Goal: Information Seeking & Learning: Learn about a topic

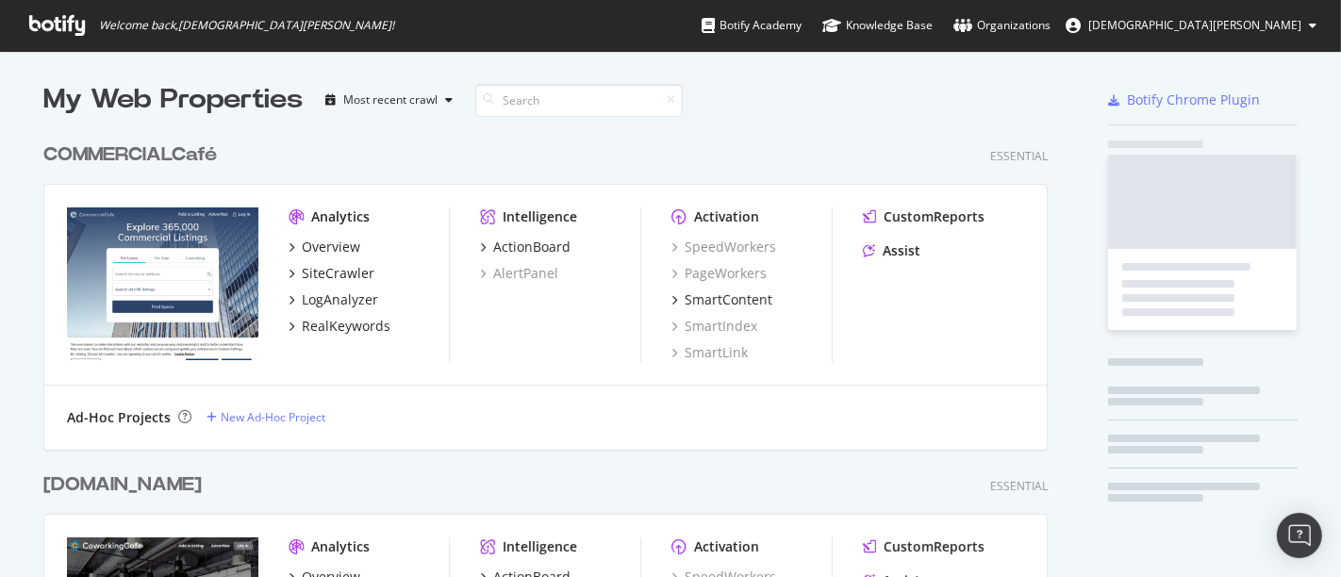
scroll to position [2016, 1004]
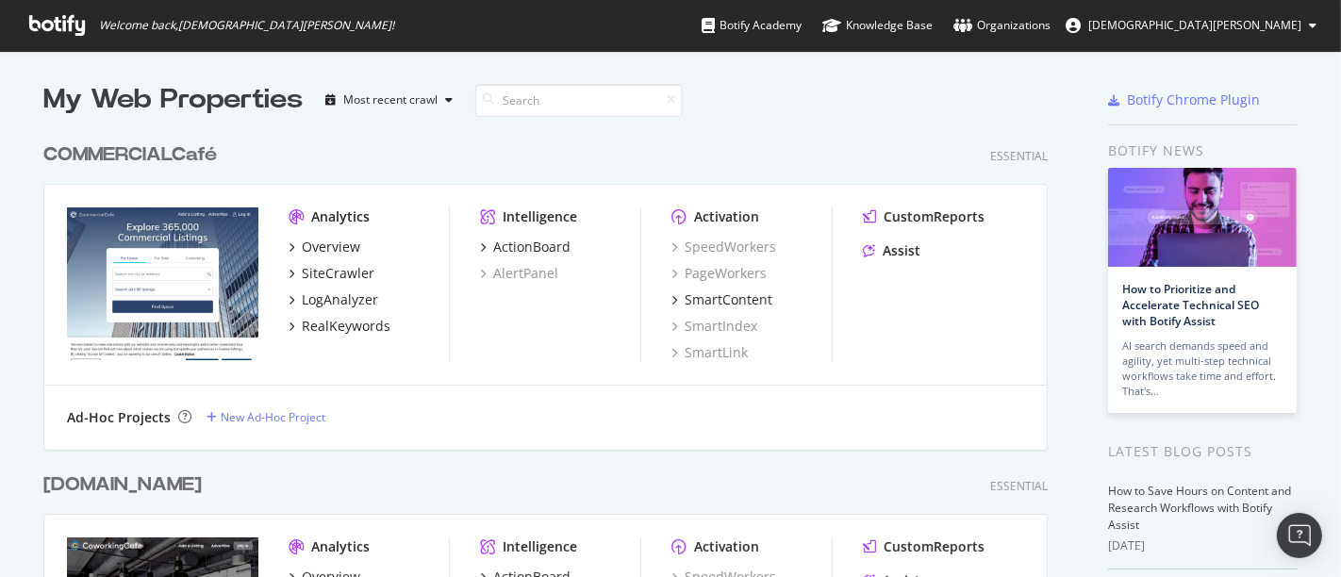
click at [124, 151] on div "COMMERCIALCafé" at bounding box center [130, 154] width 174 height 27
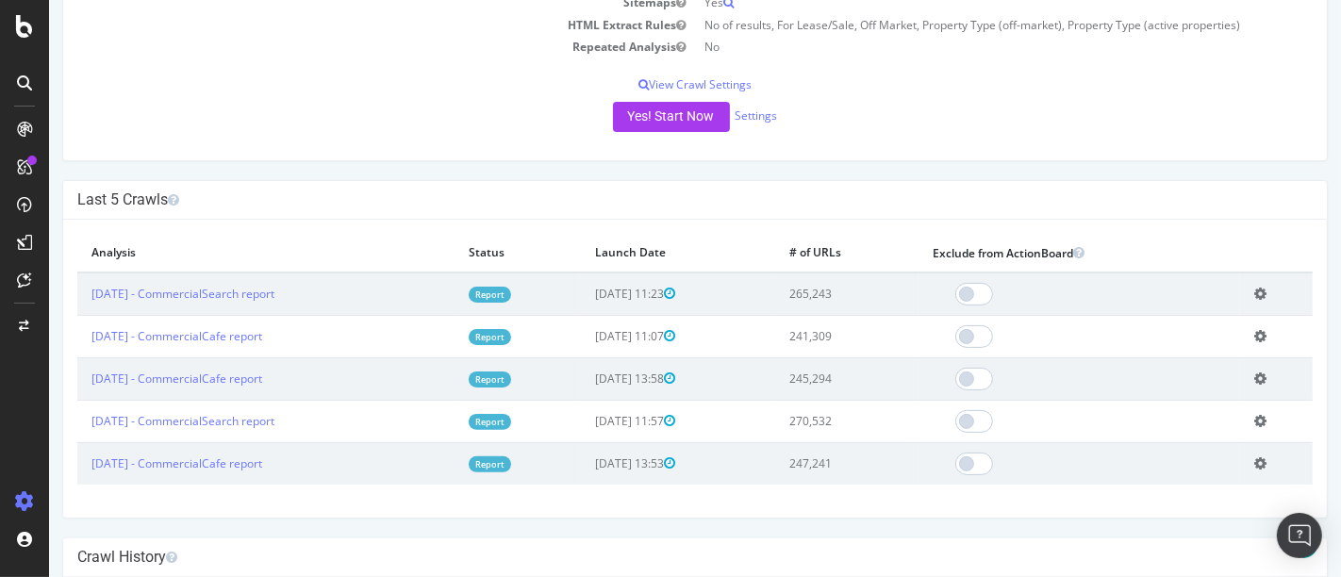
scroll to position [338, 0]
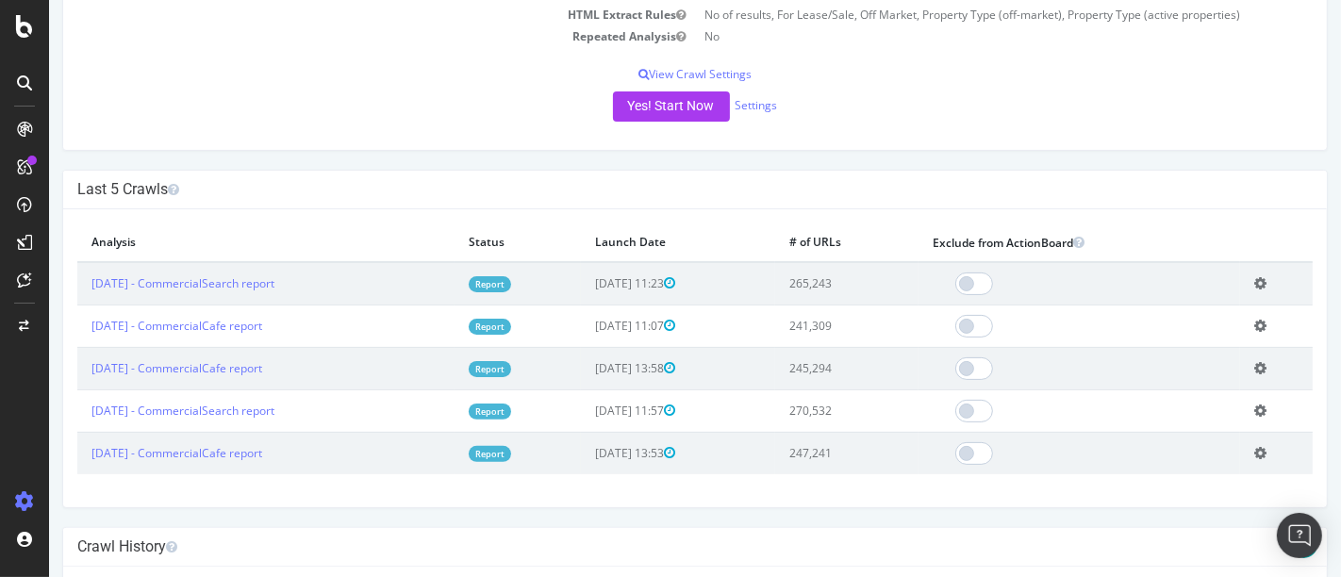
click at [842, 287] on td "265,243" at bounding box center [845, 283] width 143 height 43
click at [242, 324] on link "2025 Sep. 8th - CommercialCafe report" at bounding box center [176, 326] width 171 height 16
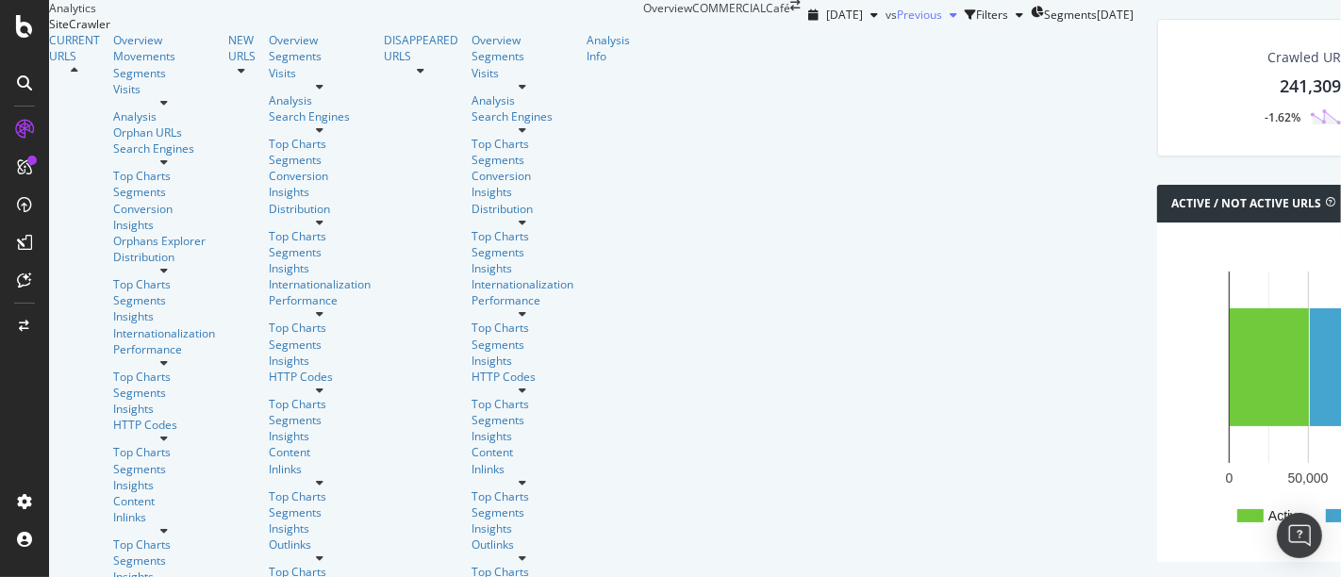
click at [897, 23] on span "Previous" at bounding box center [919, 15] width 45 height 16
click at [833, 30] on div "2025 Sep. 8th vs Previous Filters Segments 2025-02-25" at bounding box center [967, 15] width 333 height 30
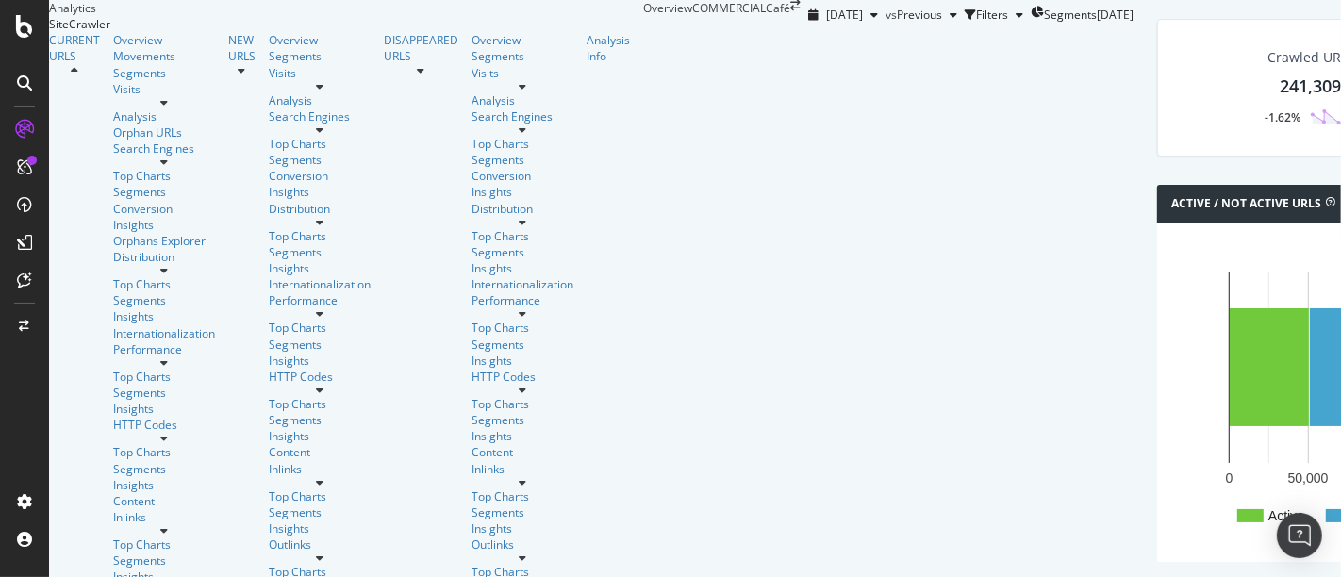
click at [113, 64] on div "Movements" at bounding box center [164, 56] width 102 height 16
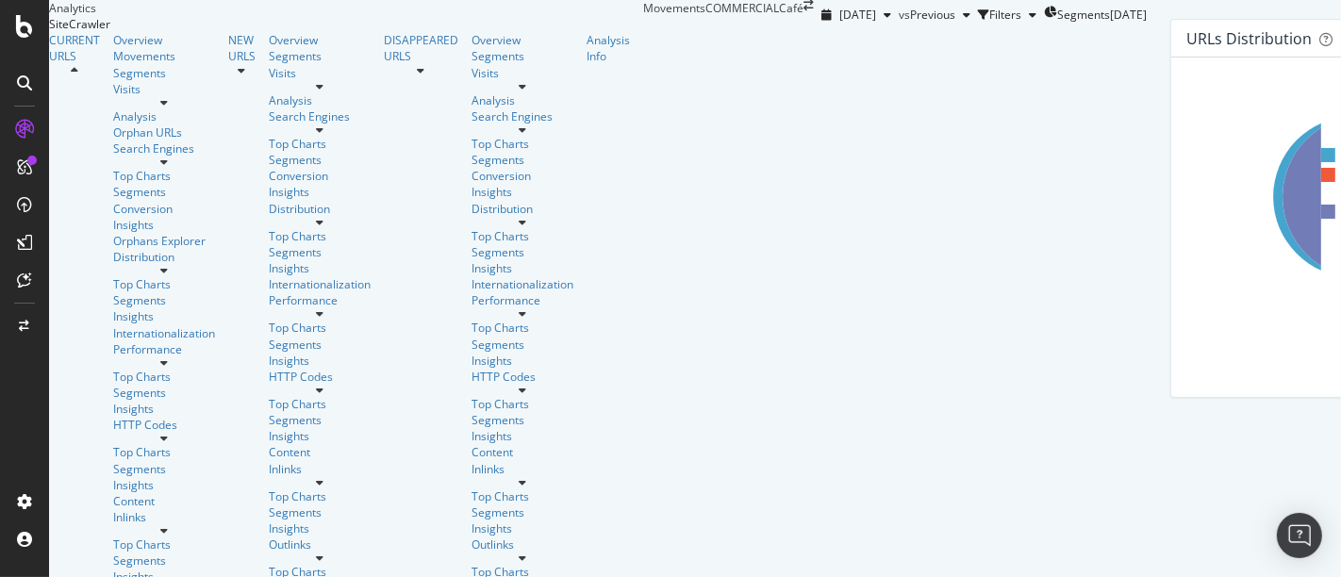
scroll to position [1180, 0]
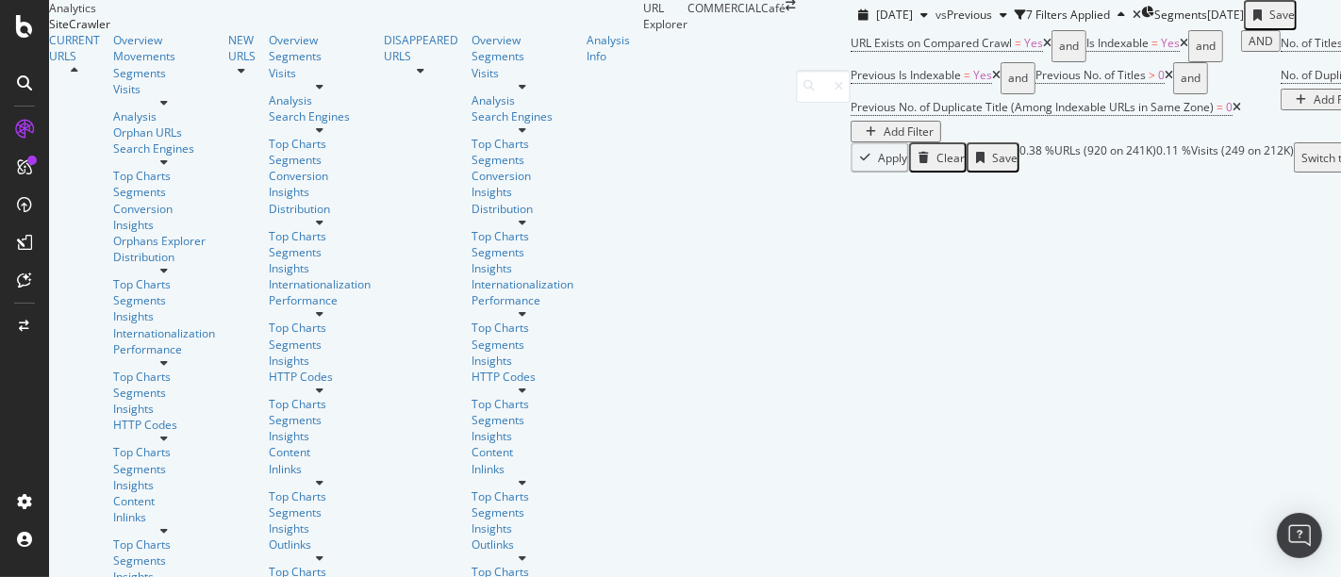
scroll to position [428, 0]
drag, startPoint x: 1249, startPoint y: 268, endPoint x: 1238, endPoint y: 278, distance: 14.7
drag, startPoint x: 1238, startPoint y: 272, endPoint x: 1331, endPoint y: 271, distance: 92.4
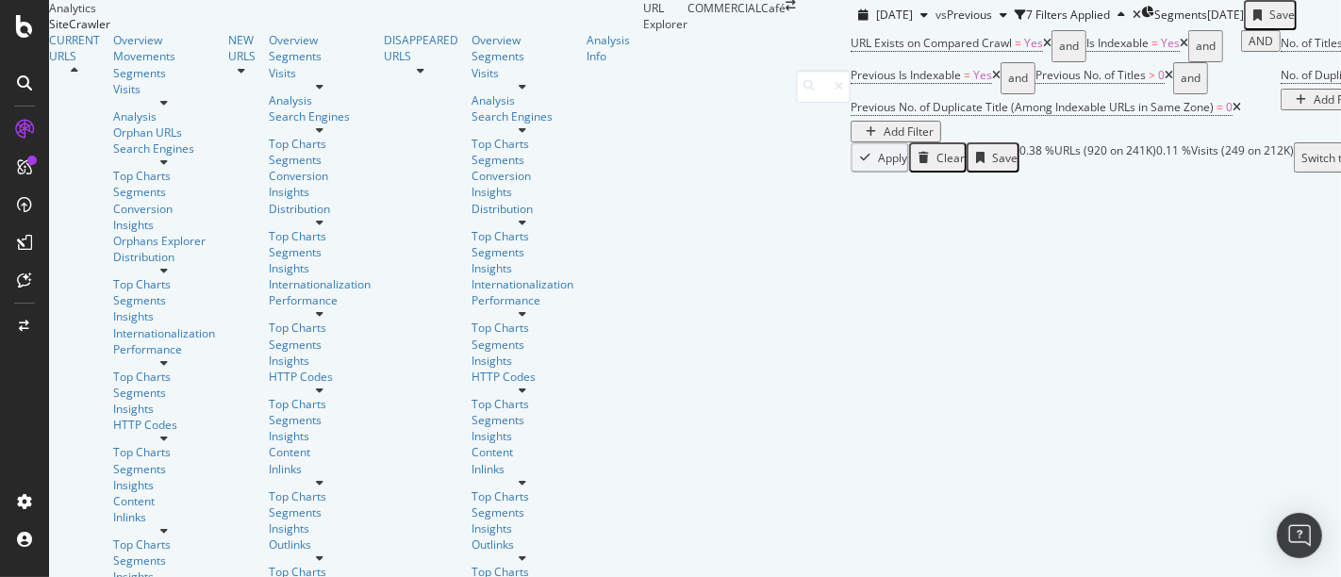
click at [1331, 173] on div "URL Explorer COMMERCIALCafé 2025 Sep. 8th vs Previous 7 Filters Applied Segment…" at bounding box center [1133, 86] width 980 height 173
drag, startPoint x: 1167, startPoint y: 217, endPoint x: 1316, endPoint y: 219, distance: 149.0
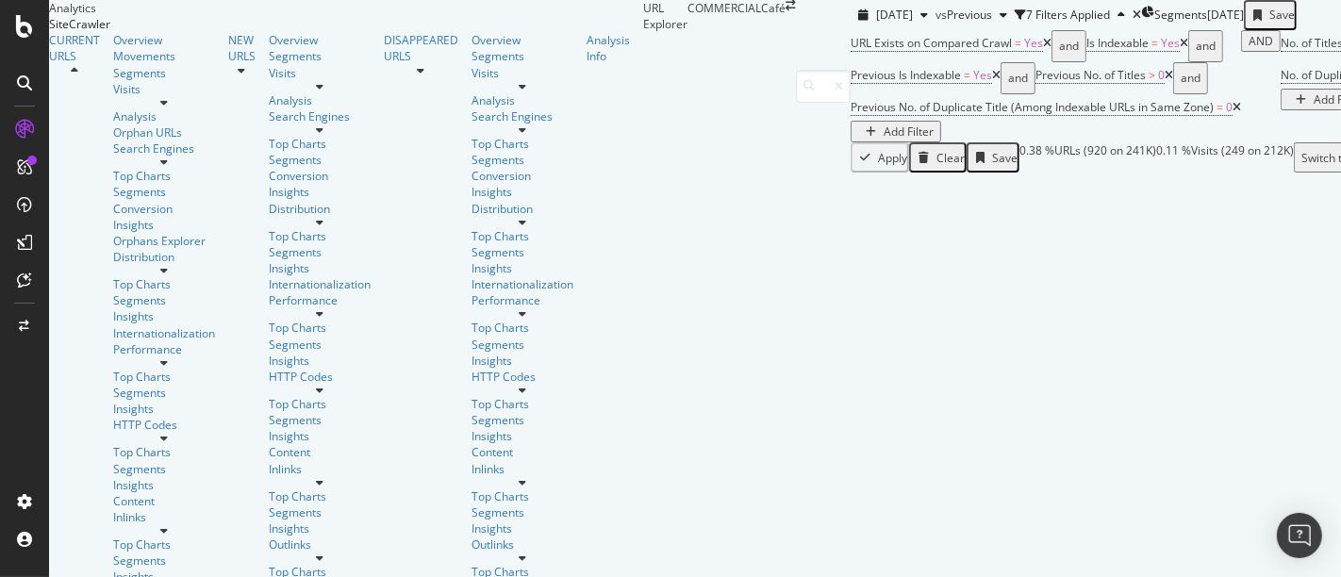
drag, startPoint x: 694, startPoint y: 268, endPoint x: 344, endPoint y: 258, distance: 350.0
click at [344, 514] on tr "3624 Market Street, Philadelphia, PA 19104 | CommercialCafe.com https://www.com…" at bounding box center [1292, 546] width 2083 height 65
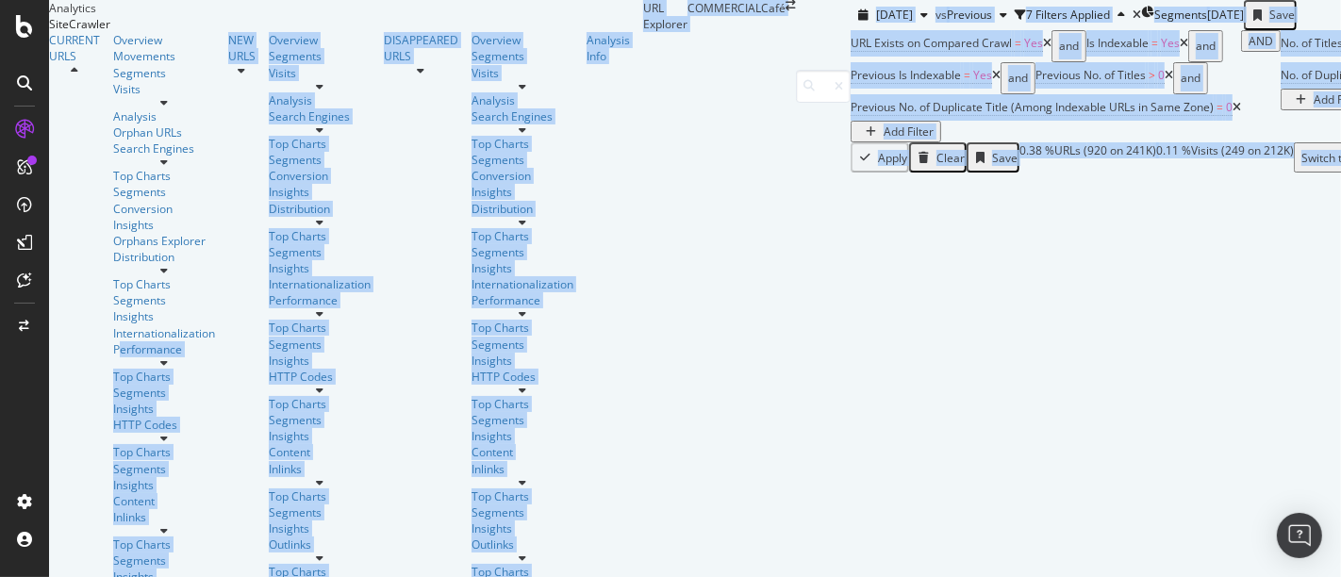
scroll to position [0, 0]
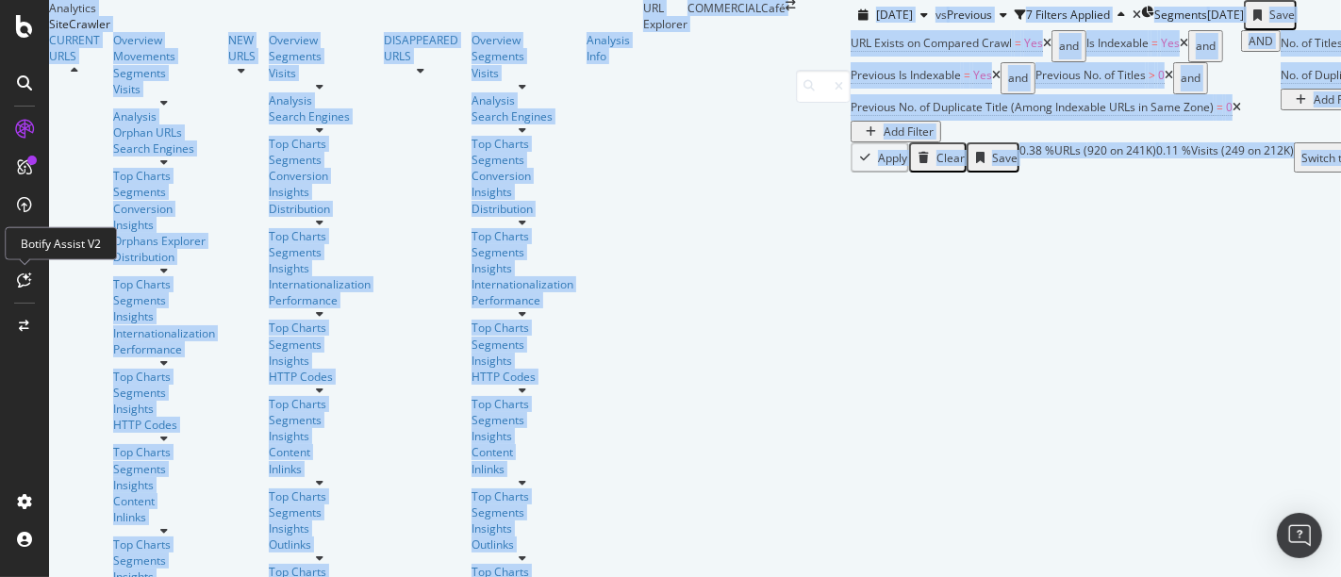
drag, startPoint x: 289, startPoint y: 274, endPoint x: 35, endPoint y: 273, distance: 253.7
click at [35, 273] on div "Analytics SiteCrawler CURRENT URLS Overview Movements Segments Visits Analysis …" at bounding box center [670, 288] width 1341 height 577
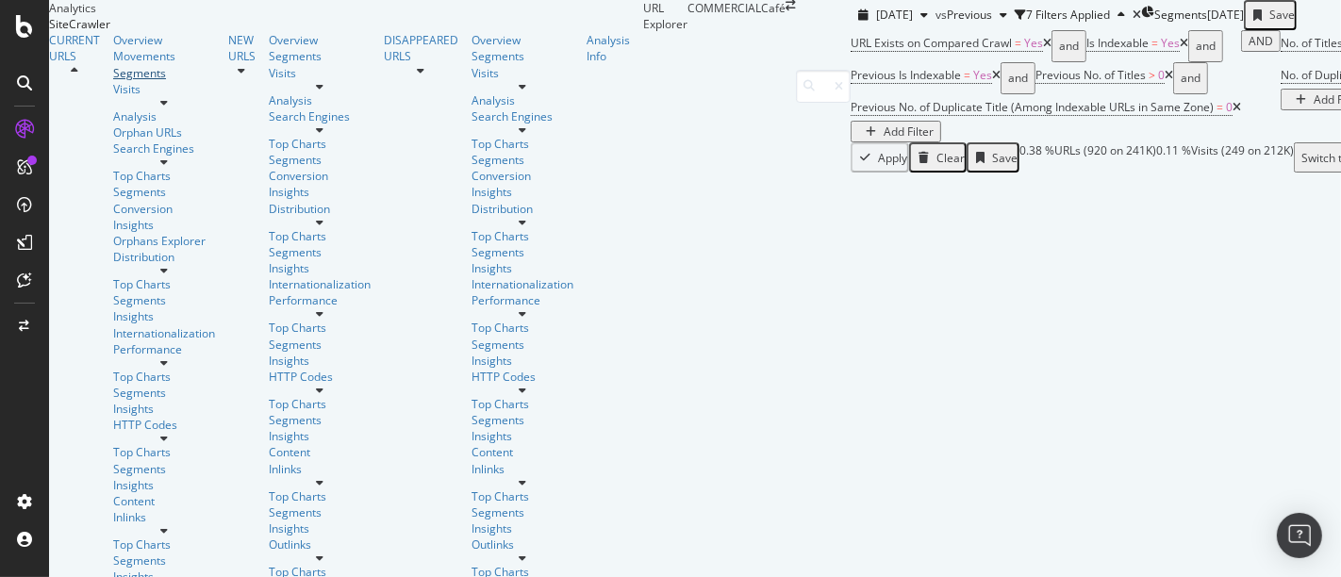
click at [113, 81] on div "Segments" at bounding box center [164, 73] width 102 height 16
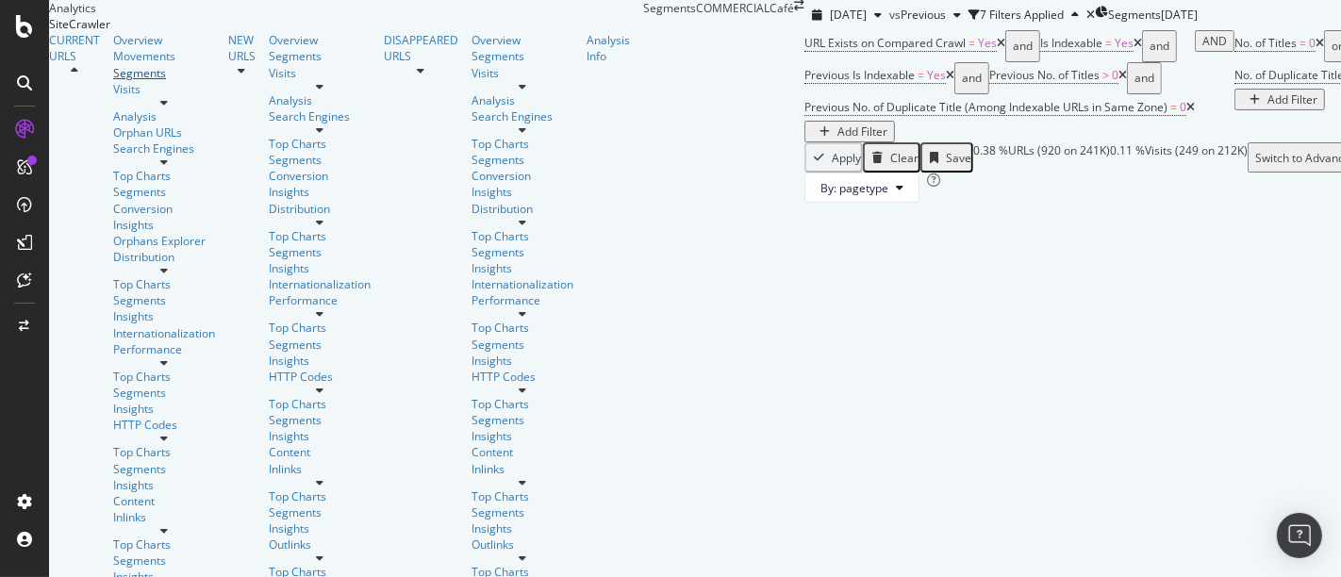
scroll to position [109, 0]
click at [115, 417] on div "HTTP Codes" at bounding box center [164, 425] width 102 height 16
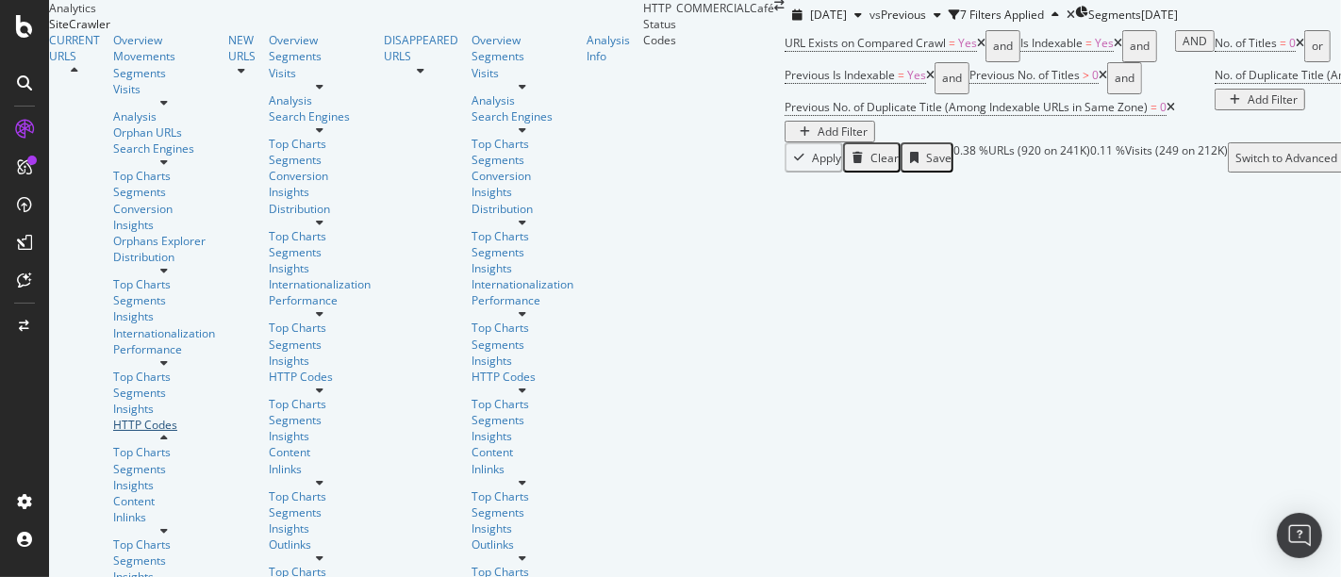
scroll to position [48, 0]
click at [871, 166] on div "Clear" at bounding box center [885, 158] width 28 height 16
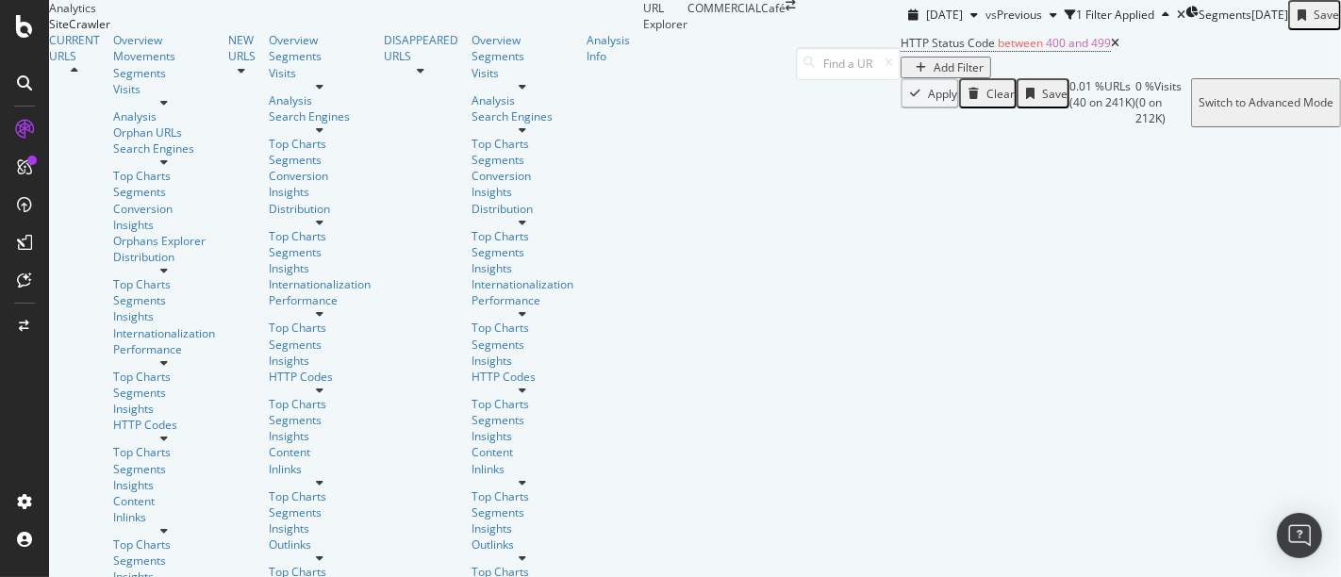
scroll to position [705, 0]
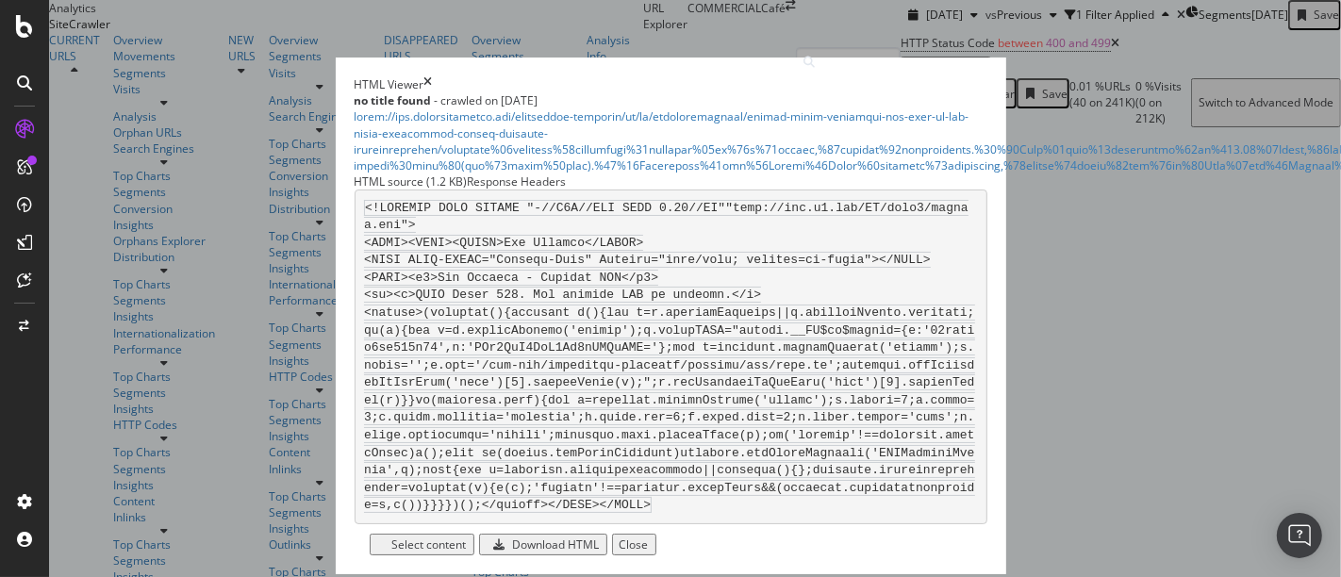
scroll to position [77, 0]
click at [553, 190] on div "Response Headers" at bounding box center [517, 182] width 99 height 16
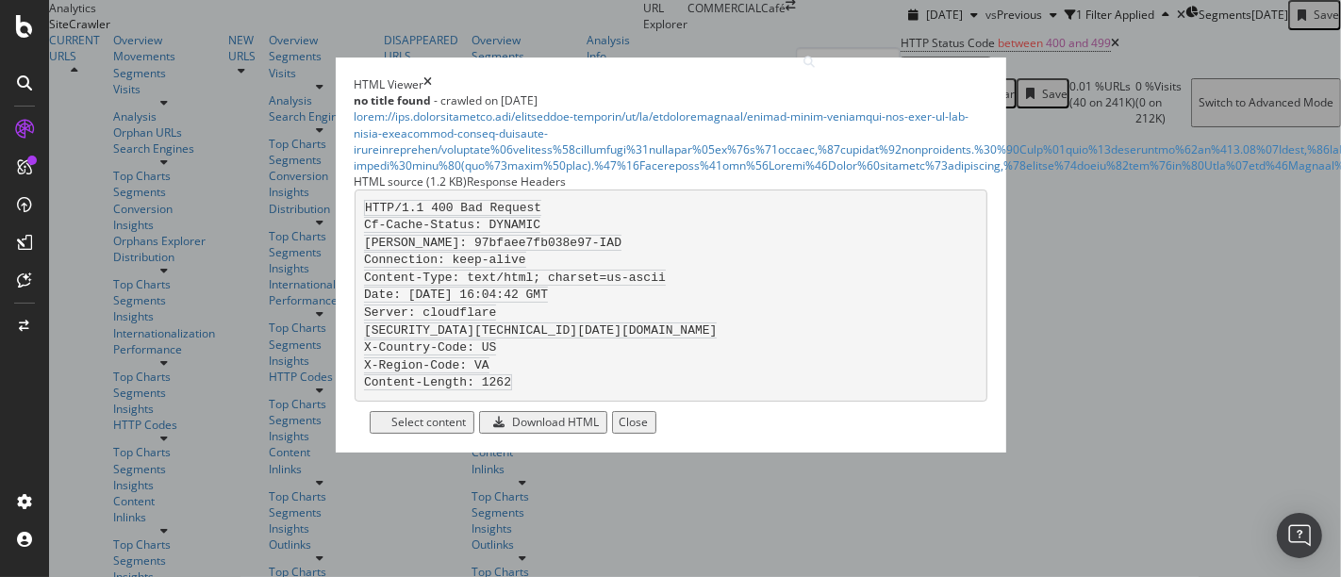
scroll to position [60, 0]
click at [433, 76] on icon "times" at bounding box center [428, 84] width 8 height 16
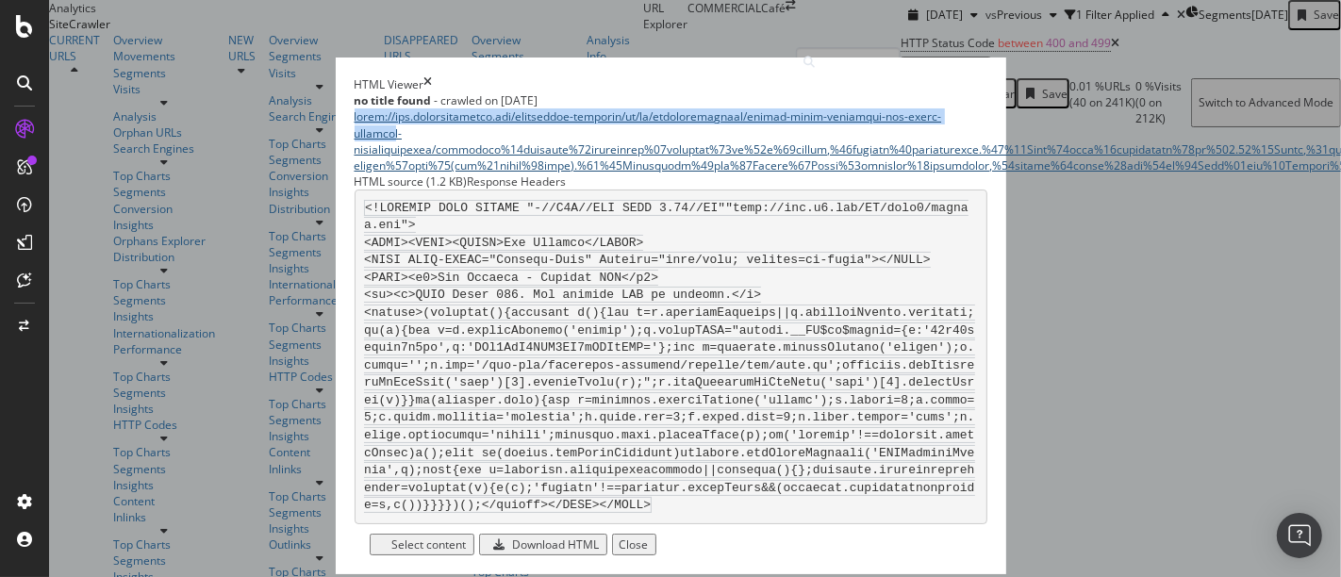
drag, startPoint x: 310, startPoint y: 108, endPoint x: 938, endPoint y: 101, distance: 628.2
click at [938, 101] on div "HTML Viewer no title found - crawled on 2025-09-08" at bounding box center [671, 124] width 633 height 97
copy link "https://www.commercialcafe.com/commercial-property/us/va/charlottesville/office…"
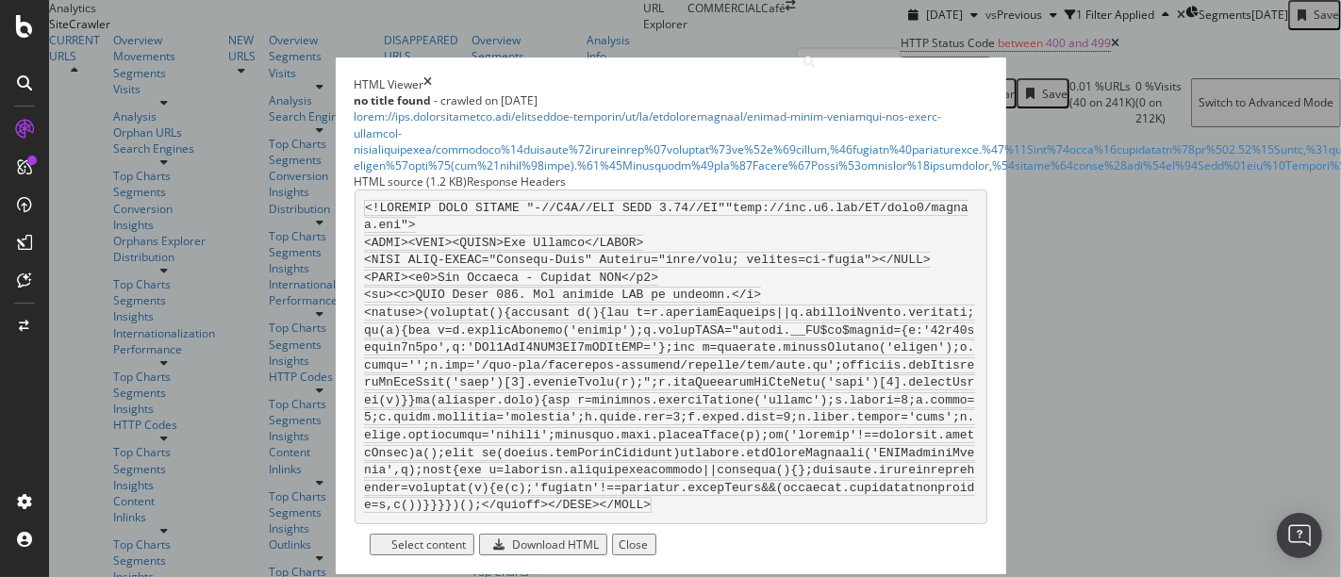
click at [1098, 227] on div "HTML Viewer no title found - crawled on 2025-09-08 HTML source (1.2 KB) Respons…" at bounding box center [670, 288] width 1341 height 577
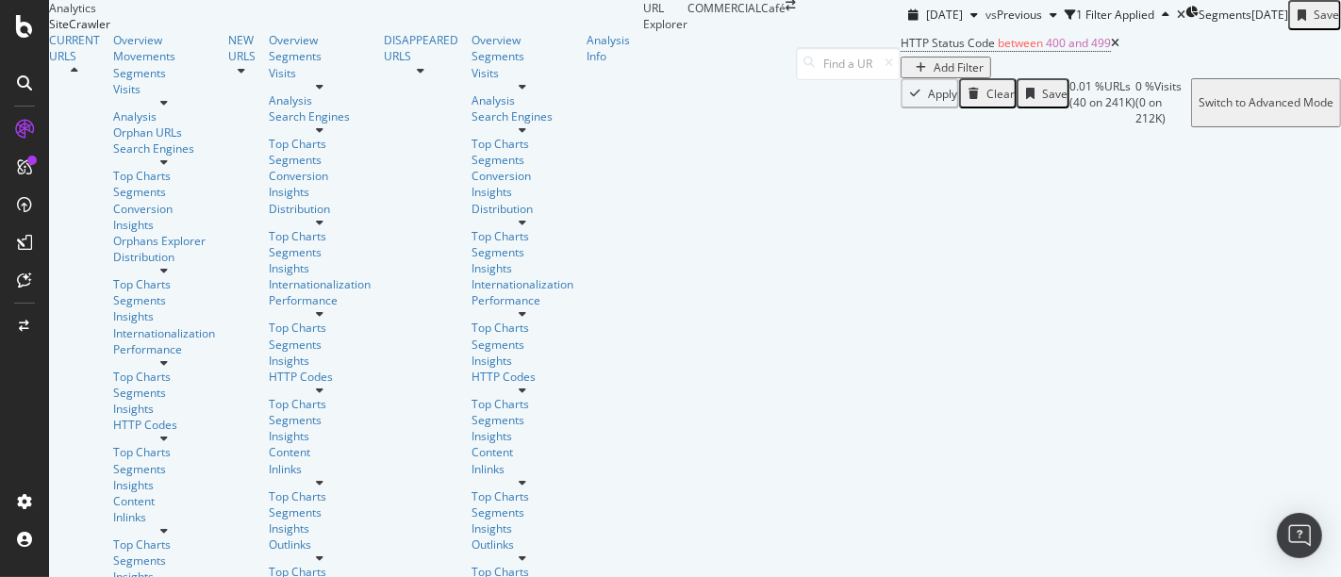
scroll to position [2048, 0]
click at [113, 493] on div "Content" at bounding box center [164, 501] width 102 height 16
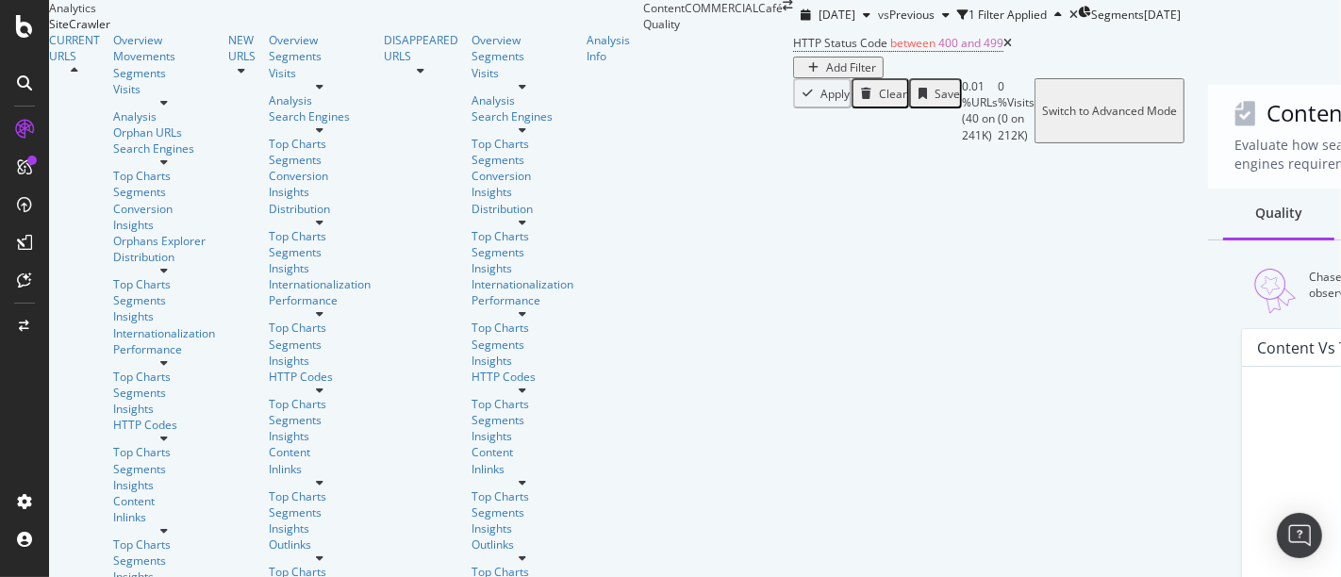
click at [879, 102] on div "Clear" at bounding box center [893, 94] width 28 height 16
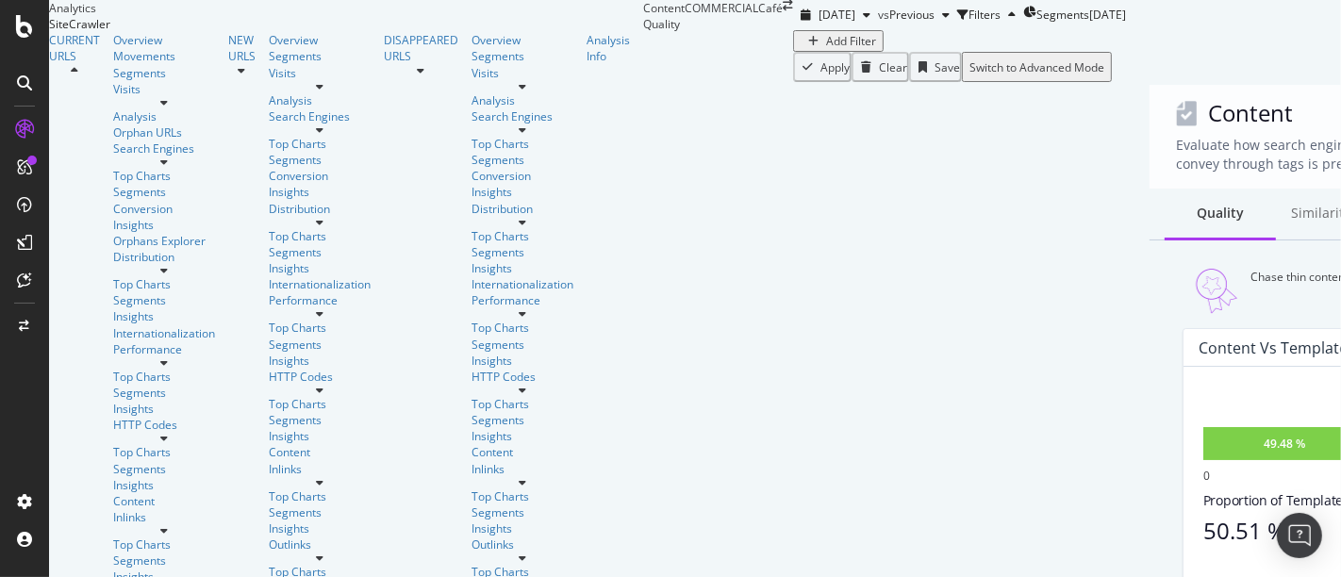
scroll to position [1410, 0]
click at [113, 509] on div "Inlinks" at bounding box center [164, 517] width 102 height 16
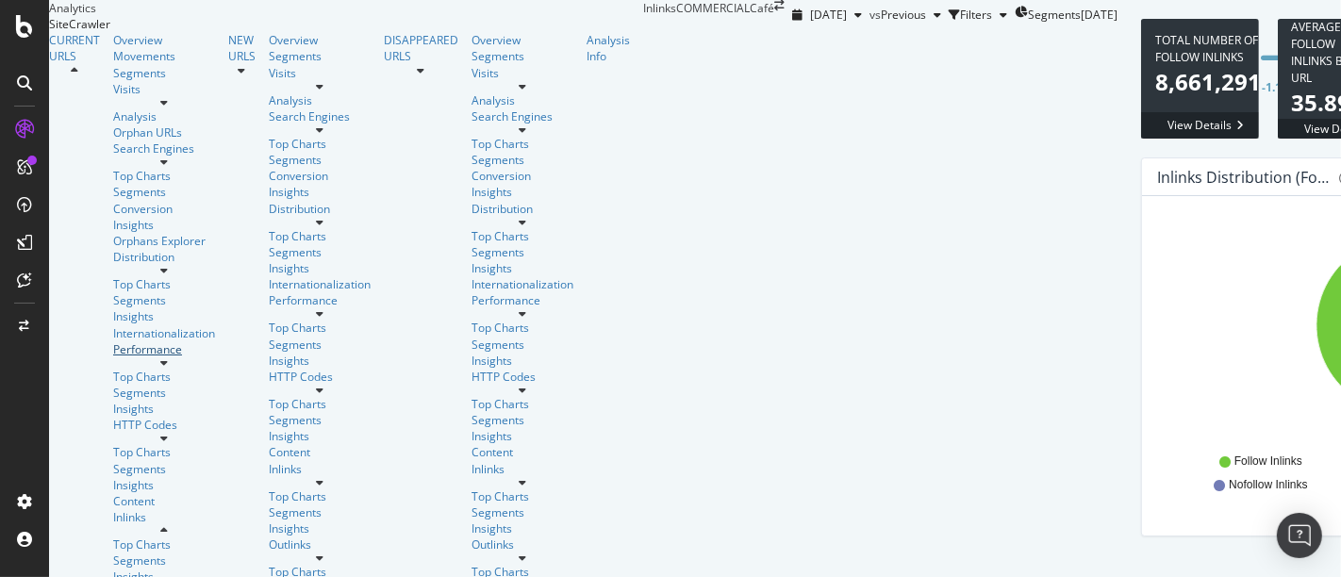
click at [113, 341] on div "Performance" at bounding box center [164, 349] width 102 height 16
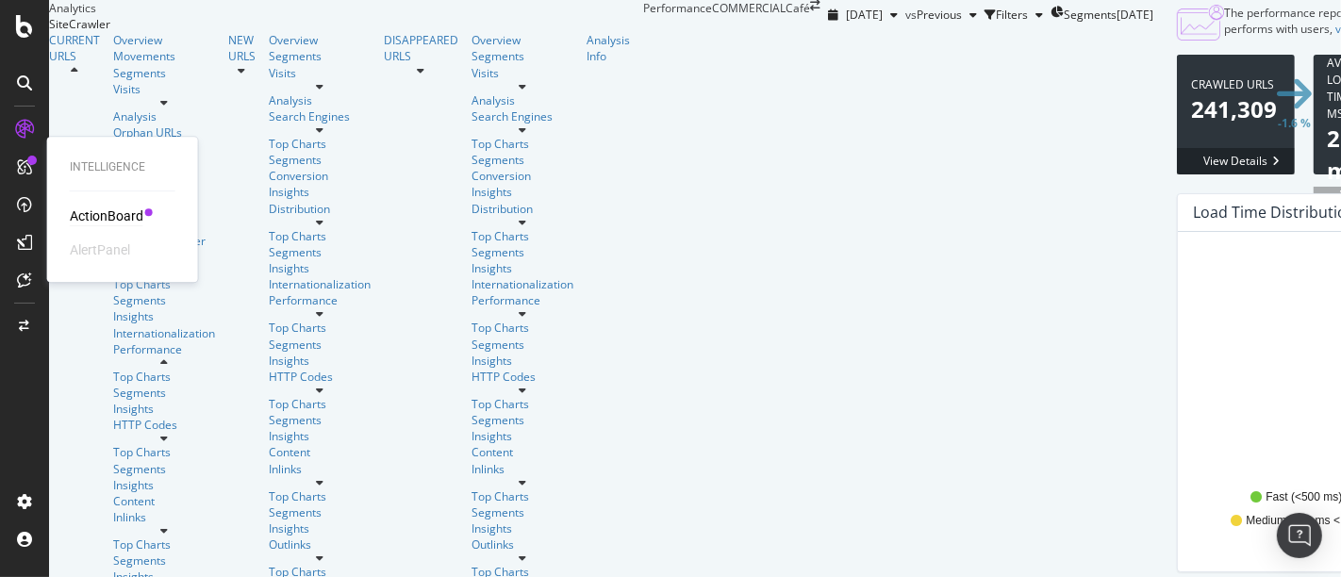
click at [108, 223] on div "ActionBoard" at bounding box center [107, 216] width 74 height 19
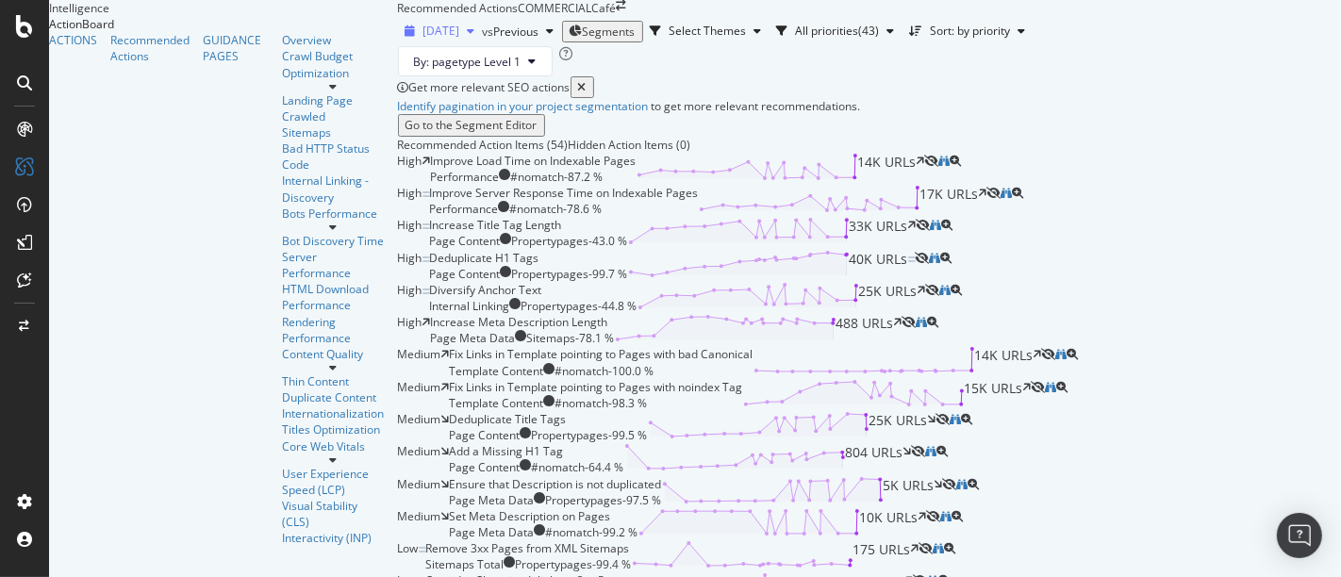
click at [423, 39] on span "[DATE]" at bounding box center [441, 31] width 37 height 16
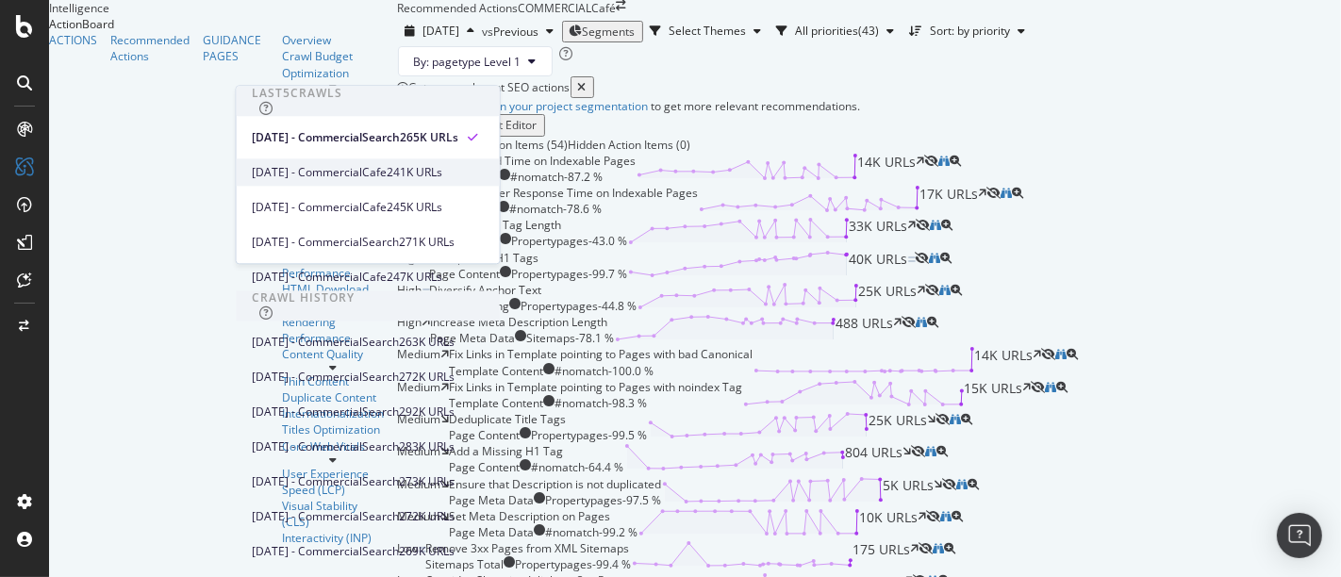
click at [442, 173] on div "241K URLs" at bounding box center [415, 172] width 56 height 17
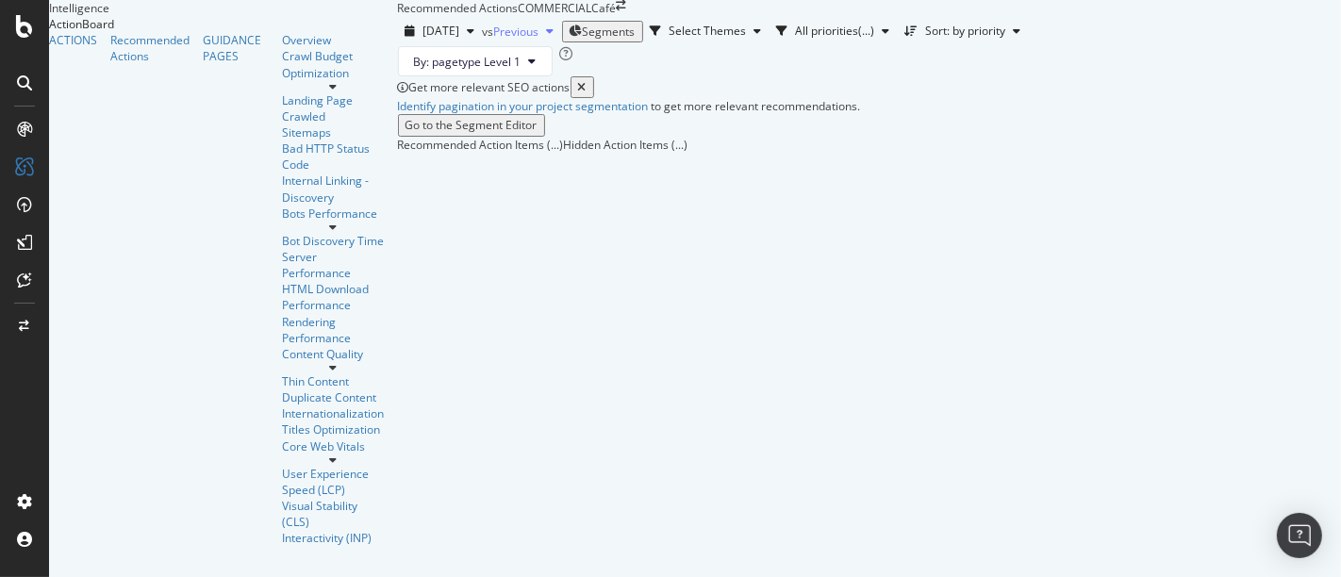
click at [494, 45] on div "Previous" at bounding box center [528, 31] width 68 height 28
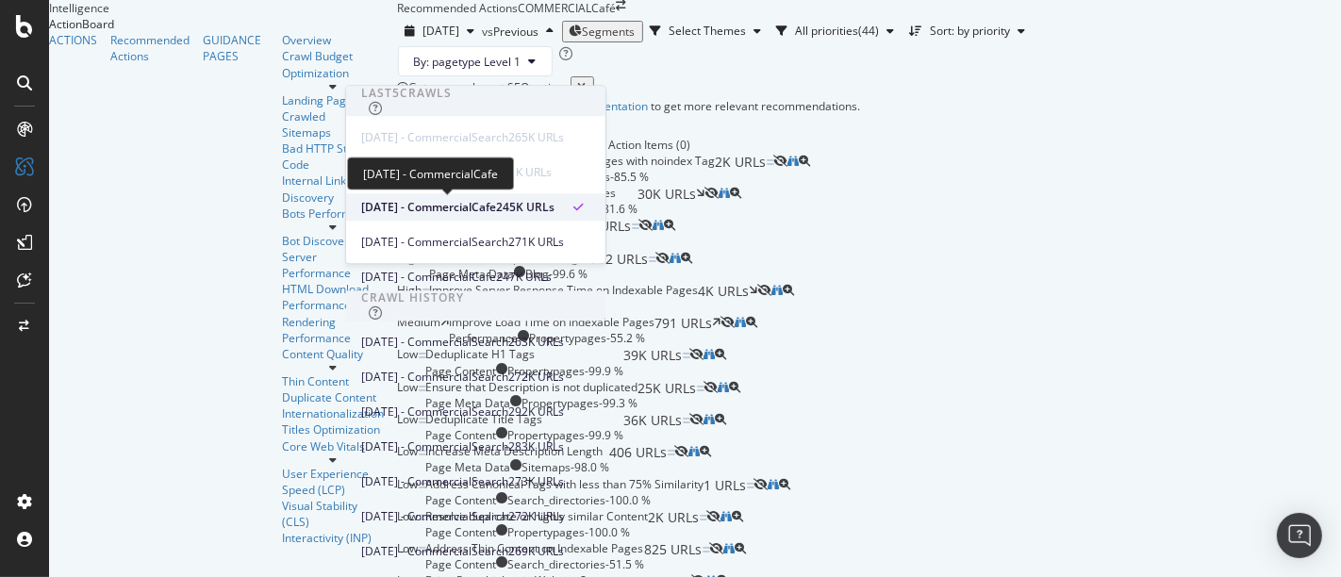
click at [463, 203] on span "2025 Aug. 8th - CommercialCafe" at bounding box center [428, 207] width 135 height 17
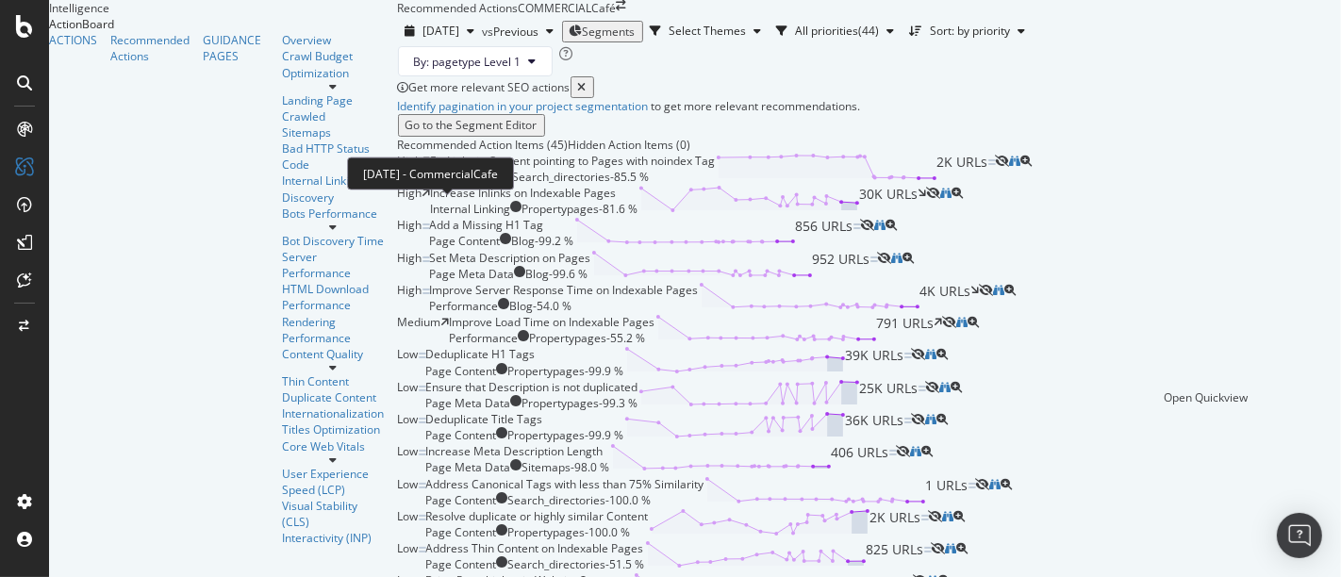
click at [1033, 167] on icon "magnifying-glass-plus" at bounding box center [1026, 161] width 11 height 11
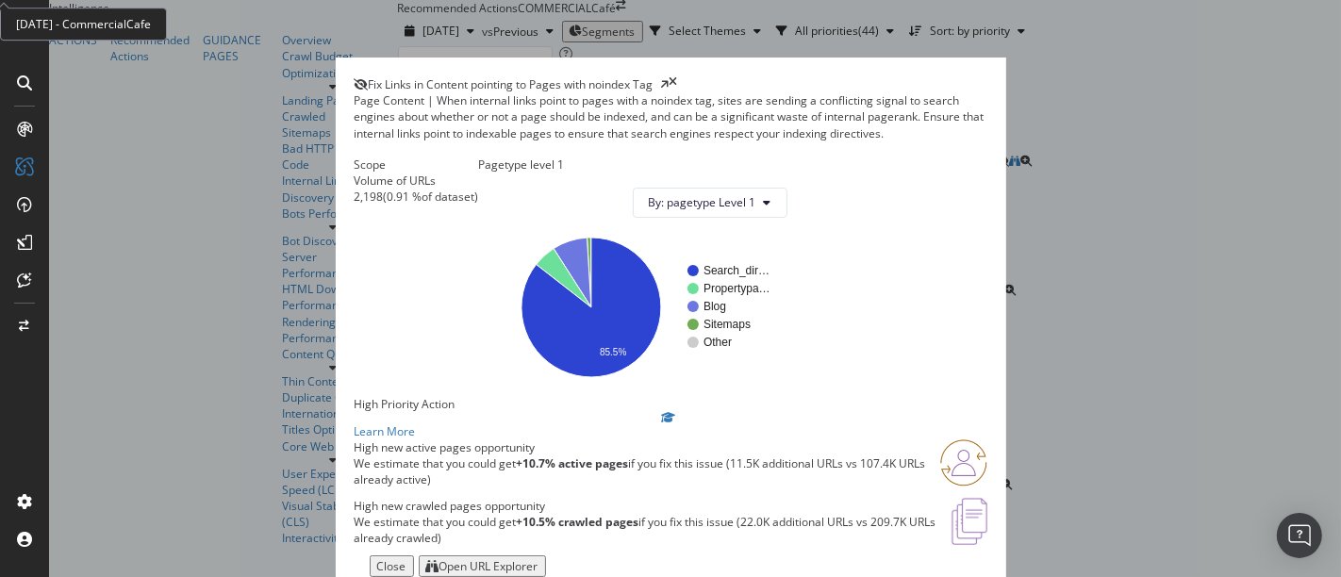
scroll to position [286, 0]
drag, startPoint x: 531, startPoint y: 311, endPoint x: 780, endPoint y: 307, distance: 249.0
click at [780, 456] on p "We estimate that you could get +10.7% active pages if you fix this issue (11.5K…" at bounding box center [648, 472] width 586 height 32
drag, startPoint x: 780, startPoint y: 307, endPoint x: 890, endPoint y: 320, distance: 111.0
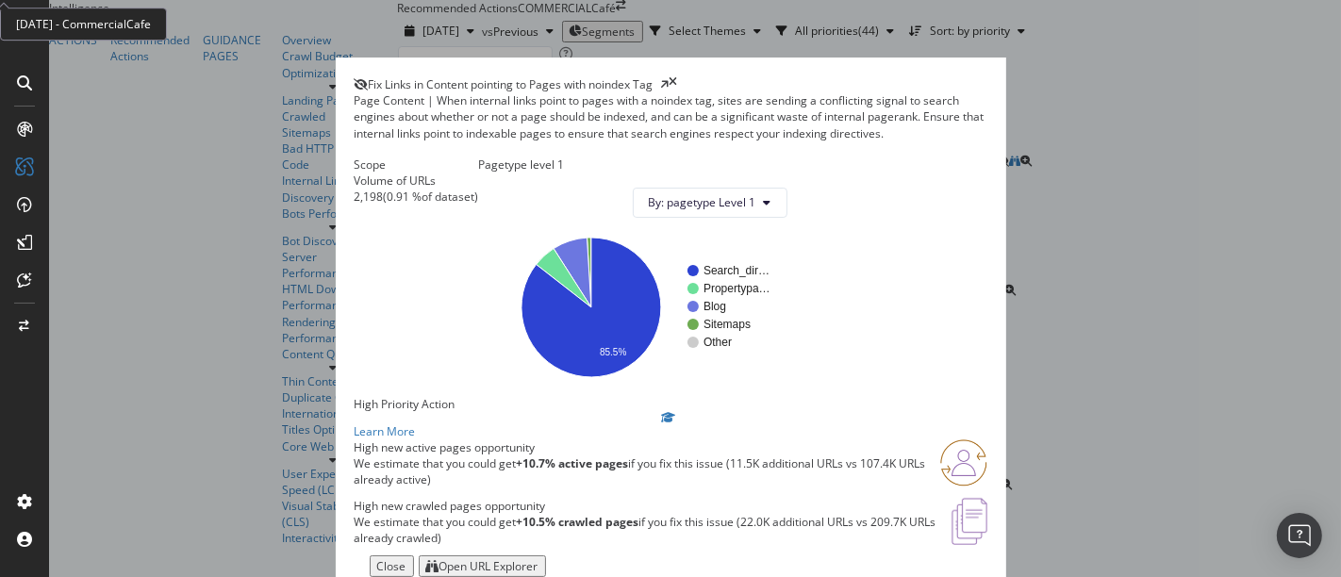
click at [890, 456] on p "We estimate that you could get +10.7% active pages if you fix this issue (11.5K…" at bounding box center [648, 472] width 586 height 32
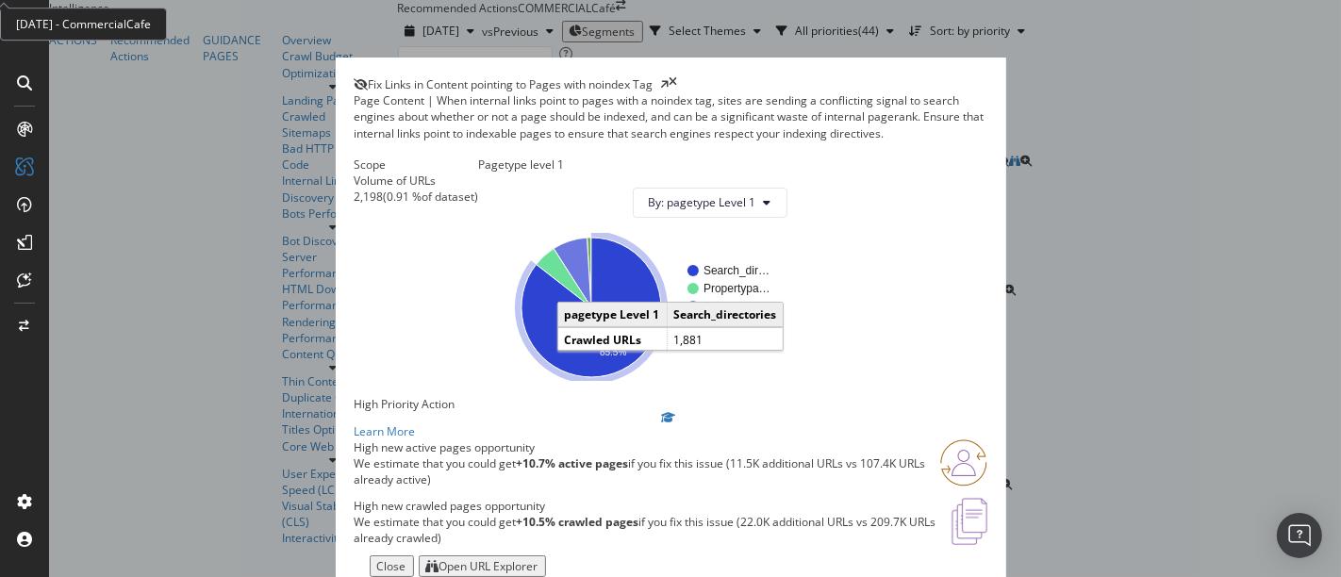
click at [661, 357] on icon "A chart." at bounding box center [592, 308] width 140 height 140
click at [678, 76] on icon "times" at bounding box center [674, 84] width 8 height 16
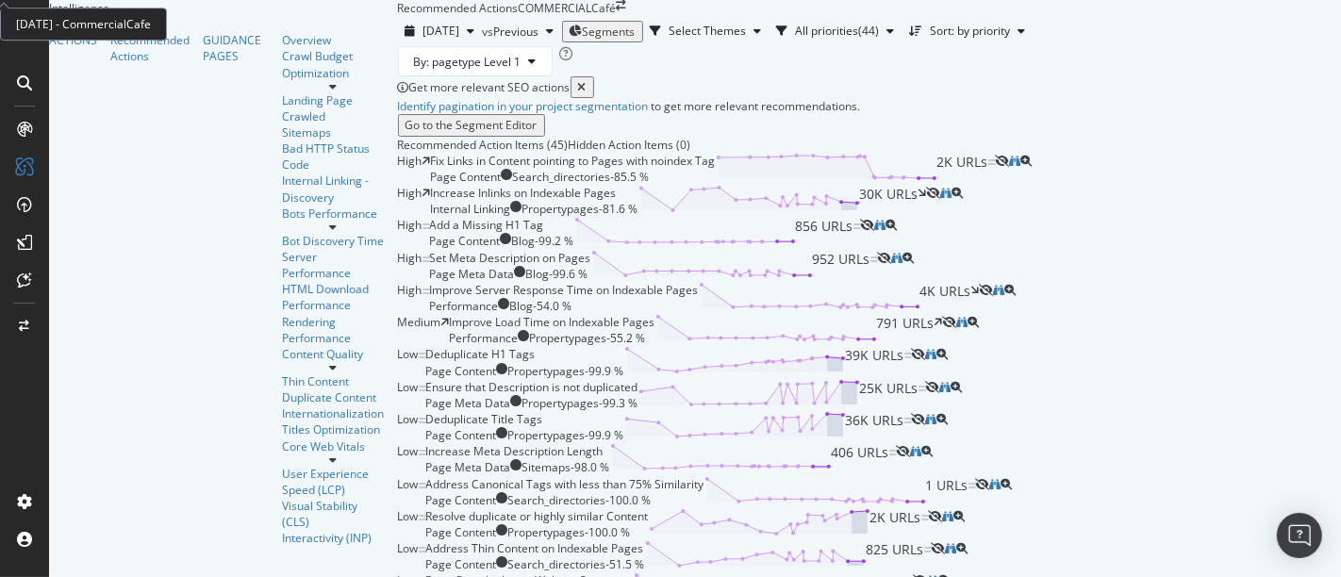
scroll to position [199, 0]
click at [927, 217] on div "Increase Inlinks on Indexable Pages Internal Linking Propertypages - 81.6 % 30K…" at bounding box center [679, 201] width 496 height 32
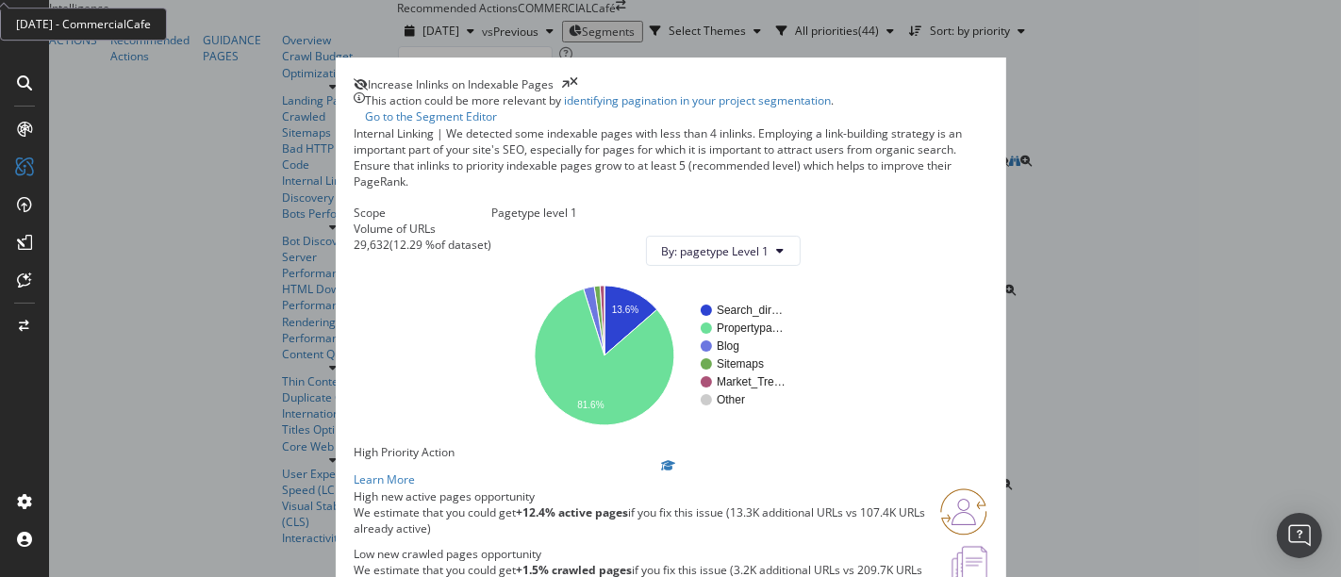
scroll to position [114, 0]
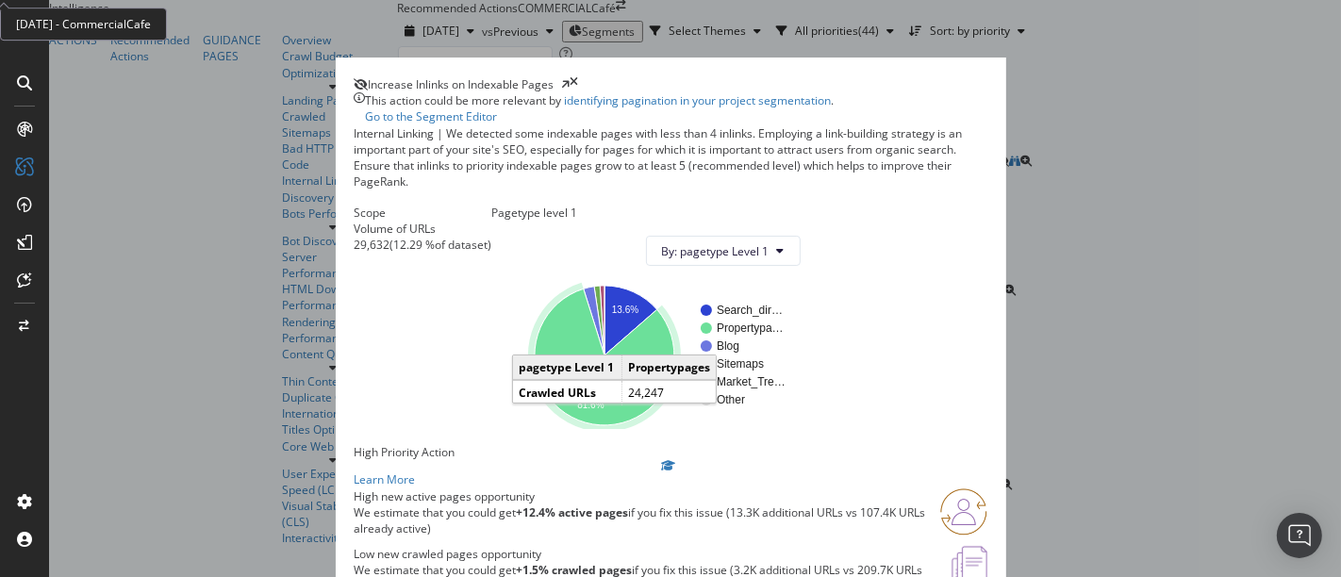
click at [674, 290] on icon "A chart." at bounding box center [605, 358] width 140 height 137
click at [579, 76] on icon "times" at bounding box center [575, 84] width 8 height 16
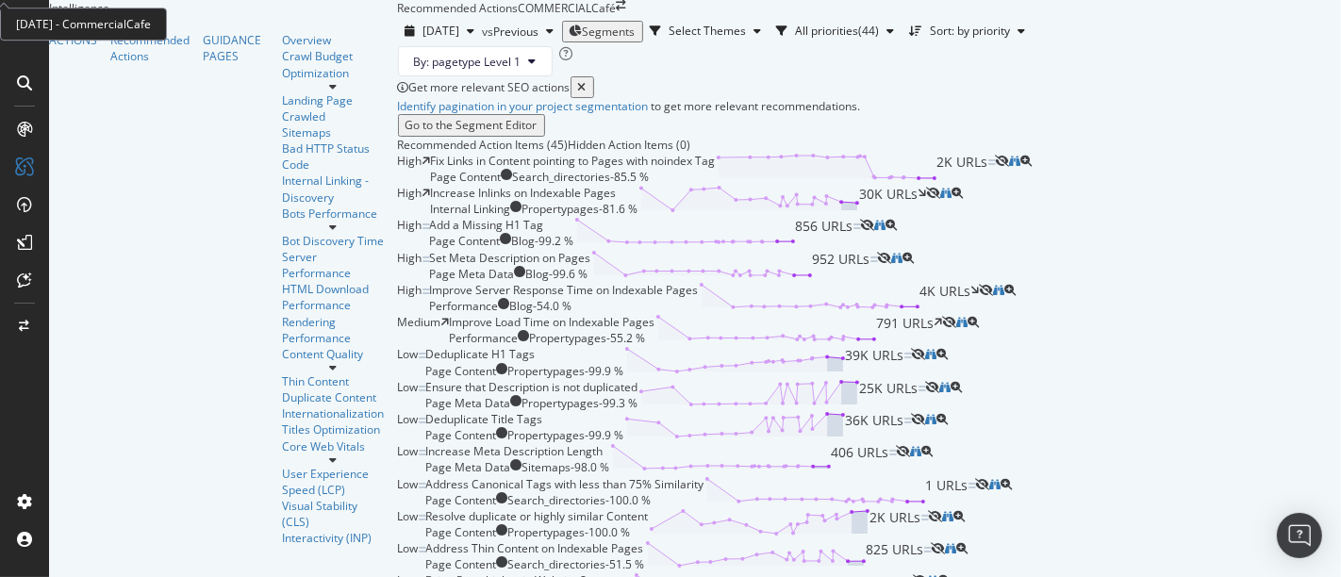
scroll to position [3337, 0]
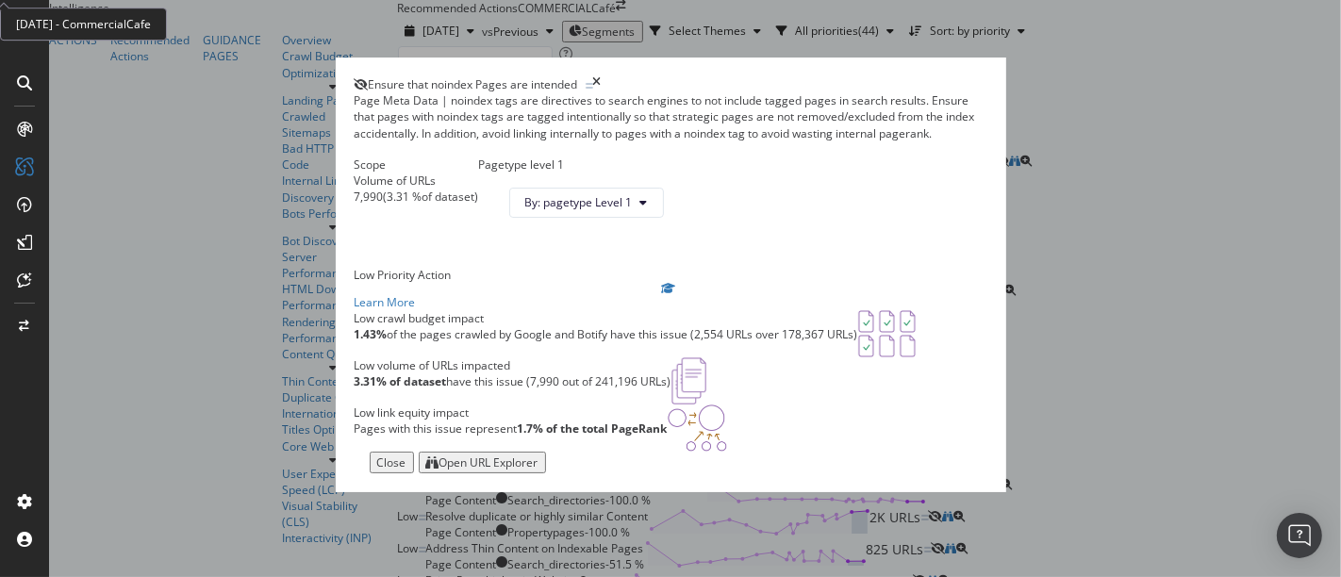
click at [479, 267] on div "Scope Volume of URLs 7,990 ( 3.31 % of dataset )" at bounding box center [417, 212] width 124 height 110
click at [539, 471] on div "Open URL Explorer" at bounding box center [489, 463] width 99 height 16
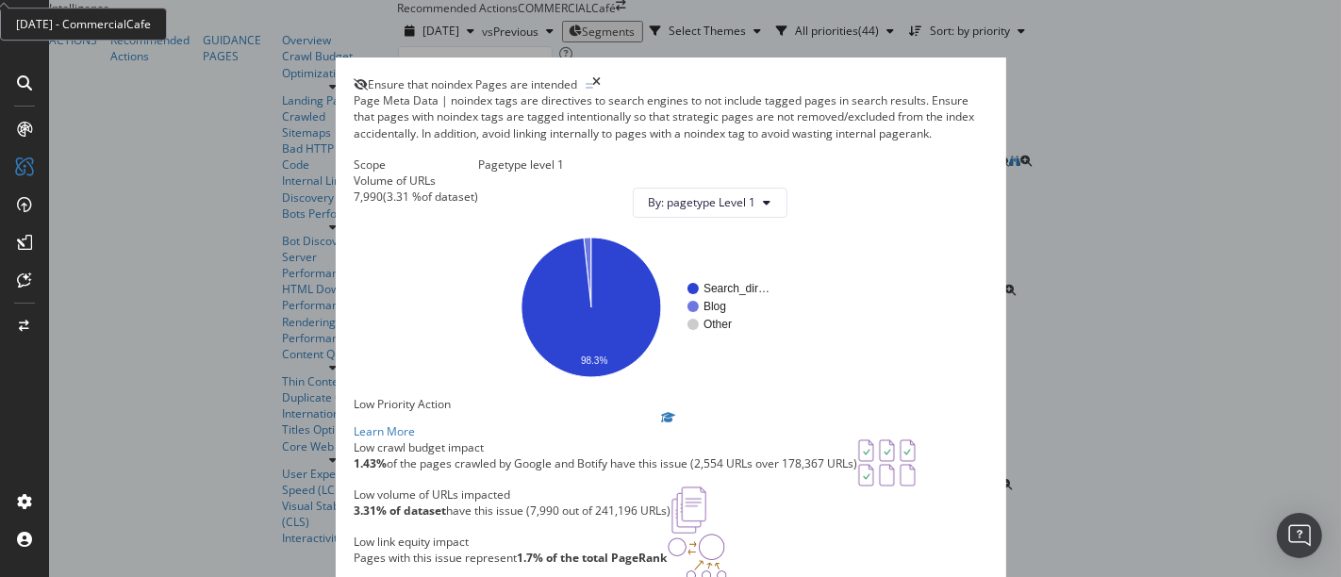
click at [602, 76] on icon "times" at bounding box center [597, 84] width 8 height 16
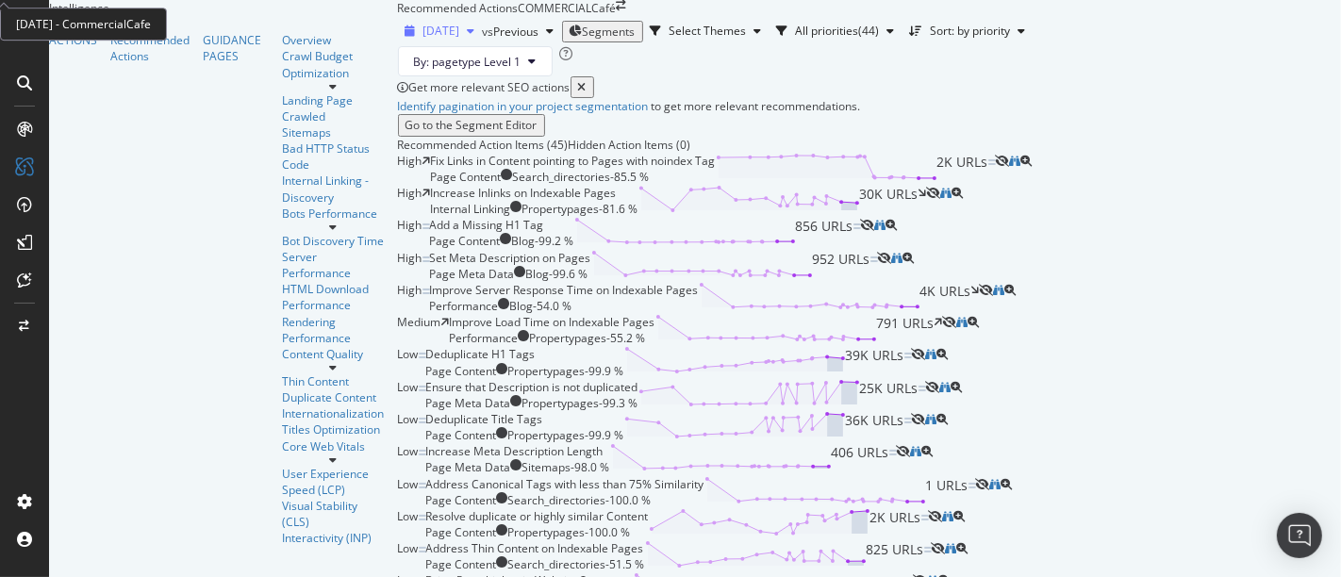
click at [423, 39] on span "2025 Sep. 8th" at bounding box center [441, 31] width 37 height 16
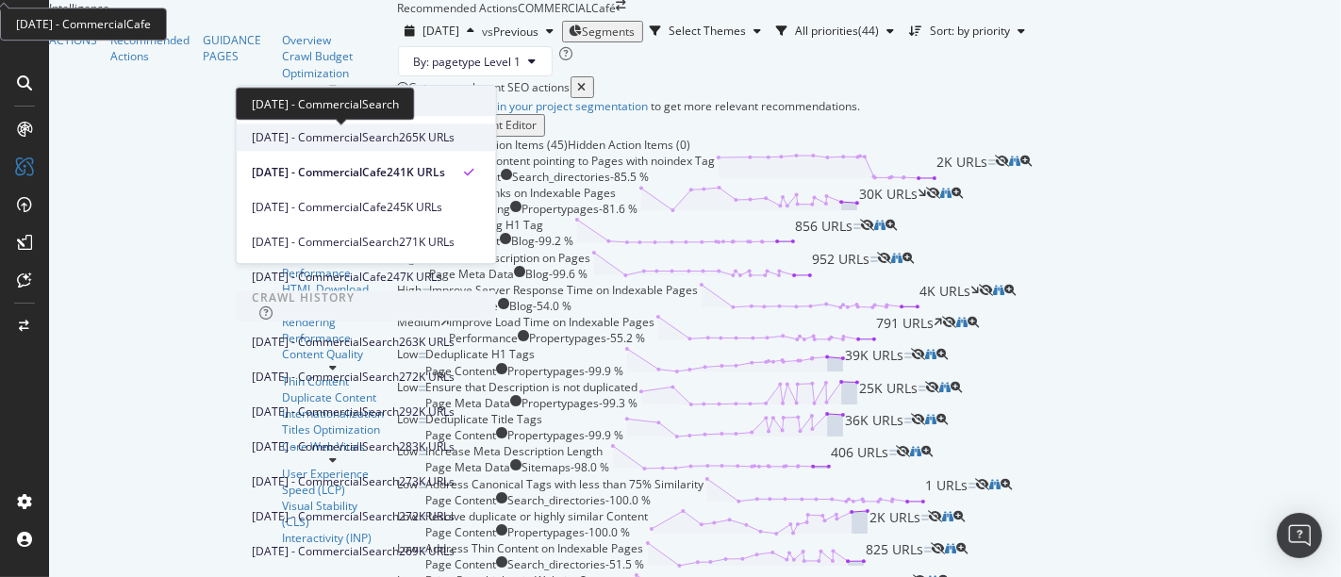
click at [334, 129] on span "2025 Sep. 9th - CommercialSearch" at bounding box center [325, 137] width 147 height 17
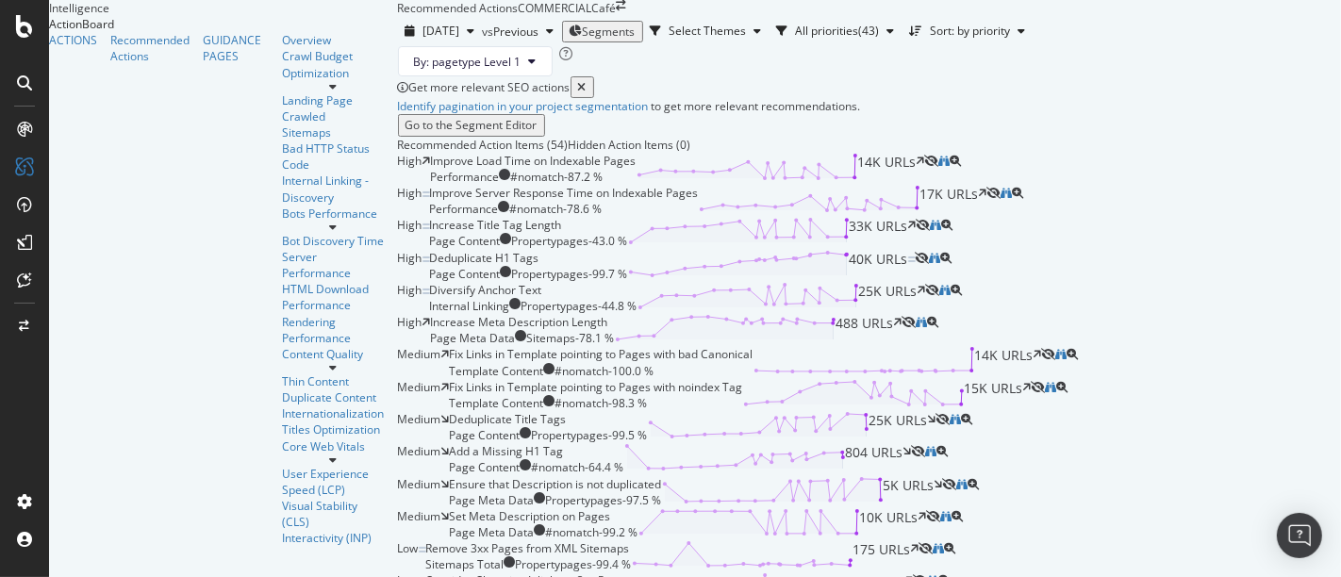
scroll to position [156, 0]
click at [925, 185] on div "14K URLs" at bounding box center [891, 169] width 67 height 32
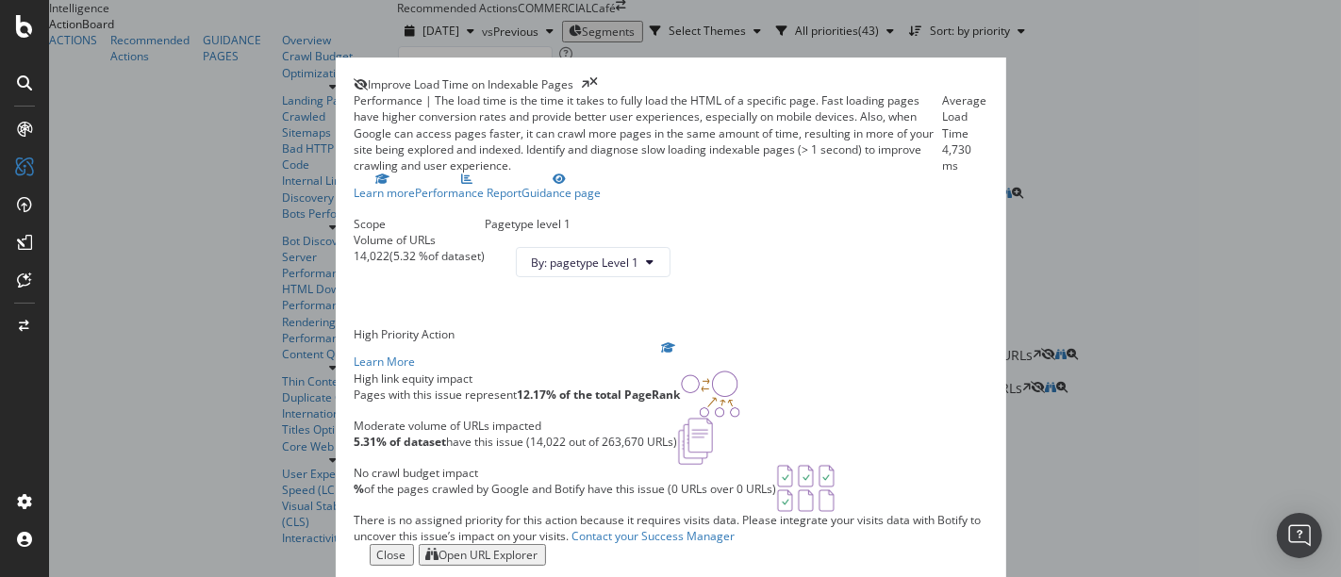
click at [539, 547] on div "Open URL Explorer" at bounding box center [489, 555] width 99 height 16
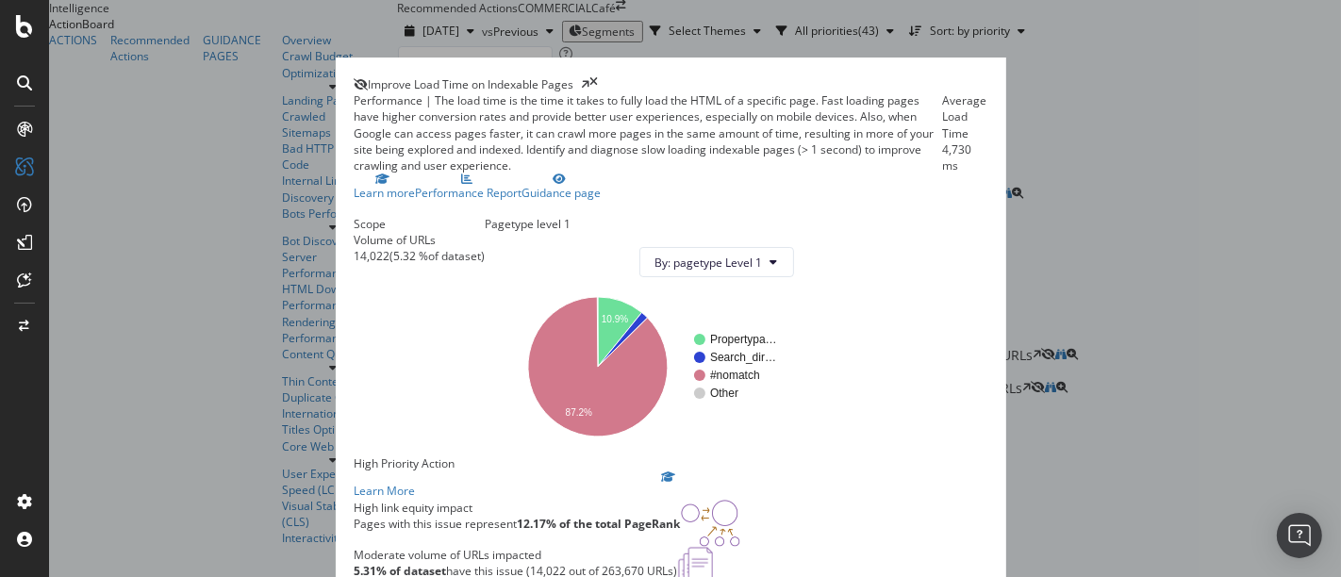
click at [599, 76] on icon "times" at bounding box center [594, 84] width 8 height 16
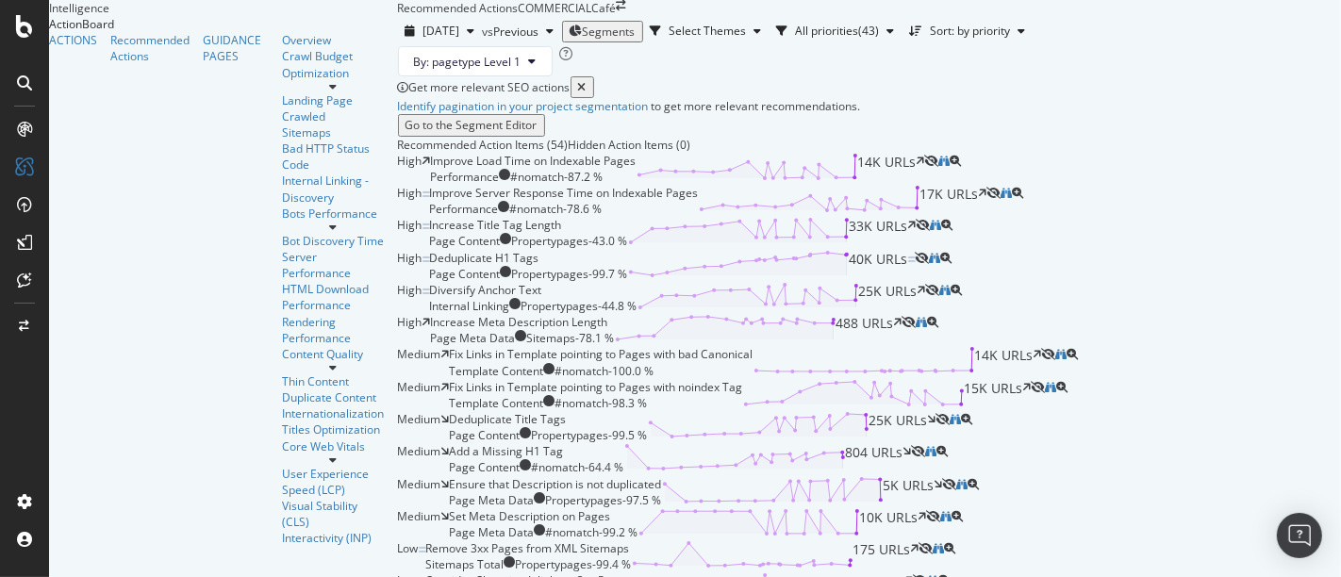
scroll to position [216, 0]
click at [1160, 249] on div "High Increase Title Tag Length Page Content Propertypages - 43.0 % 33K URLs" at bounding box center [869, 233] width 943 height 32
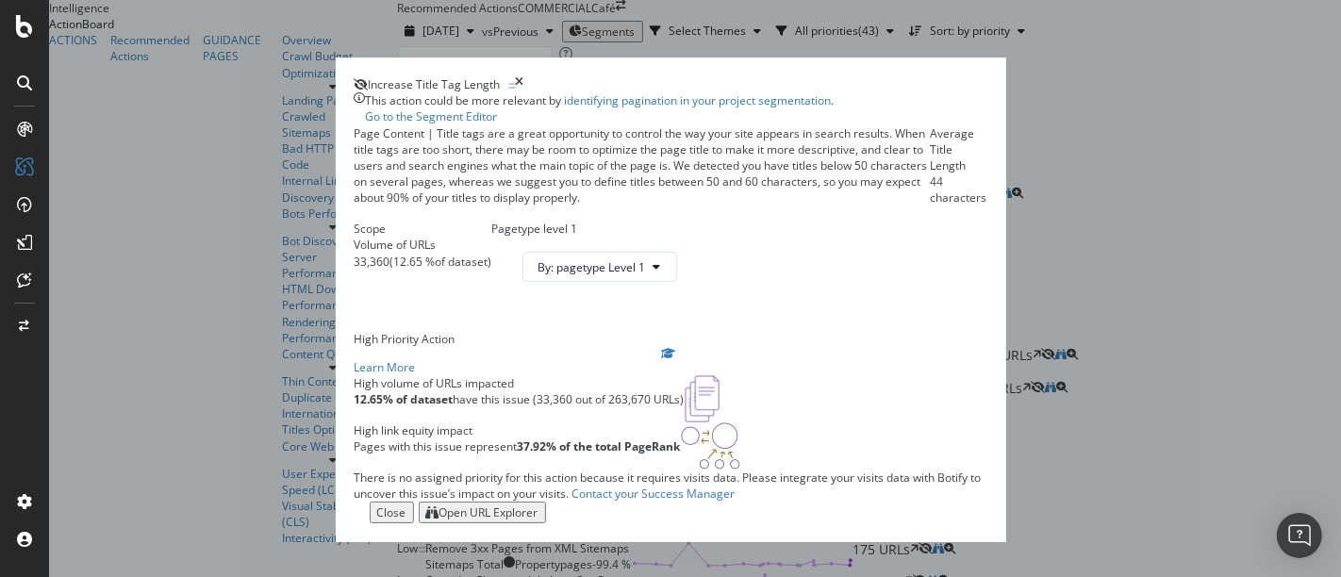
click at [539, 517] on div "Open URL Explorer" at bounding box center [489, 513] width 99 height 16
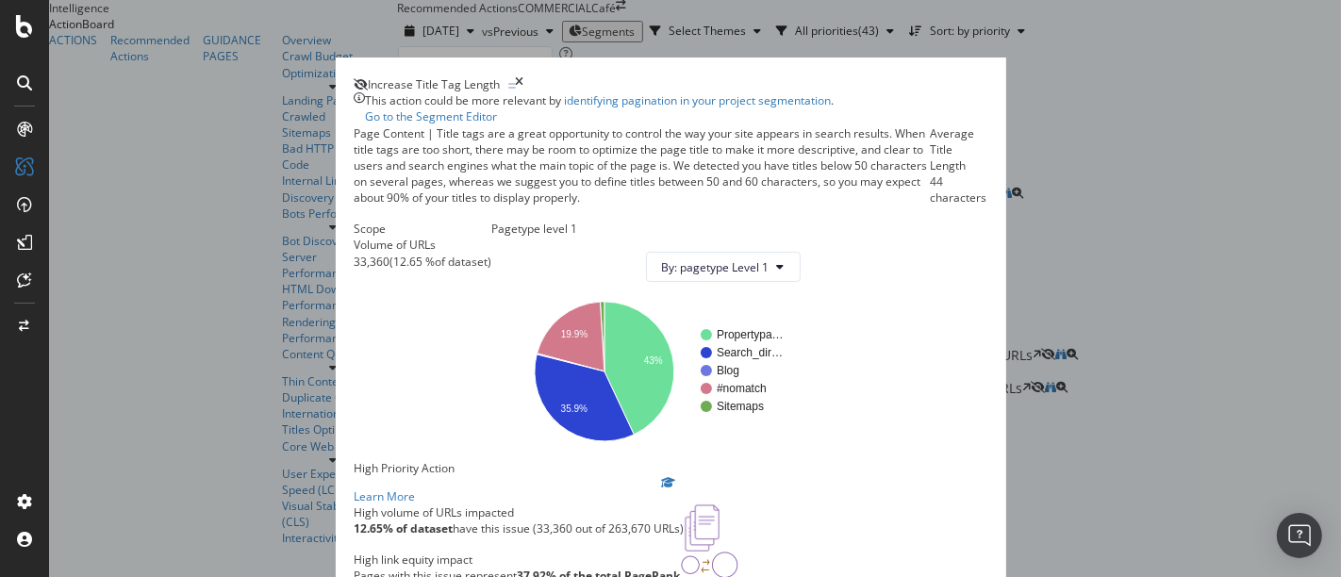
click at [524, 76] on icon "times" at bounding box center [520, 84] width 8 height 16
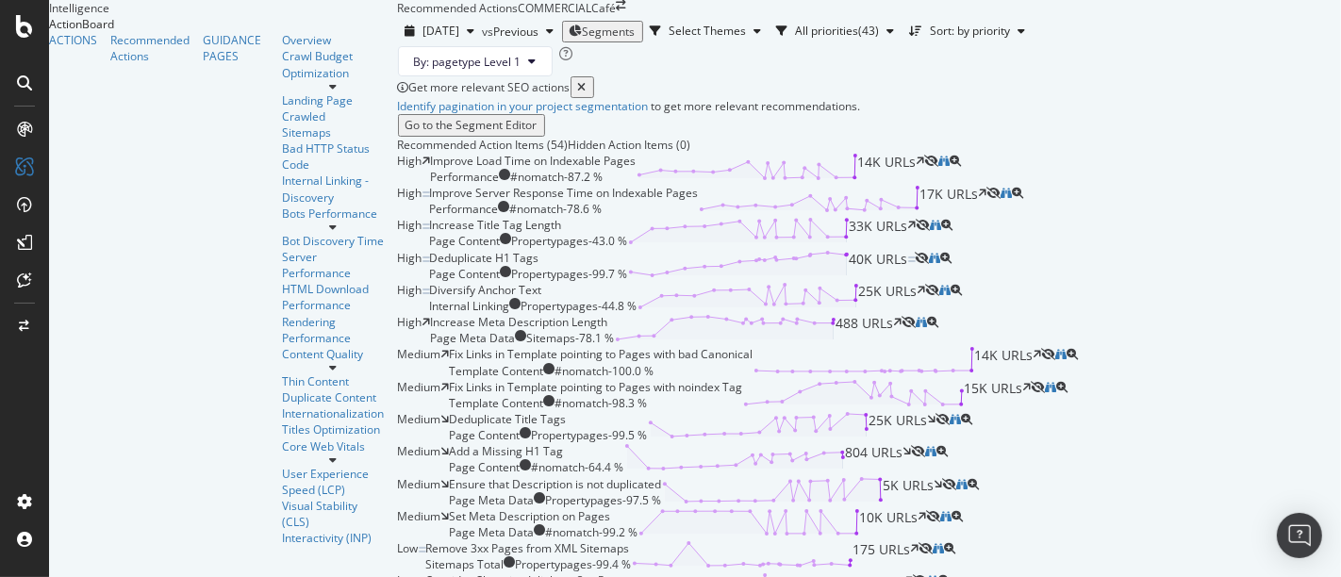
scroll to position [473, 0]
click at [547, 25] on icon "button" at bounding box center [551, 30] width 8 height 11
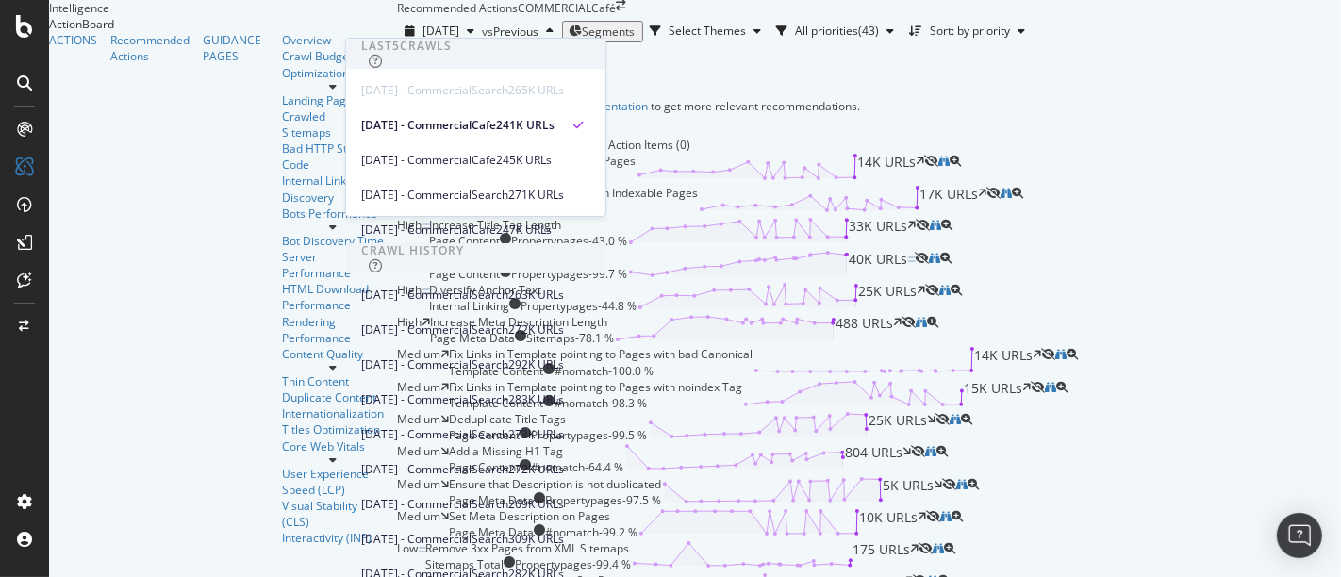
scroll to position [47, 0]
click at [564, 187] on div "271K URLs" at bounding box center [536, 195] width 56 height 17
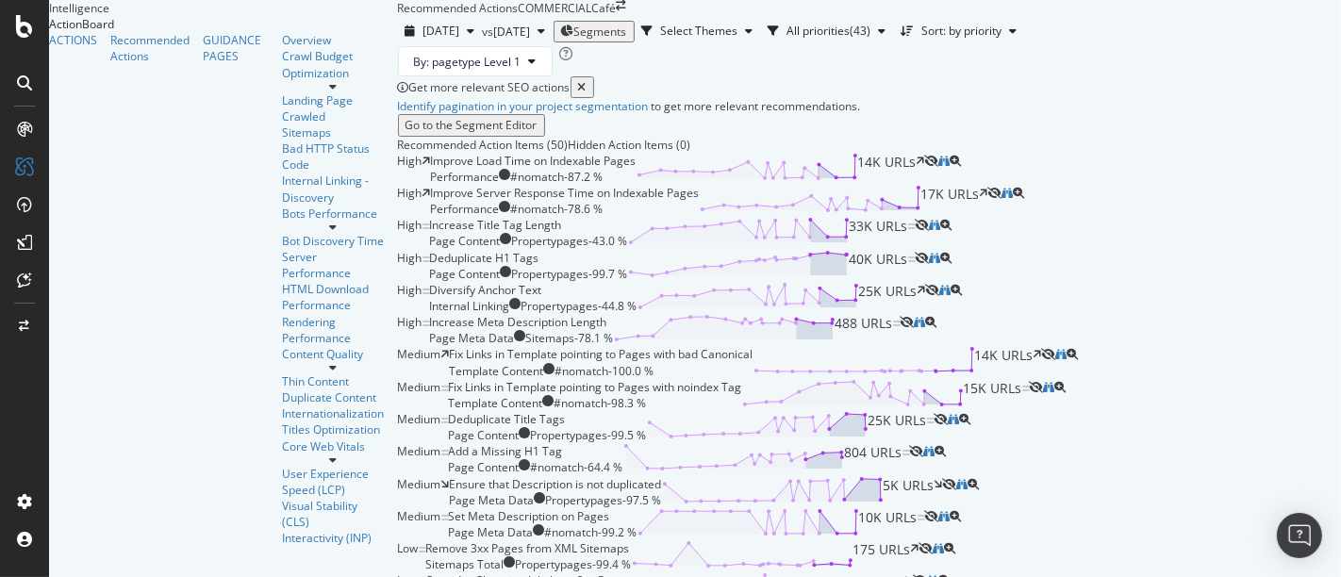
scroll to position [335, 0]
click at [758, 282] on div "Deduplicate H1 Tags Page Content Propertypages - 99.7 % 40K URLs" at bounding box center [673, 266] width 486 height 32
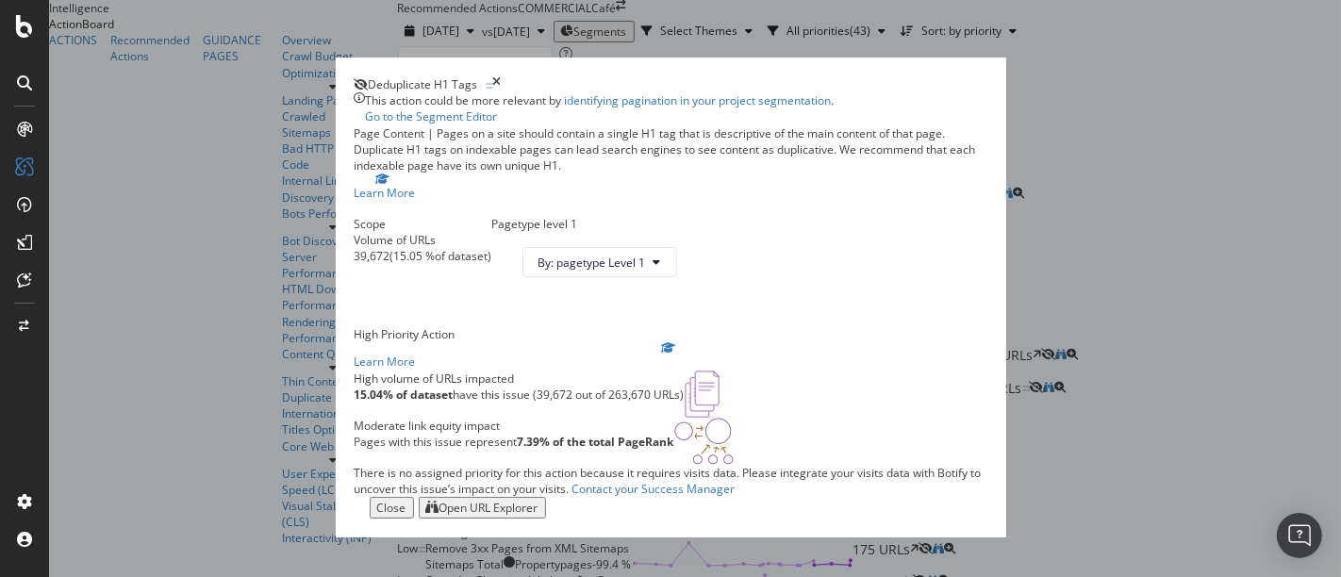
click at [539, 516] on div "Open URL Explorer" at bounding box center [489, 508] width 99 height 16
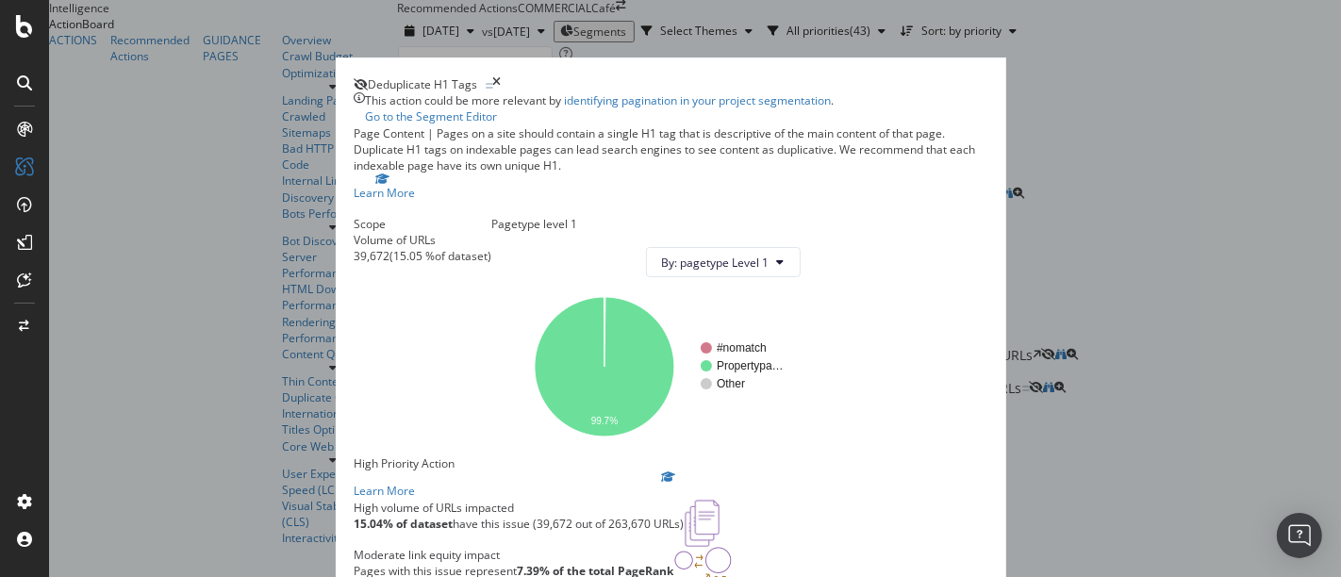
click at [502, 76] on icon "times" at bounding box center [497, 84] width 8 height 16
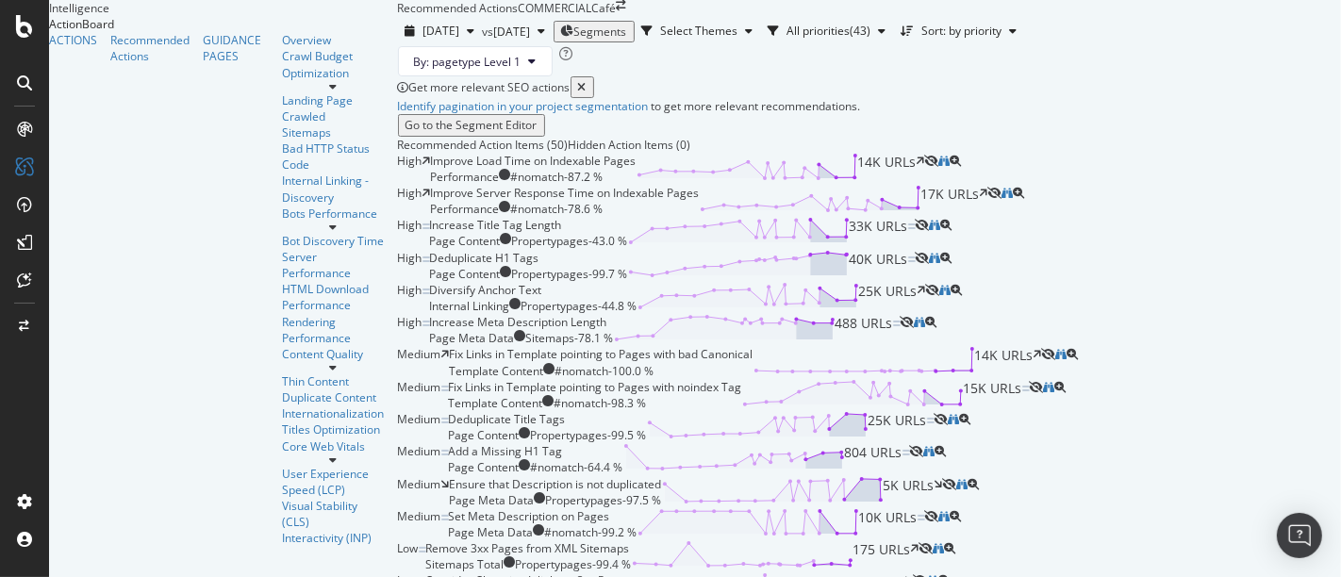
scroll to position [218, 0]
click at [926, 314] on div "Diversify Anchor Text Internal Linking Propertypages - 44.8 % 25K URLs" at bounding box center [678, 298] width 496 height 32
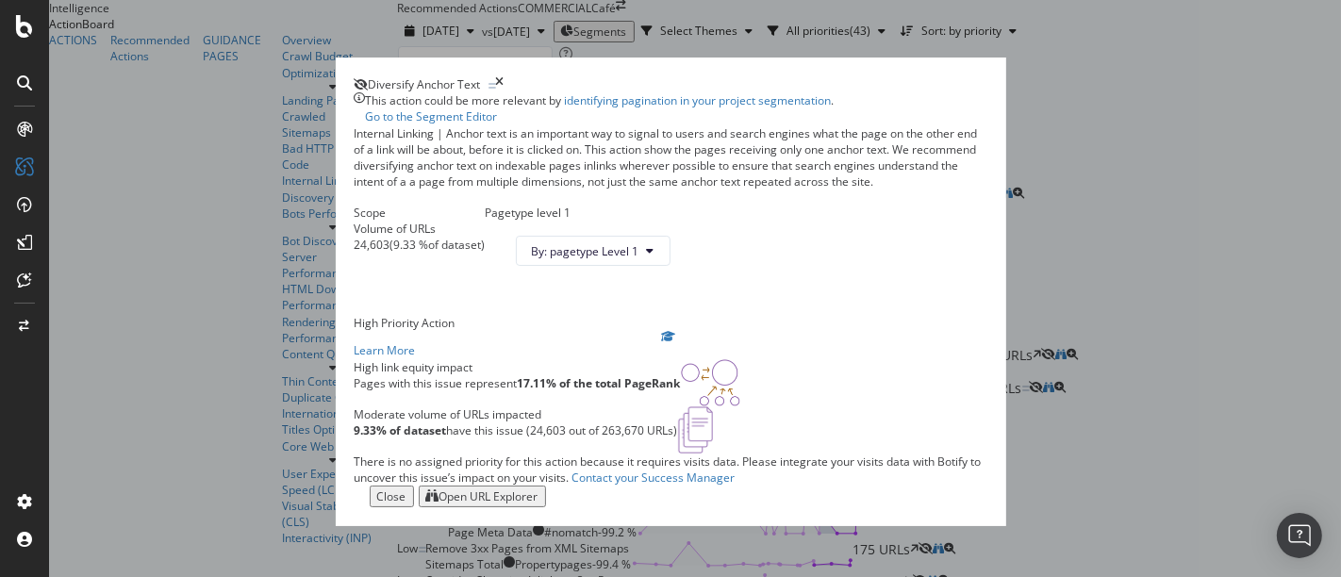
click at [539, 505] on div "Open URL Explorer" at bounding box center [482, 497] width 112 height 16
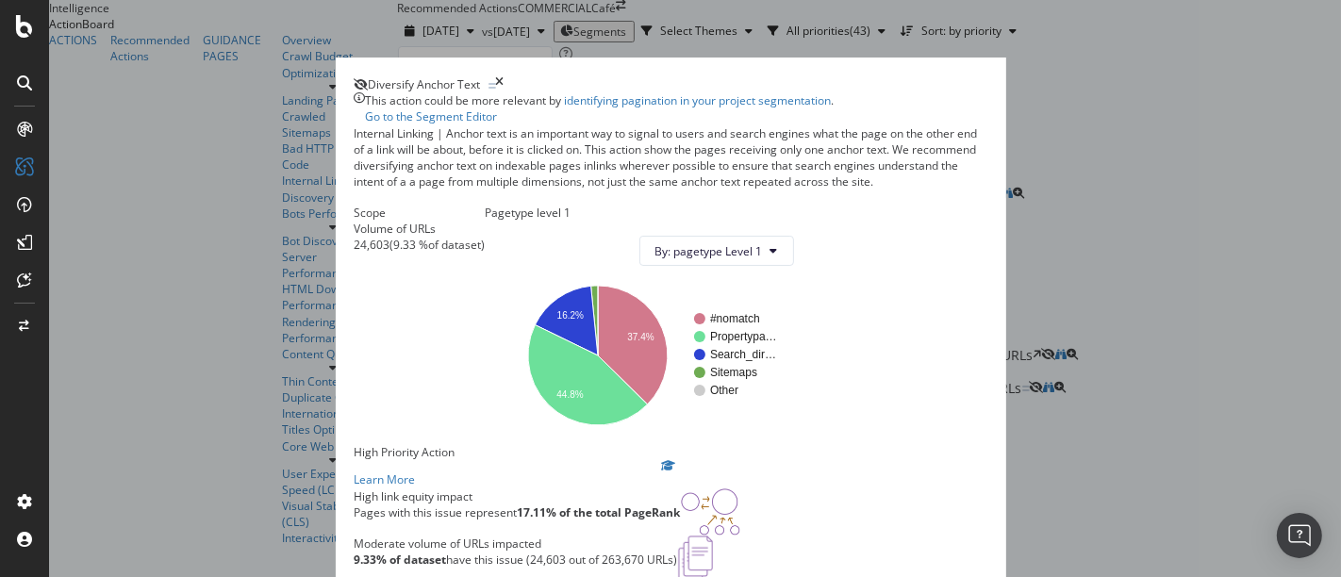
click at [505, 76] on icon "times" at bounding box center [500, 84] width 8 height 16
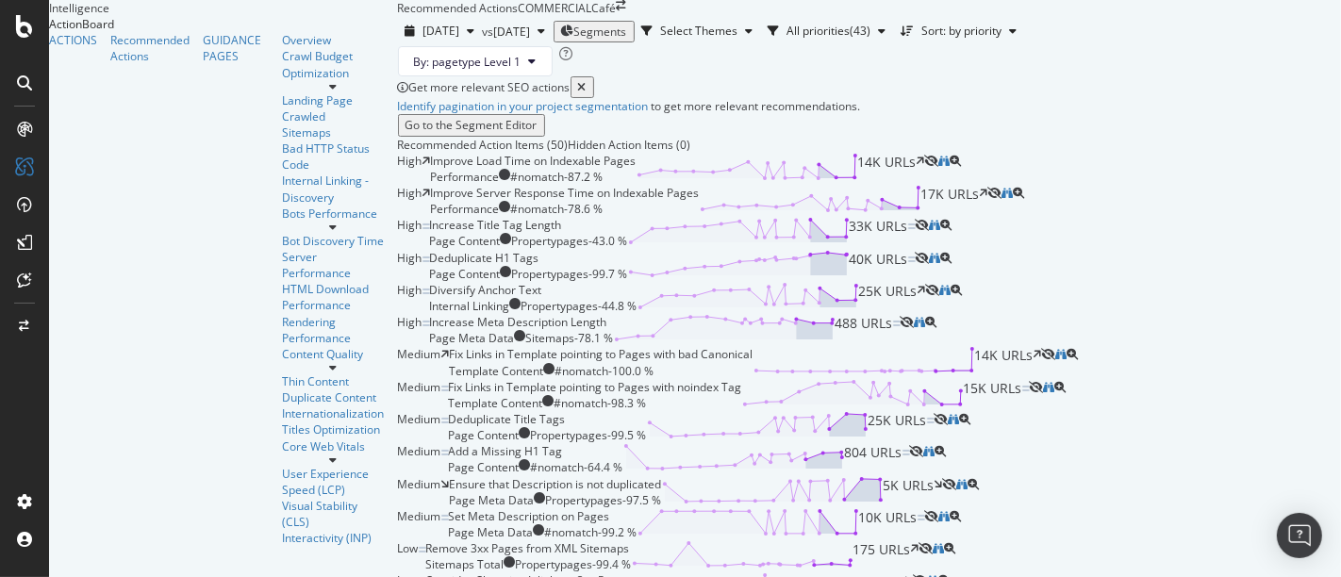
scroll to position [492, 0]
click at [1030, 411] on div "15K URLs" at bounding box center [997, 395] width 66 height 32
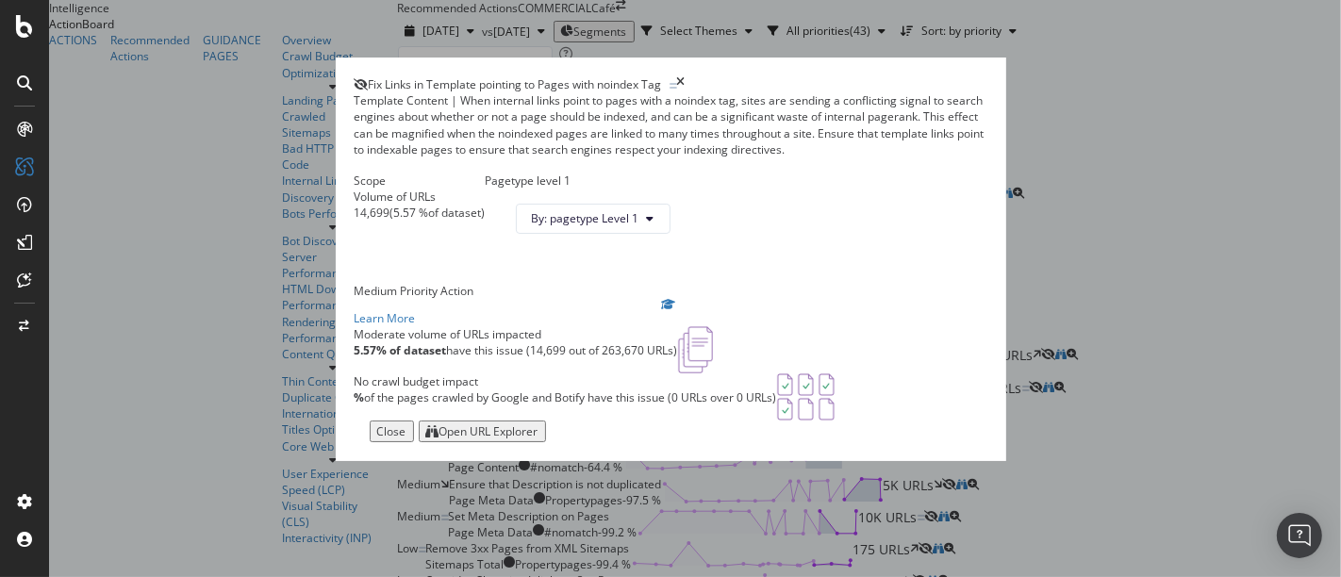
click at [539, 440] on div "Open URL Explorer" at bounding box center [489, 431] width 99 height 16
click at [987, 76] on div "Fix Links in Template pointing to Pages with noindex Tag" at bounding box center [671, 84] width 633 height 16
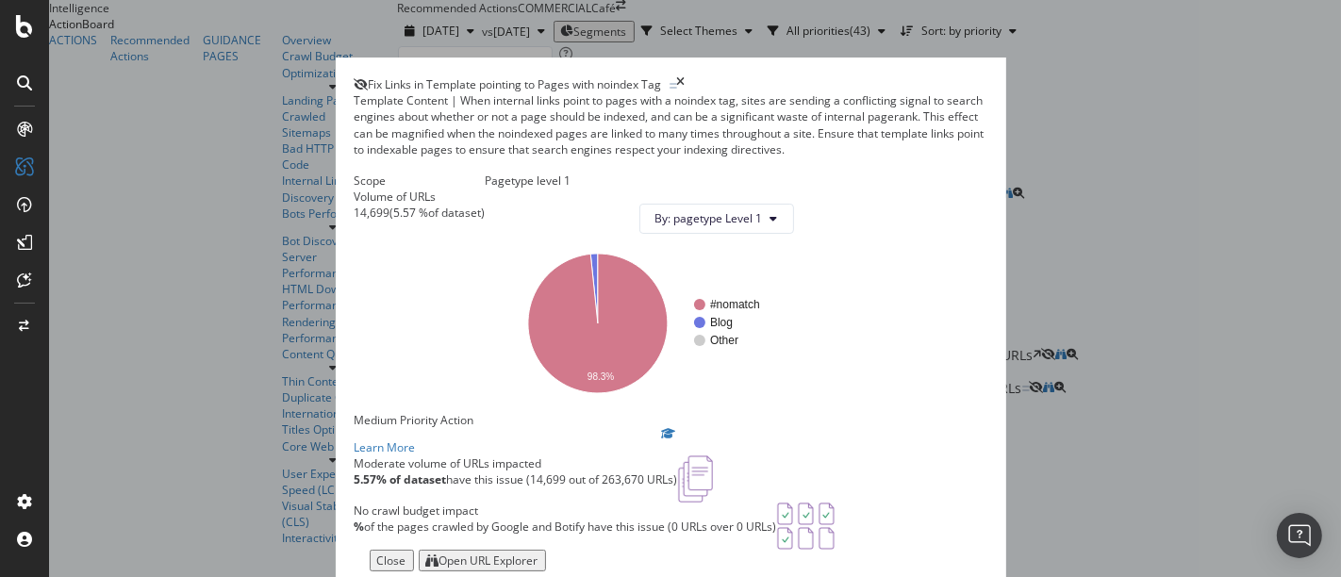
click at [686, 76] on icon "times" at bounding box center [681, 84] width 8 height 16
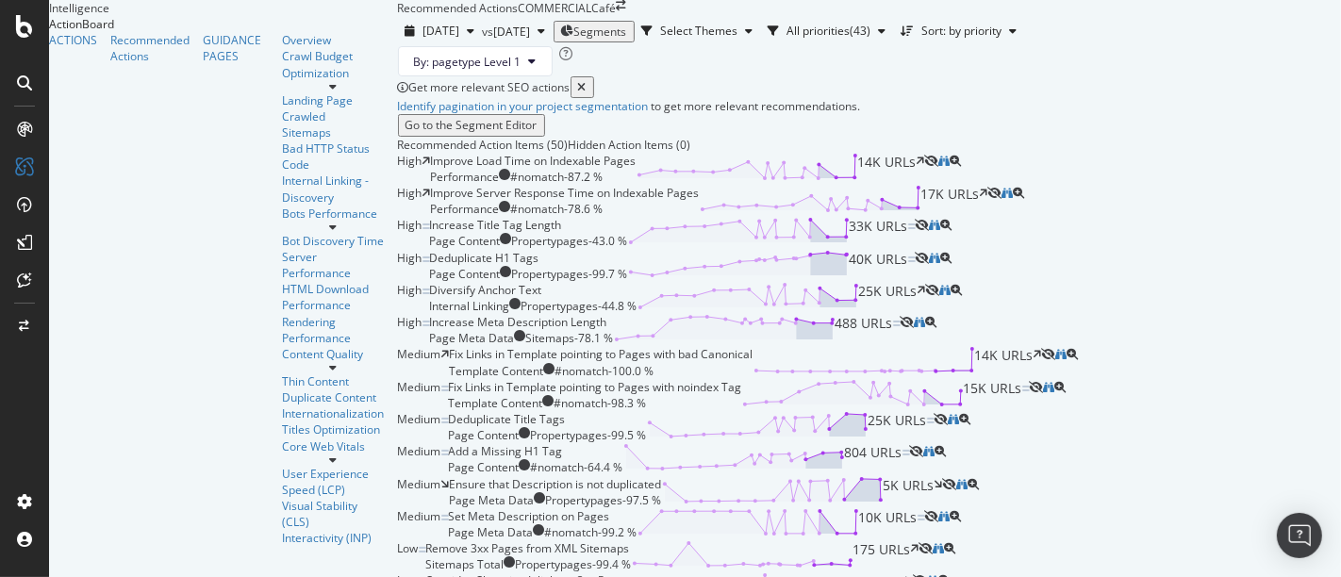
click at [967, 378] on div "Fix Links in Template pointing to Pages with bad Canonical Template Content #no…" at bounding box center [746, 362] width 592 height 32
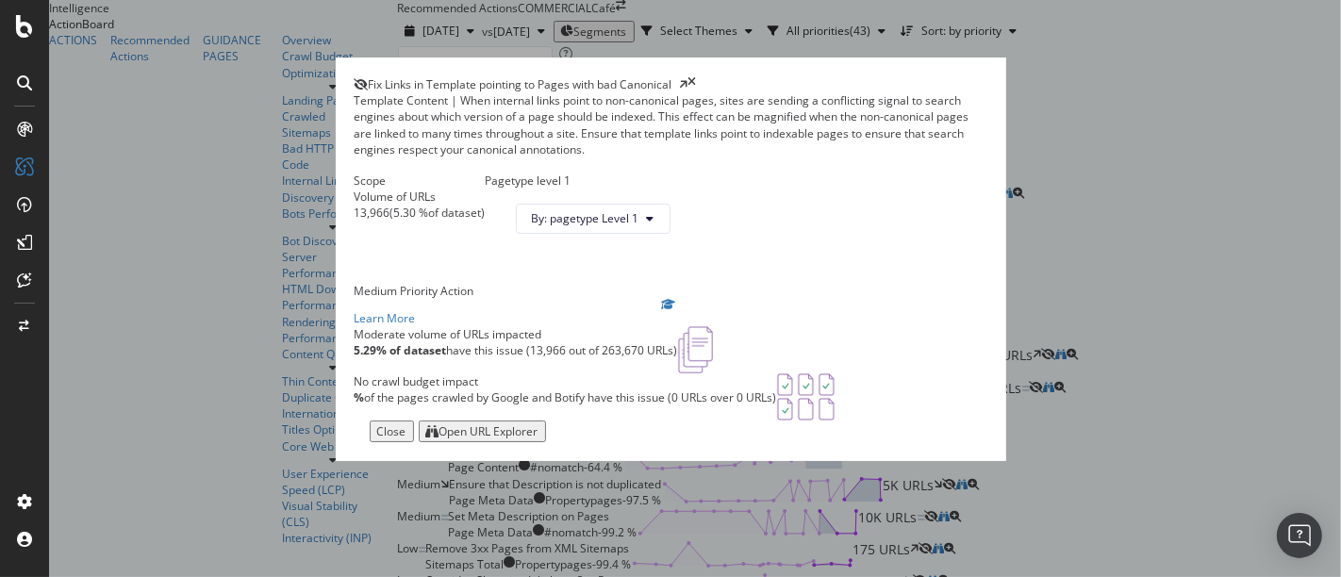
click at [539, 440] on div "Open URL Explorer" at bounding box center [489, 431] width 99 height 16
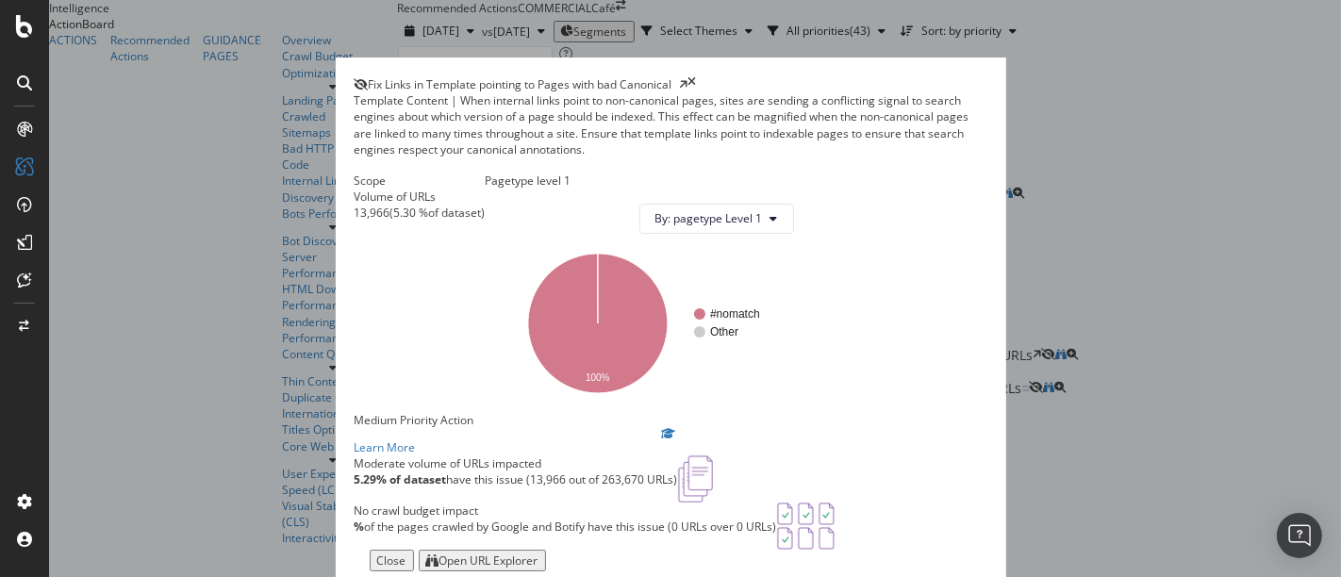
click at [1181, 91] on div "Fix Links in Template pointing to Pages with bad Canonical Template Content | W…" at bounding box center [670, 288] width 1341 height 577
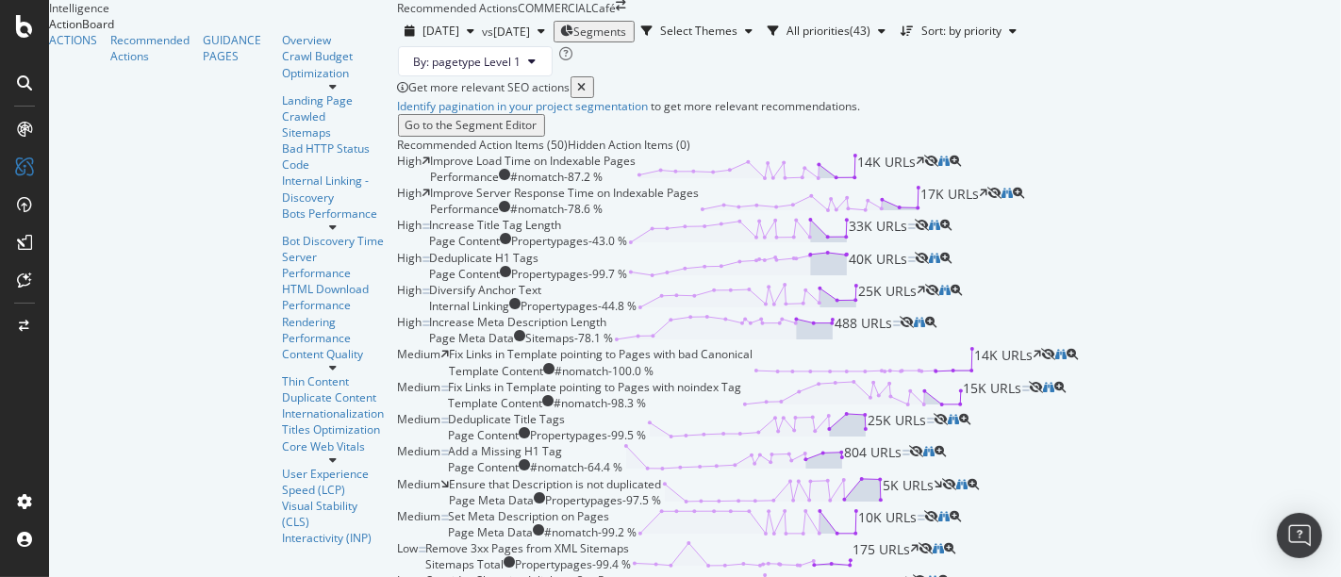
click at [535, 76] on div "By: pagetype Level 1" at bounding box center [869, 61] width 943 height 30
click at [457, 114] on link "Identify pagination in your project segmentation" at bounding box center [523, 106] width 251 height 16
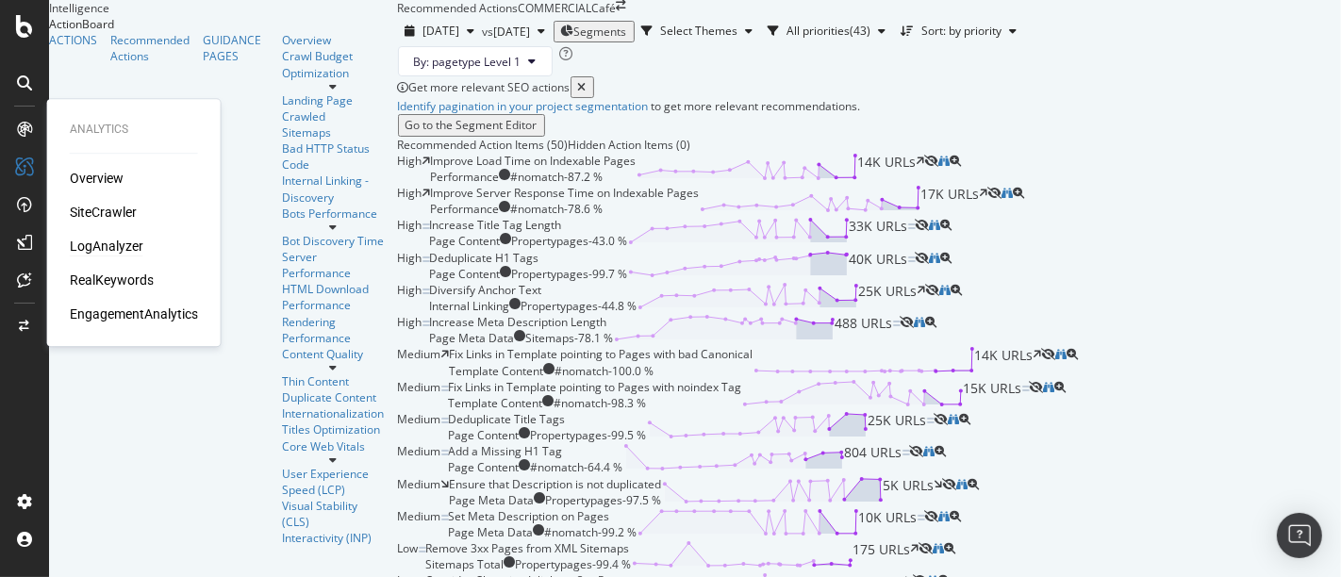
click at [121, 238] on div "LogAnalyzer" at bounding box center [107, 246] width 74 height 19
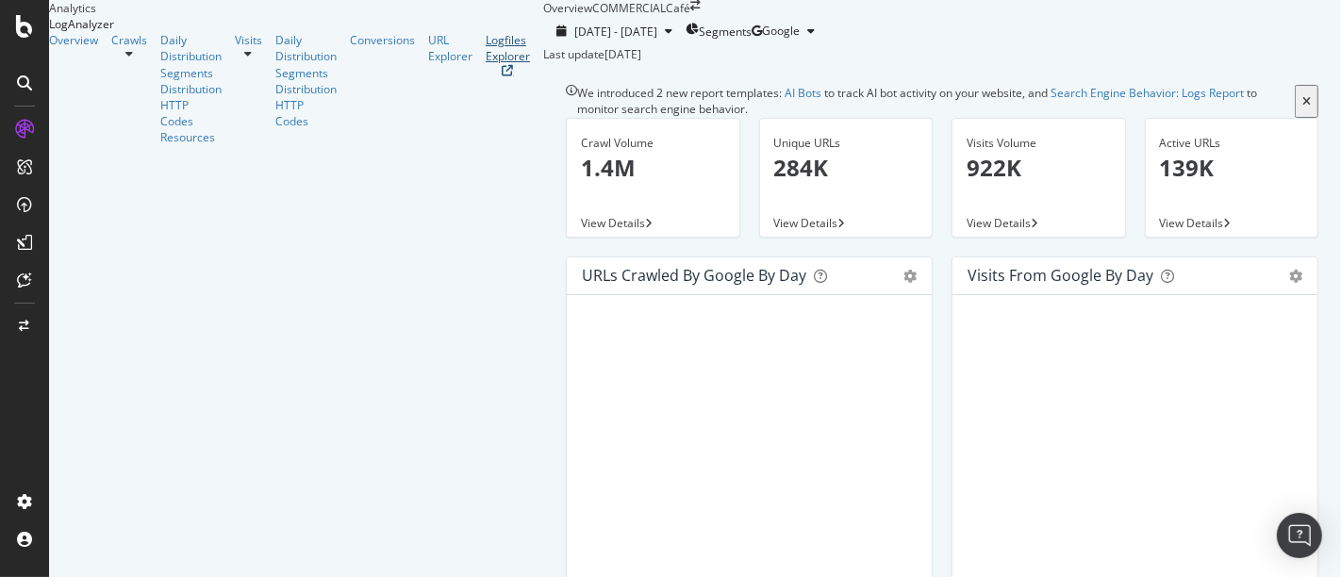
click at [486, 64] on div "Logfiles Explorer" at bounding box center [508, 48] width 44 height 32
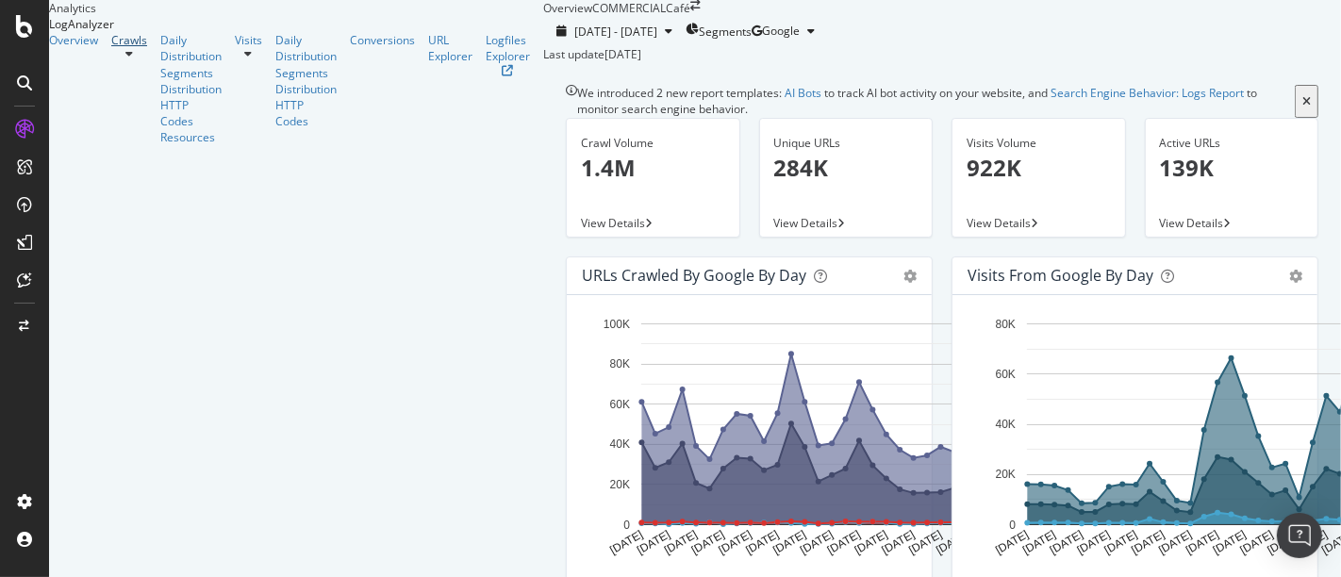
click at [111, 48] on div "Crawls" at bounding box center [129, 40] width 36 height 16
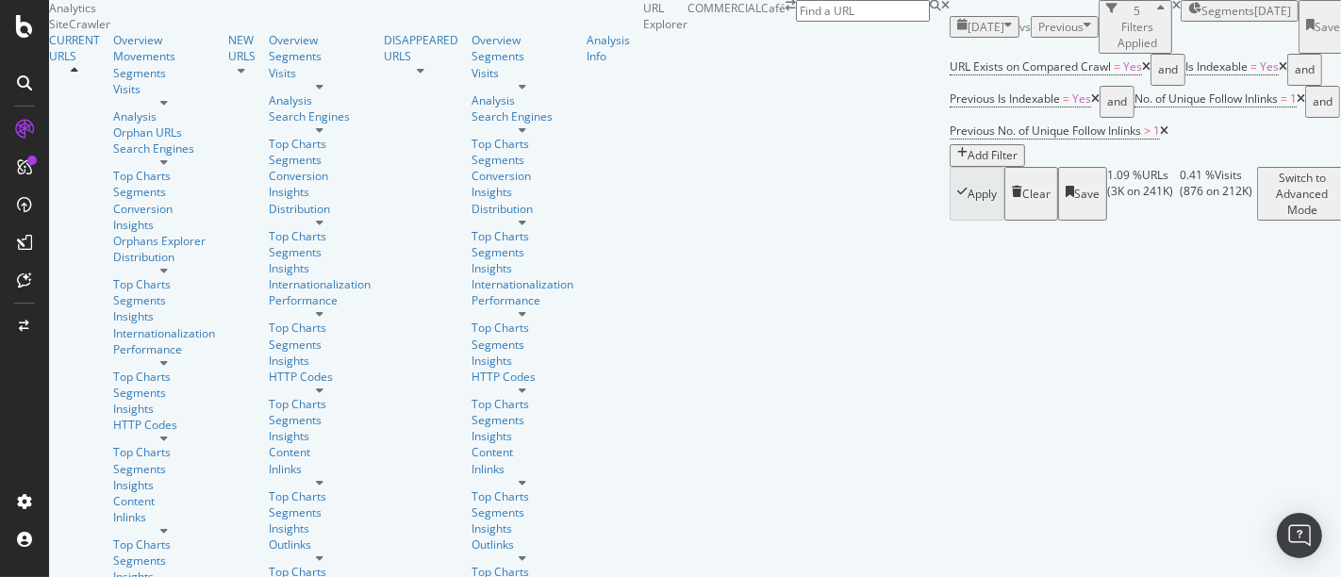
scroll to position [4073, 0]
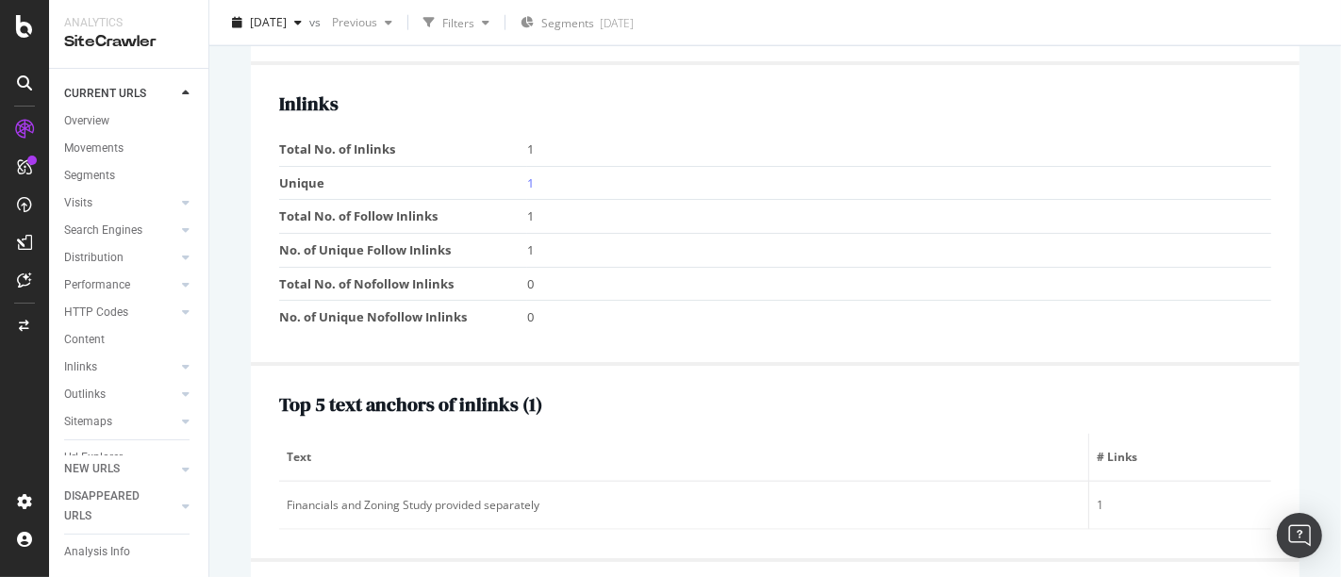
scroll to position [1795, 0]
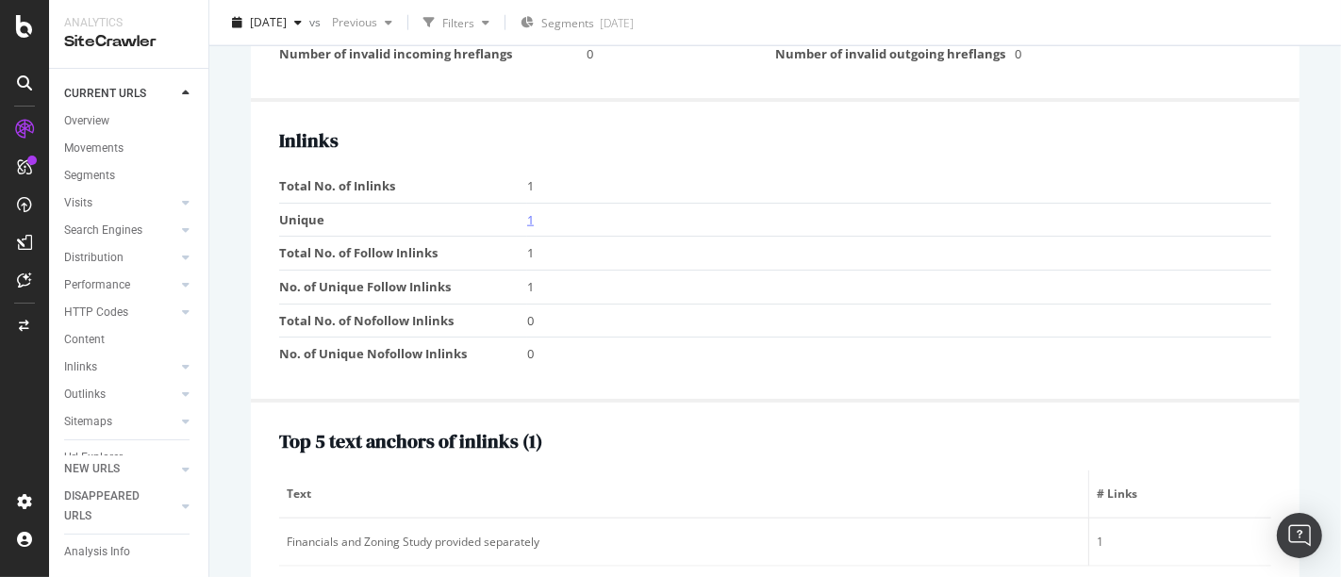
click at [527, 211] on link "1" at bounding box center [530, 219] width 7 height 17
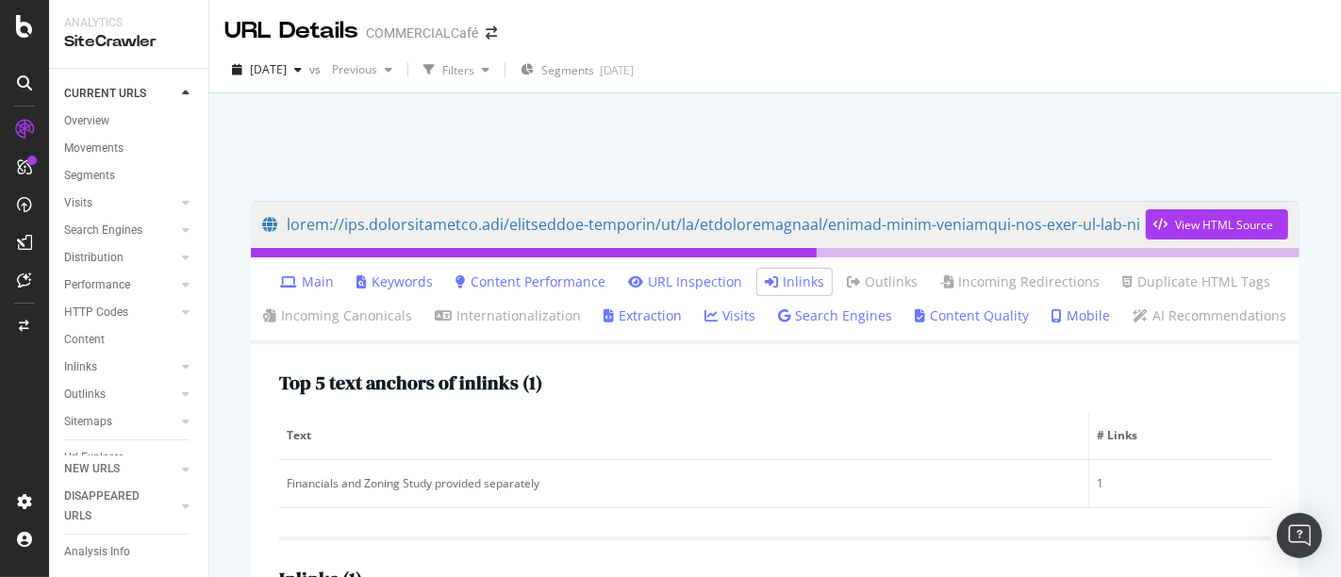
drag, startPoint x: 771, startPoint y: 255, endPoint x: 1091, endPoint y: 252, distance: 320.7
click at [1091, 252] on div at bounding box center [775, 252] width 1049 height 9
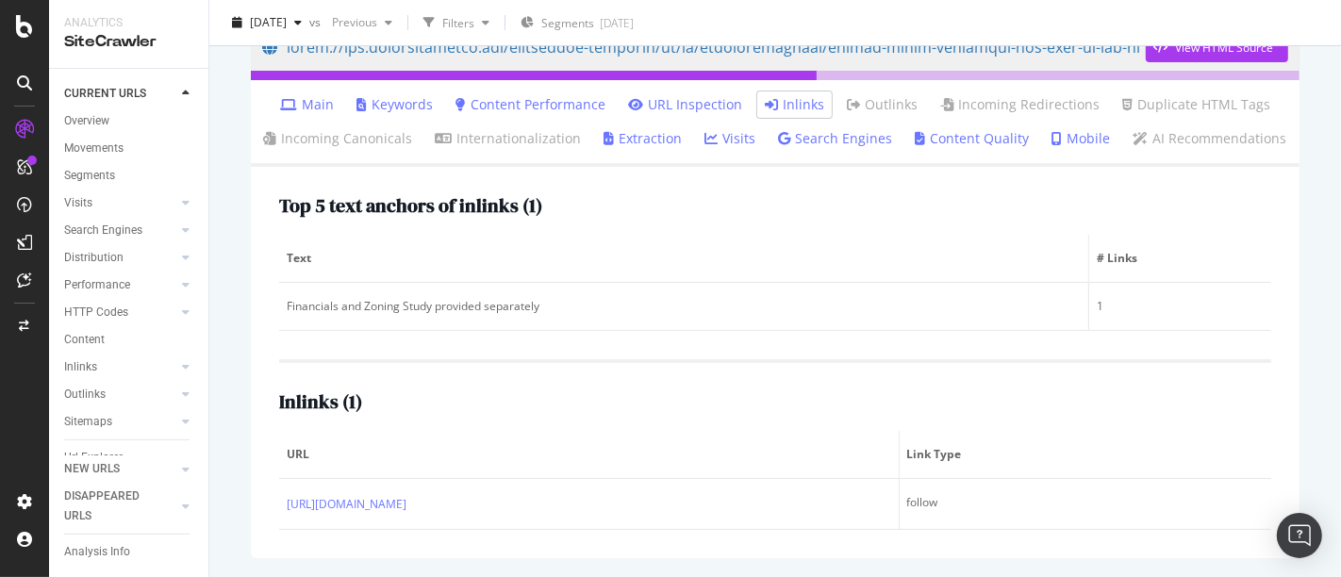
scroll to position [192, 0]
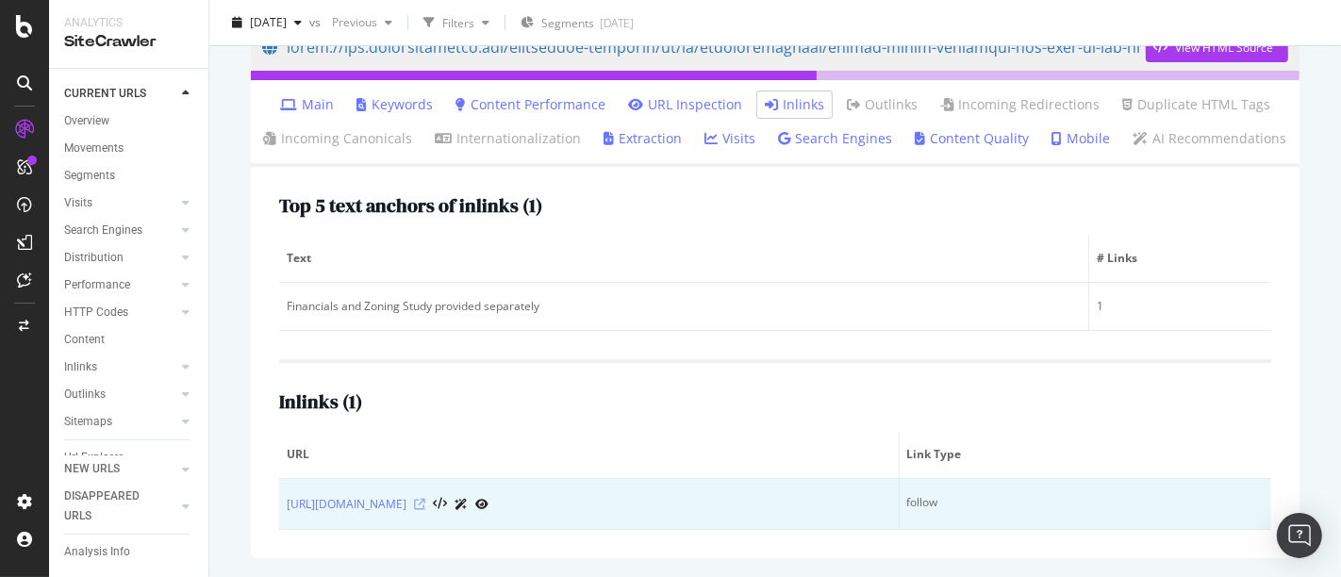
click at [425, 499] on icon at bounding box center [419, 504] width 11 height 11
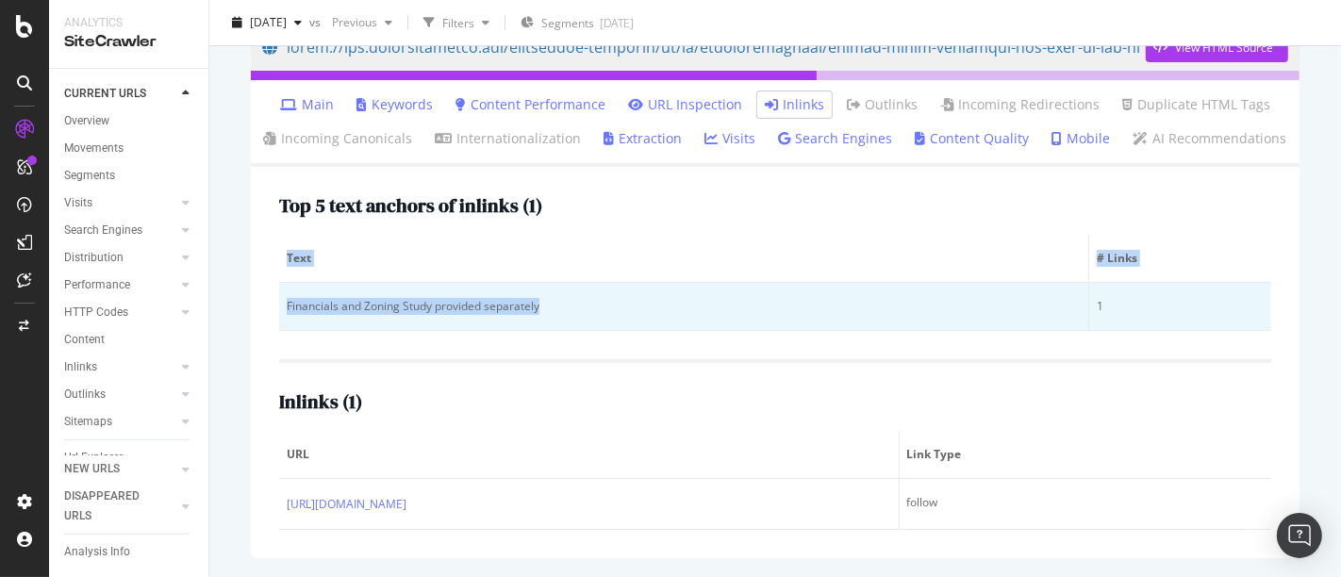
drag, startPoint x: 277, startPoint y: 290, endPoint x: 543, endPoint y: 297, distance: 266.1
click at [543, 297] on div "Top 5 text anchors of inlinks ( 1 ) Text # Links Financials and Zoning Study pr…" at bounding box center [775, 362] width 1049 height 391
click at [543, 298] on div "Financials and Zoning Study provided separately" at bounding box center [684, 306] width 794 height 17
drag, startPoint x: 544, startPoint y: 294, endPoint x: 287, endPoint y: 290, distance: 257.5
click at [287, 298] on div "Financials and Zoning Study provided separately" at bounding box center [684, 306] width 794 height 17
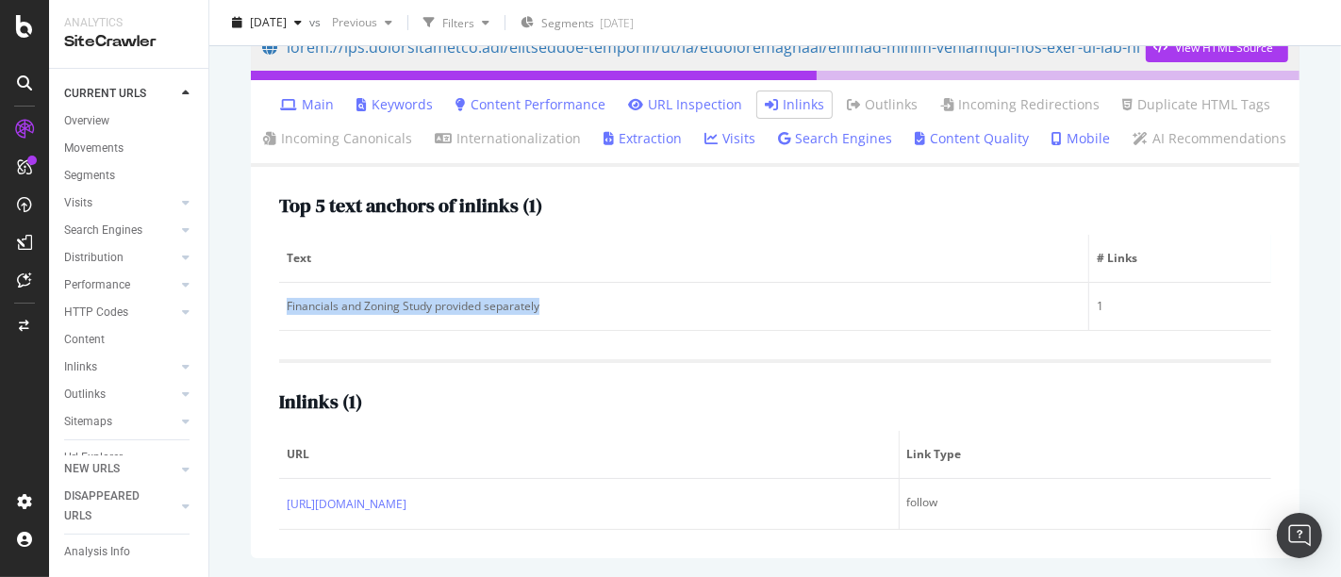
copy div "Financials and Zoning Study provided separately"
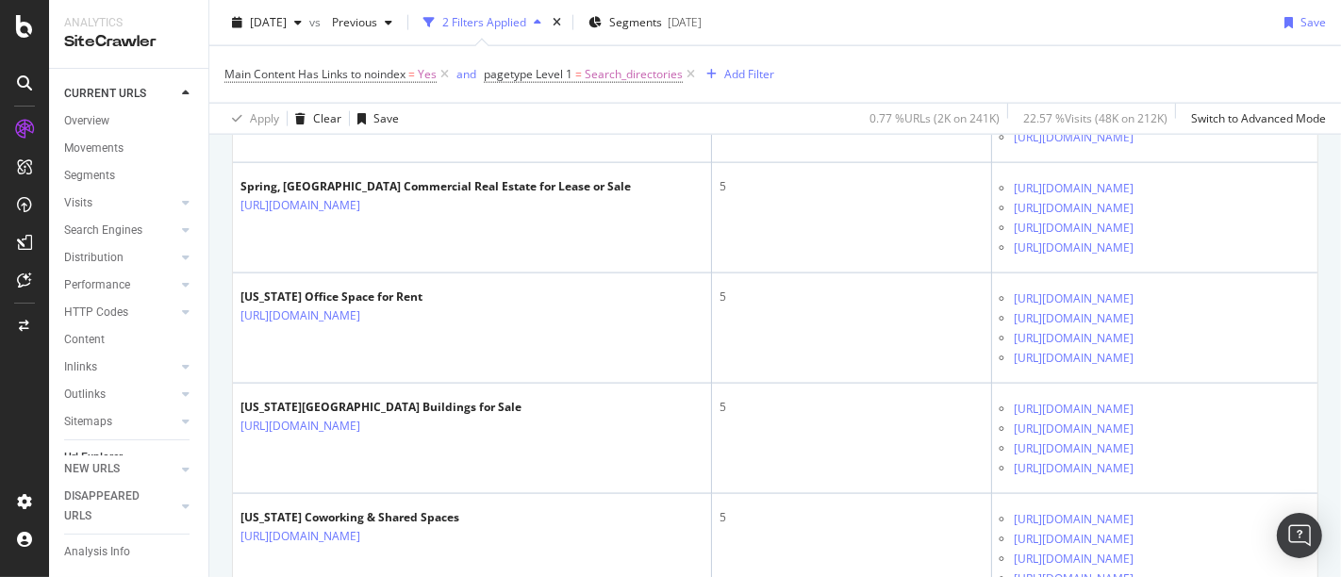
scroll to position [2905, 0]
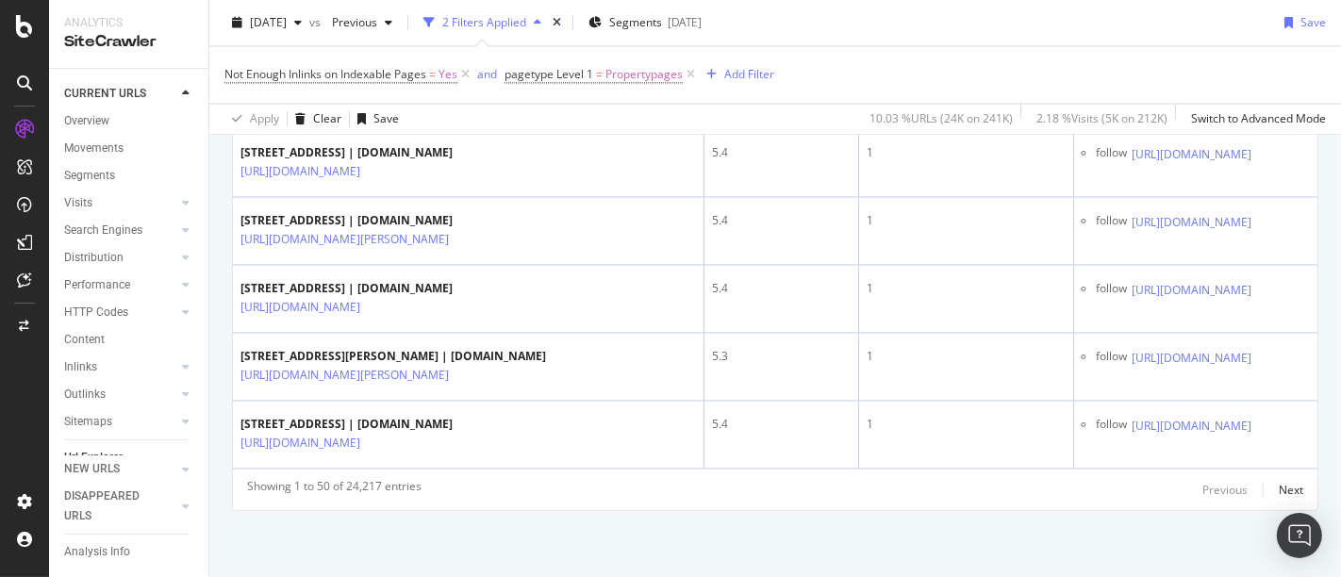
scroll to position [3881, 0]
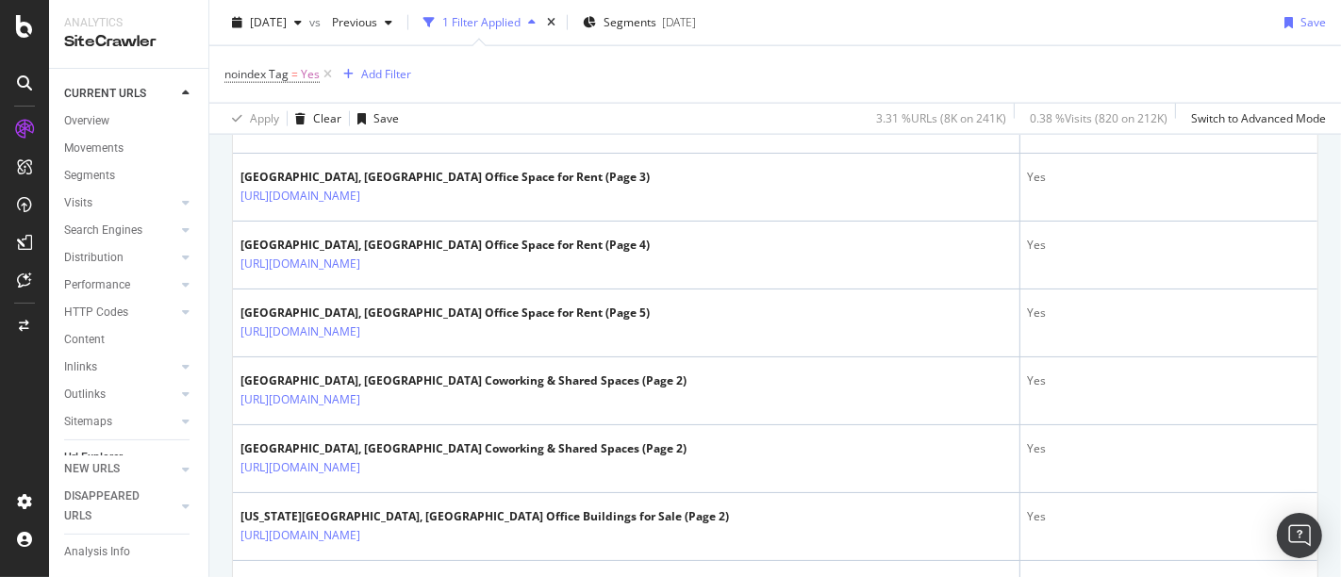
scroll to position [3541, 0]
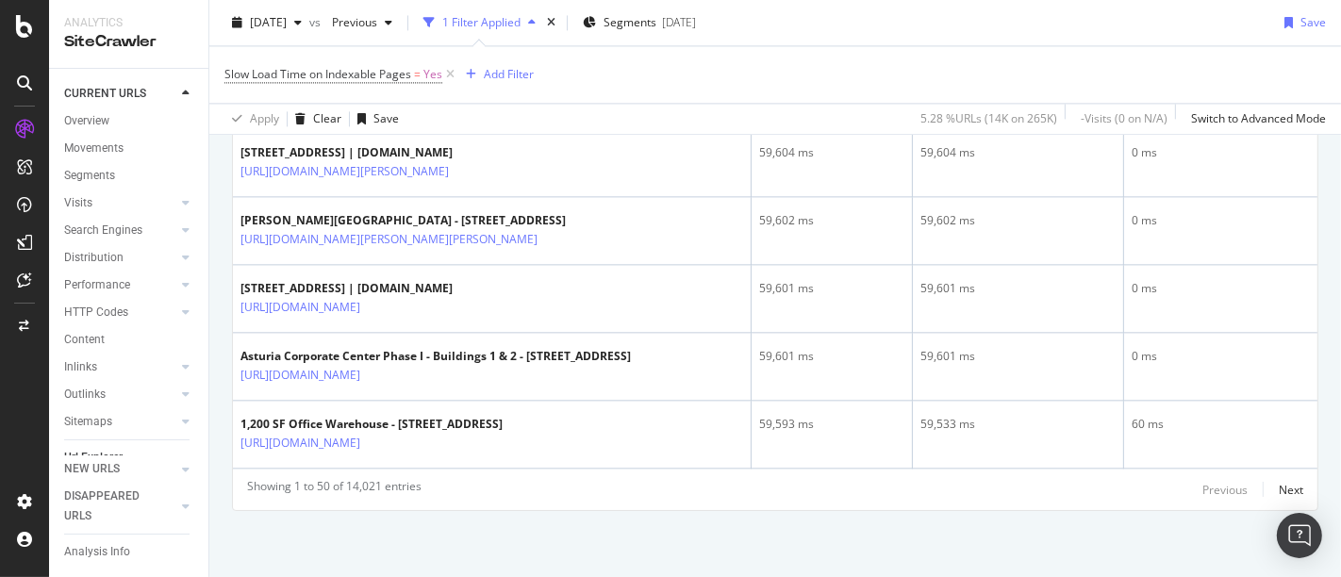
scroll to position [4198, 0]
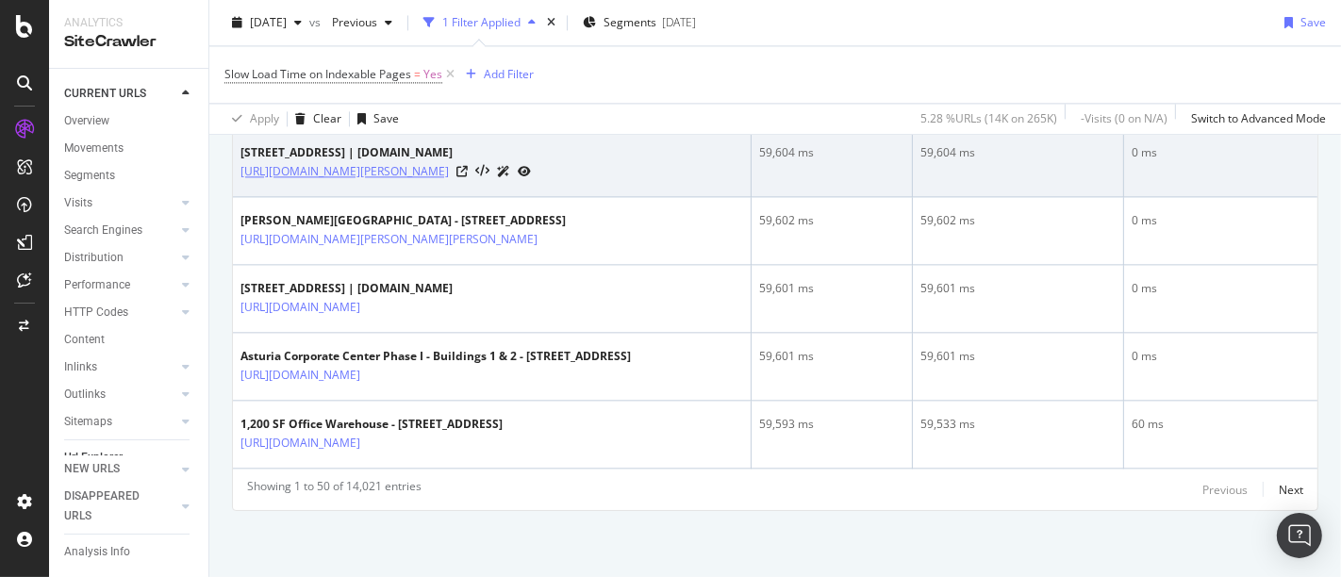
click at [449, 181] on link "https://www.commercialsearch.com/commercial-property/us/ca/san-jose/2731-alum-r…" at bounding box center [345, 171] width 208 height 19
click at [468, 177] on icon at bounding box center [461, 171] width 11 height 11
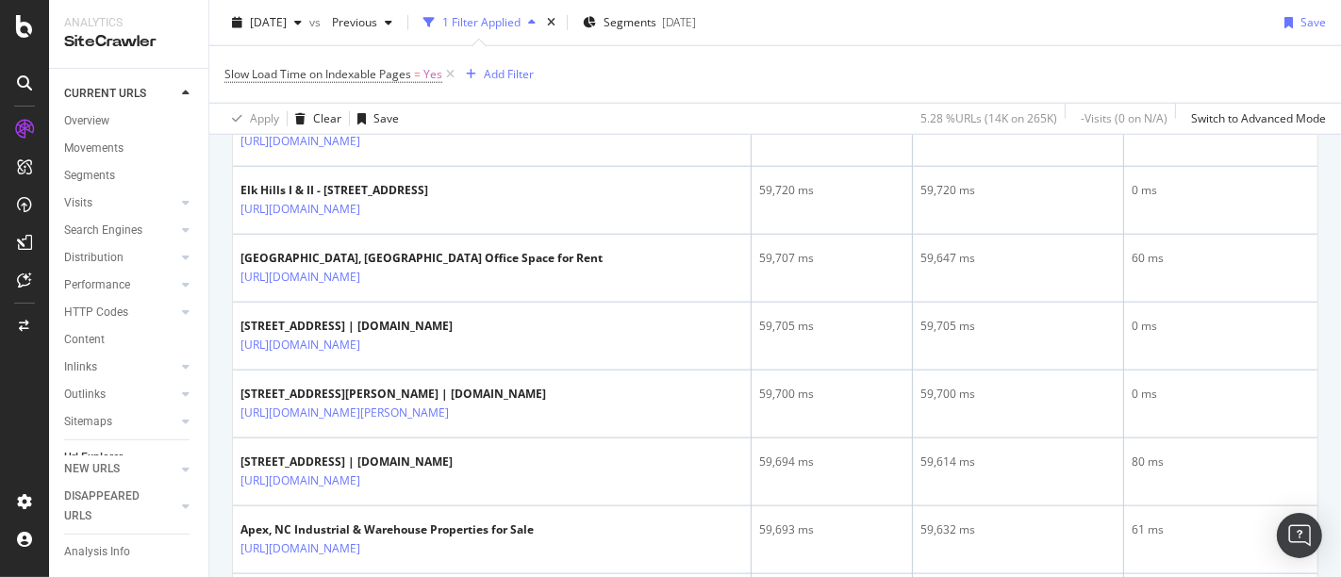
scroll to position [1509, 0]
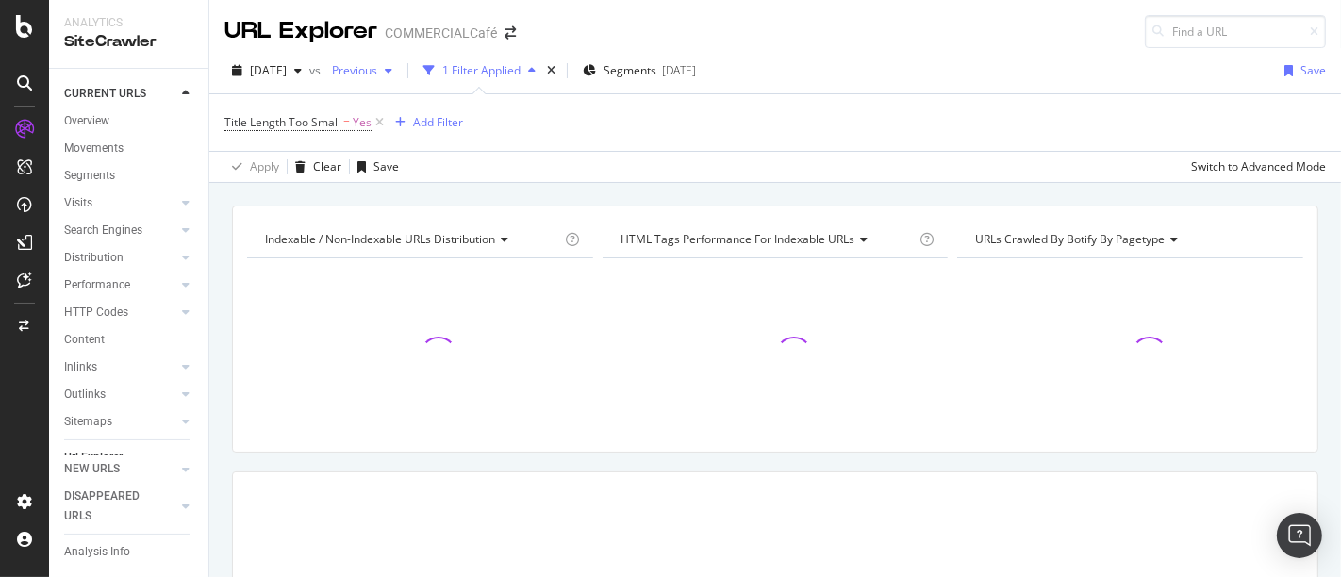
click at [381, 83] on div "Previous" at bounding box center [361, 71] width 75 height 28
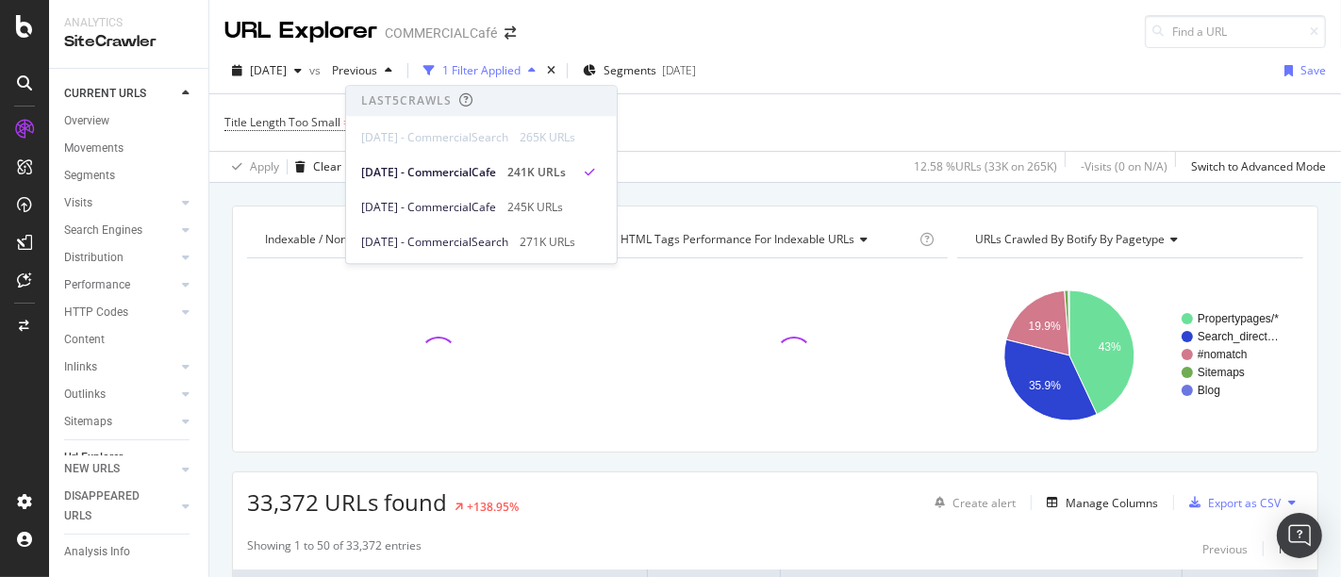
click at [459, 227] on div "2025 Jul. 10th - CommercialSearch 271K URLs" at bounding box center [481, 238] width 271 height 35
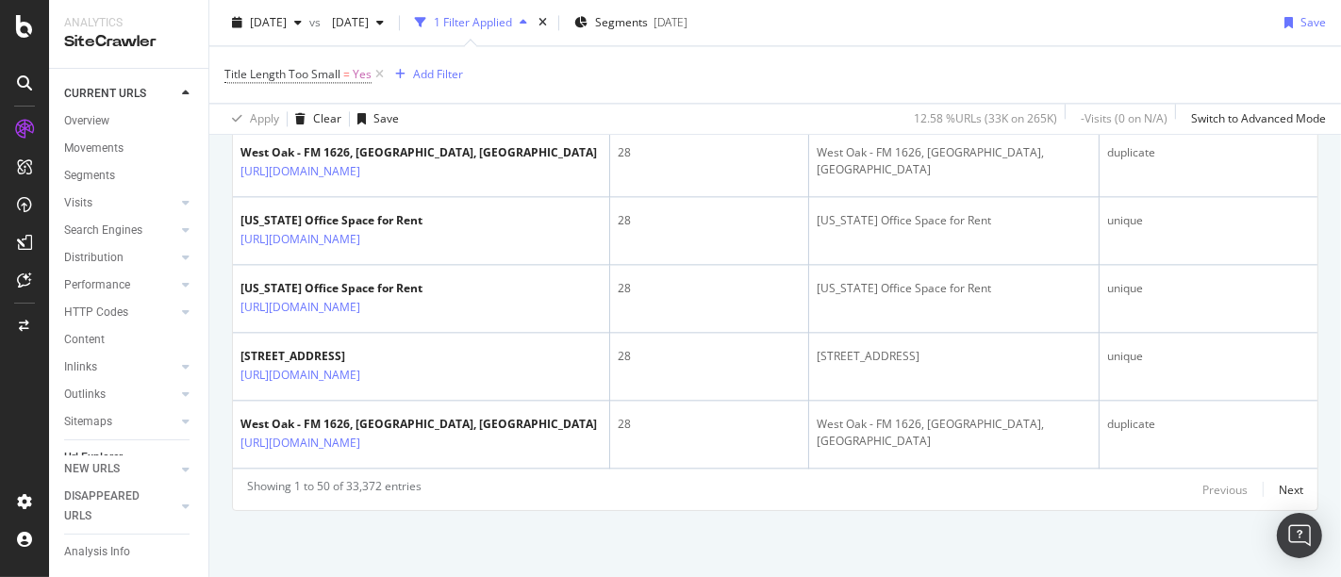
scroll to position [3691, 0]
click at [1279, 486] on div "Next" at bounding box center [1291, 490] width 25 height 16
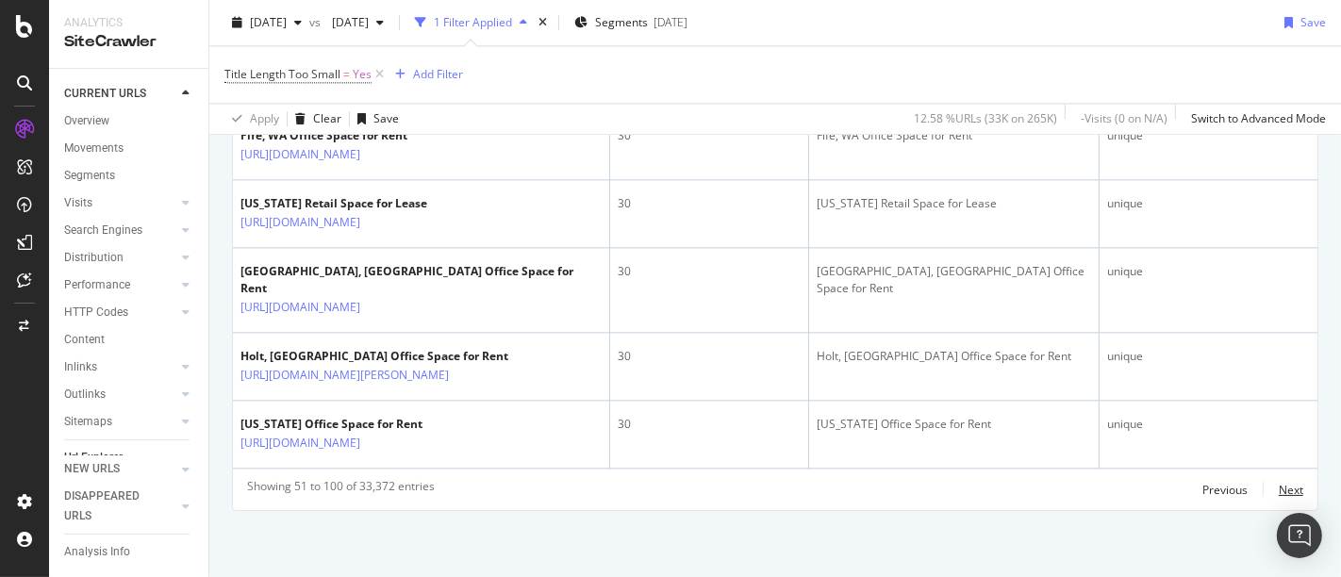
scroll to position [3960, 0]
click at [1279, 486] on div "Next" at bounding box center [1291, 490] width 25 height 16
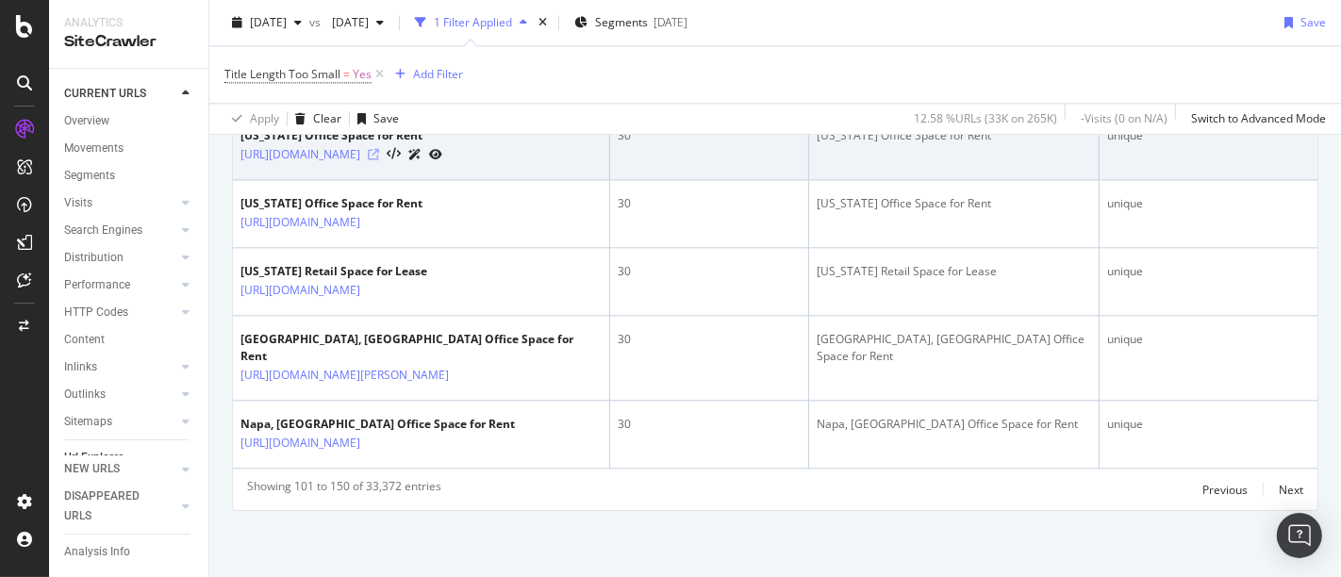
click at [379, 160] on icon at bounding box center [373, 154] width 11 height 11
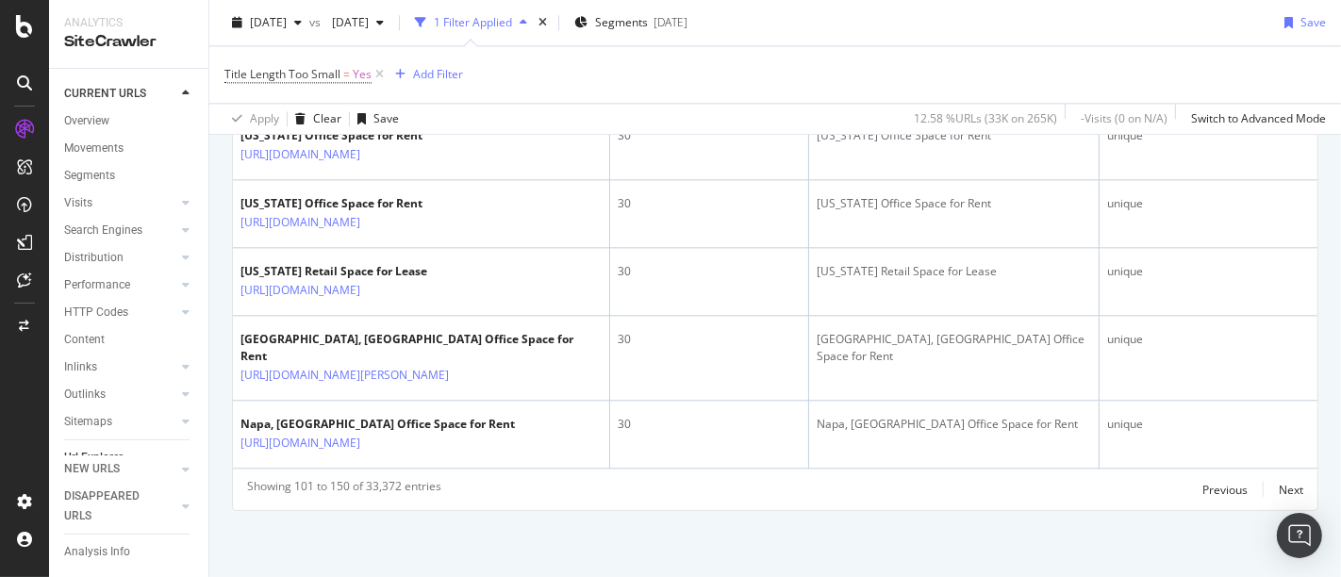
scroll to position [4176, 0]
click at [1279, 486] on div "Next" at bounding box center [1291, 490] width 25 height 16
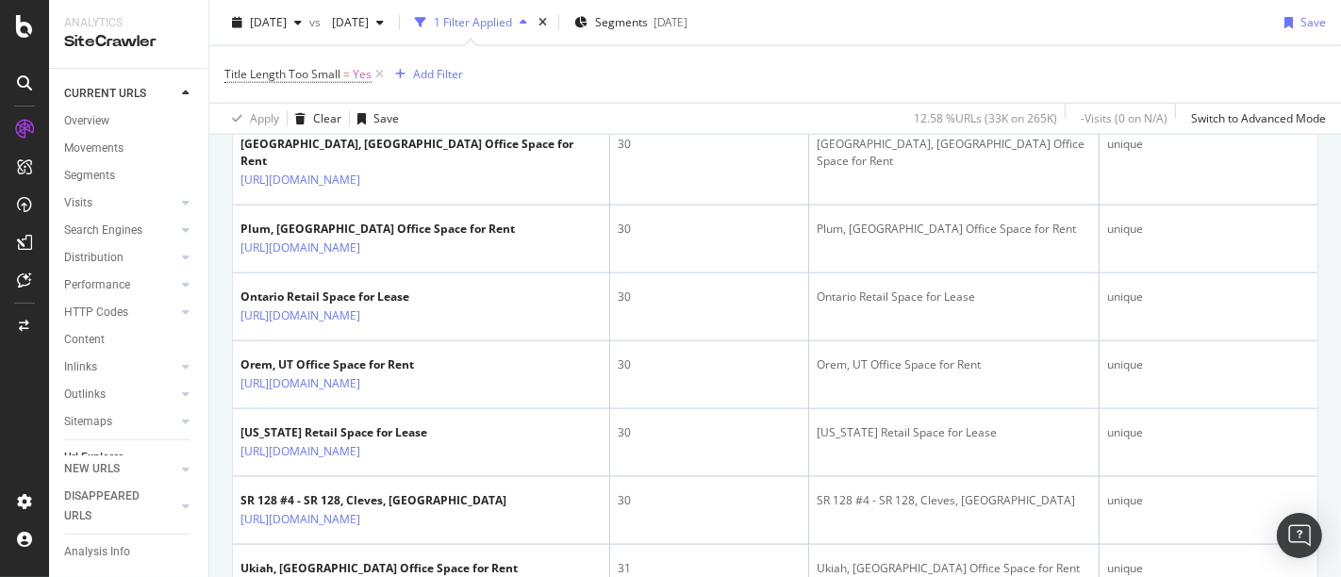
scroll to position [1971, 0]
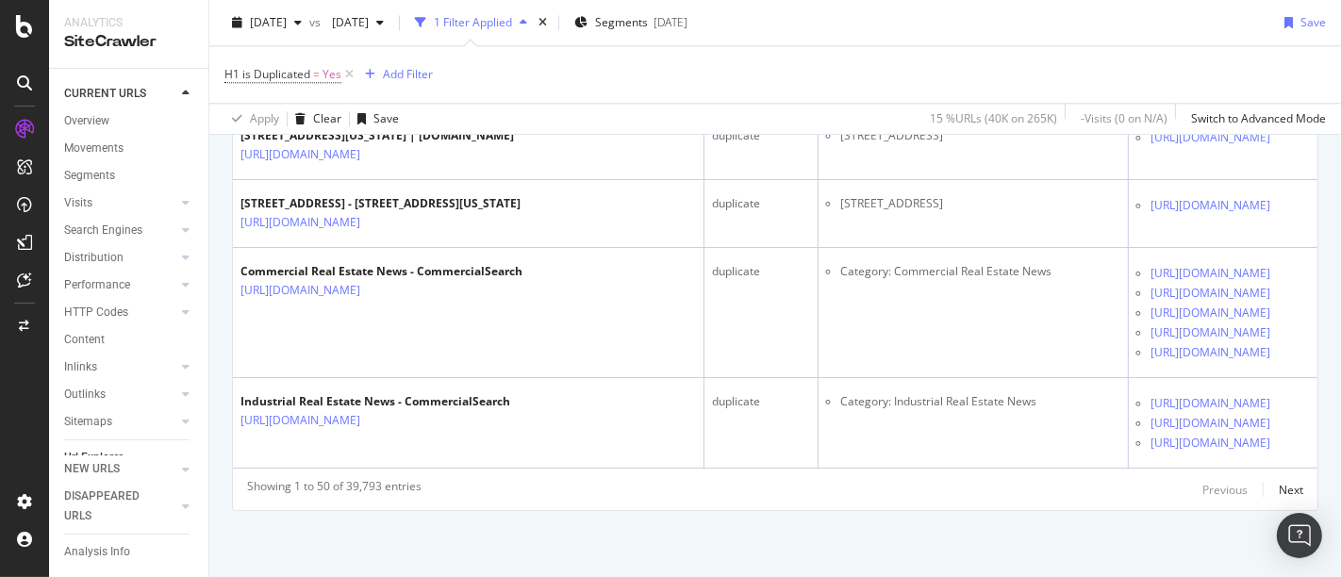
scroll to position [5535, 0]
click at [1279, 497] on div "Next" at bounding box center [1291, 490] width 25 height 16
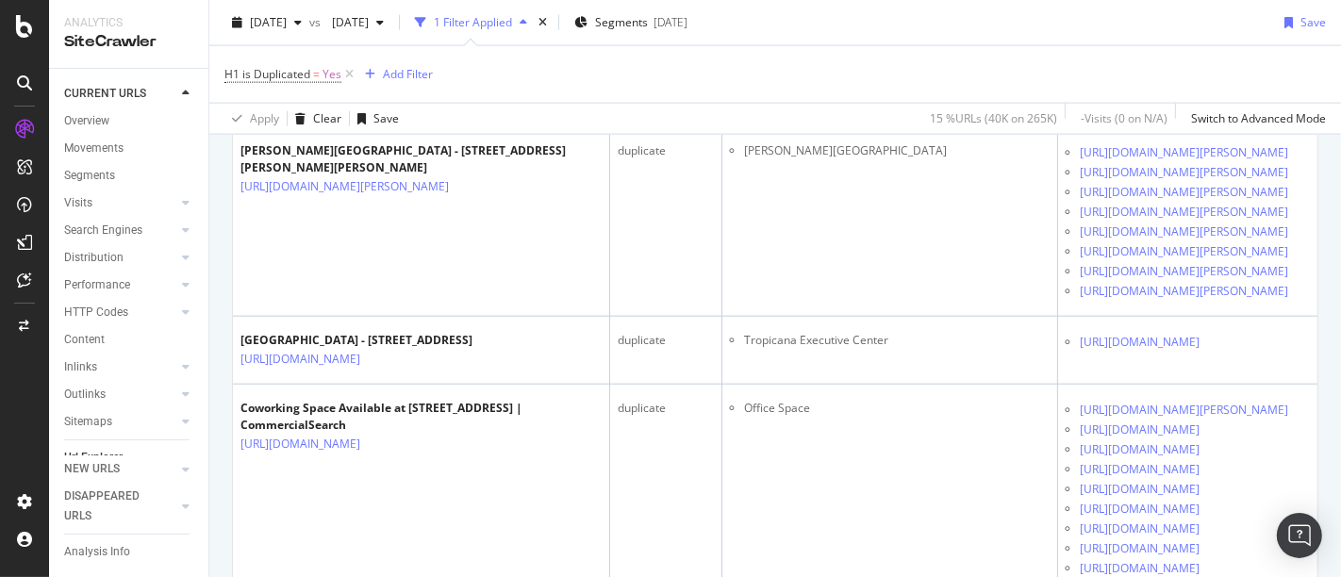
scroll to position [2161, 0]
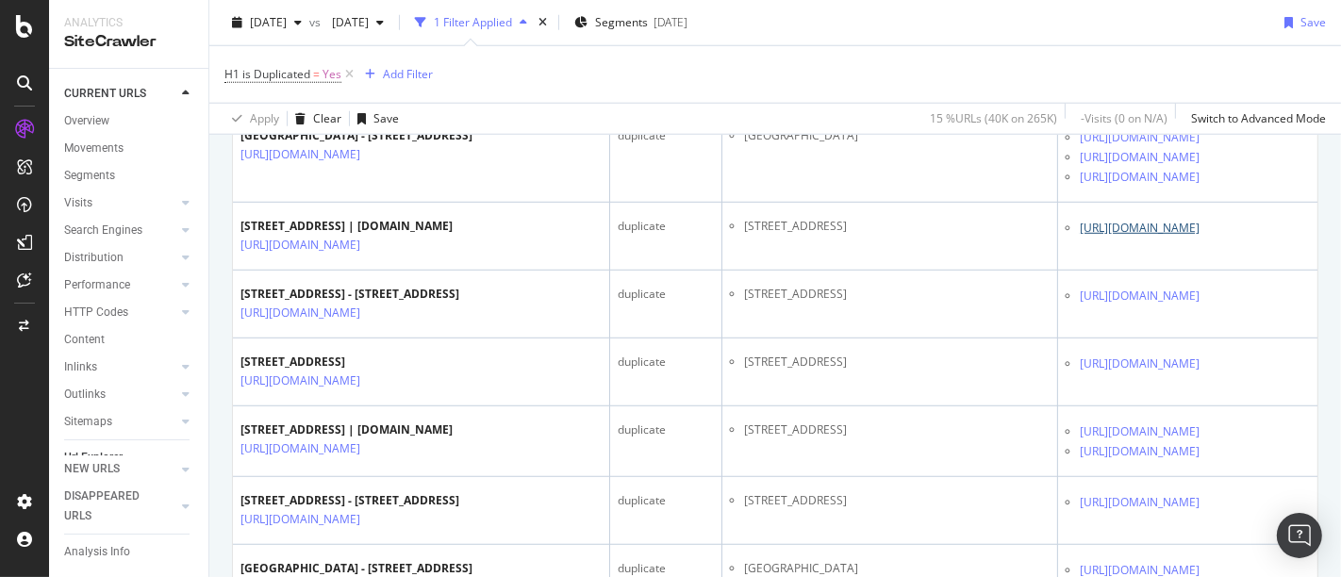
scroll to position [0, 0]
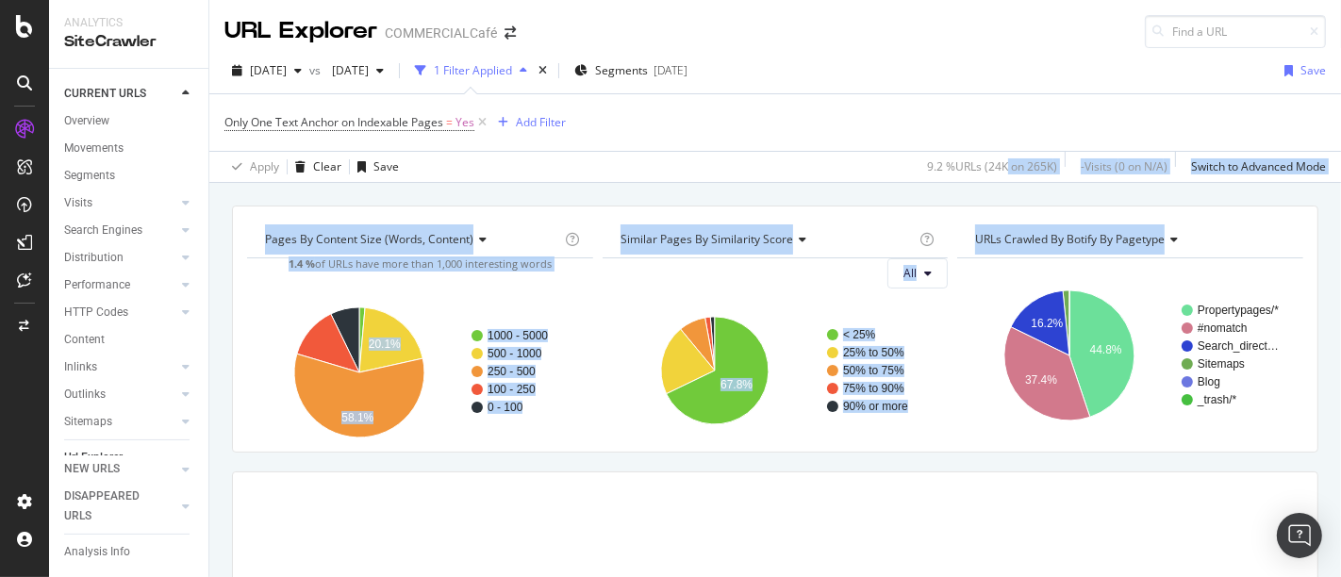
drag, startPoint x: 986, startPoint y: 169, endPoint x: 1300, endPoint y: 195, distance: 315.2
click at [1300, 195] on div "URL Explorer COMMERCIALCafé [DATE] vs [DATE] 1 Filter Applied Segments [DATE] S…" at bounding box center [775, 288] width 1132 height 577
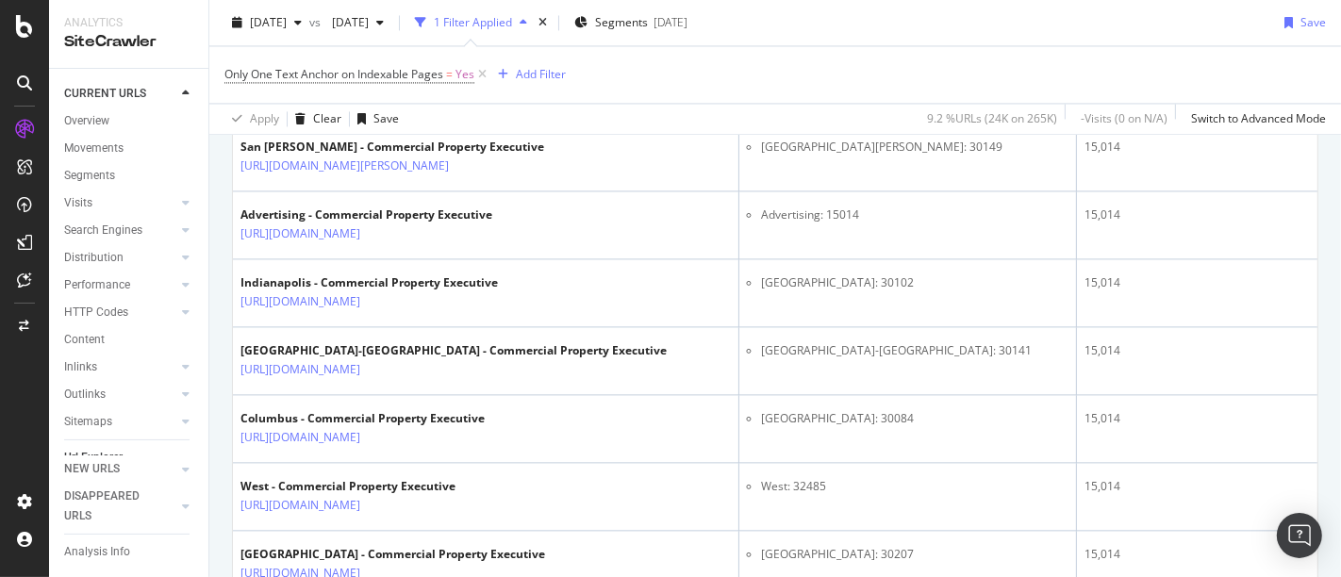
scroll to position [3529, 0]
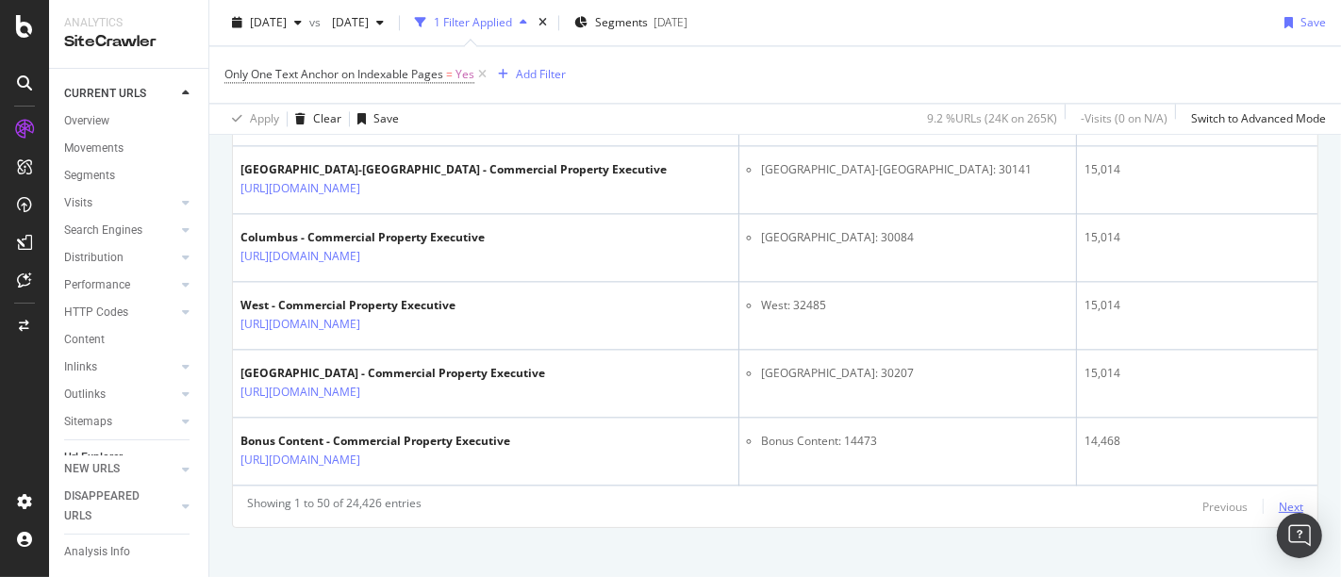
click at [1280, 499] on div "Next" at bounding box center [1291, 507] width 25 height 16
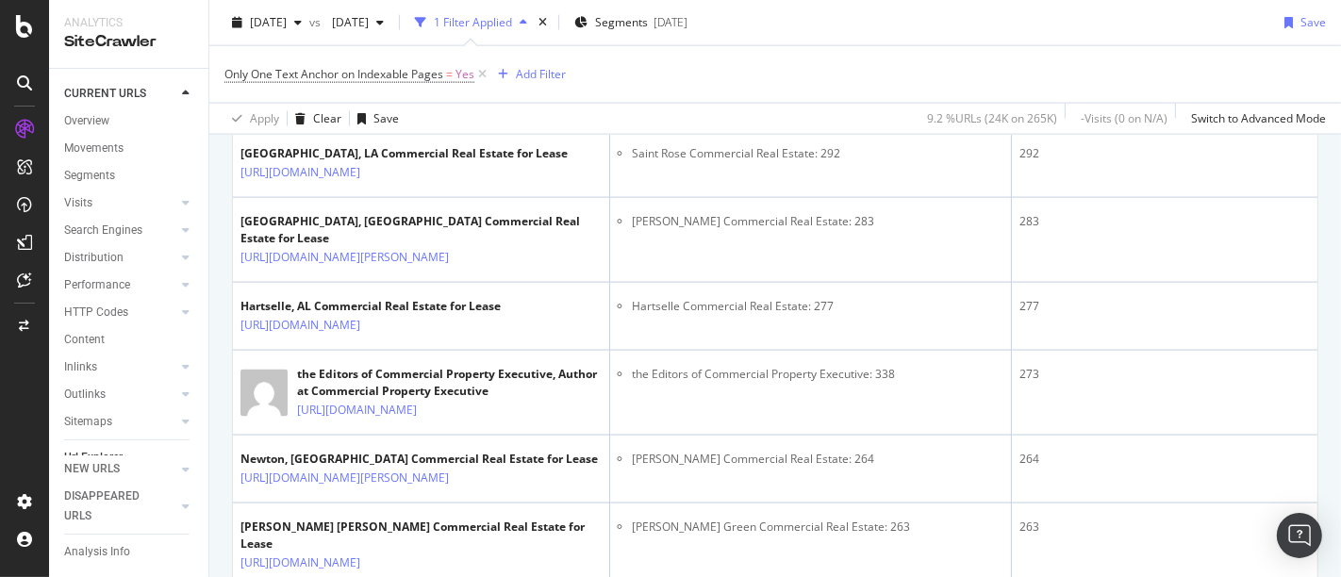
scroll to position [2378, 0]
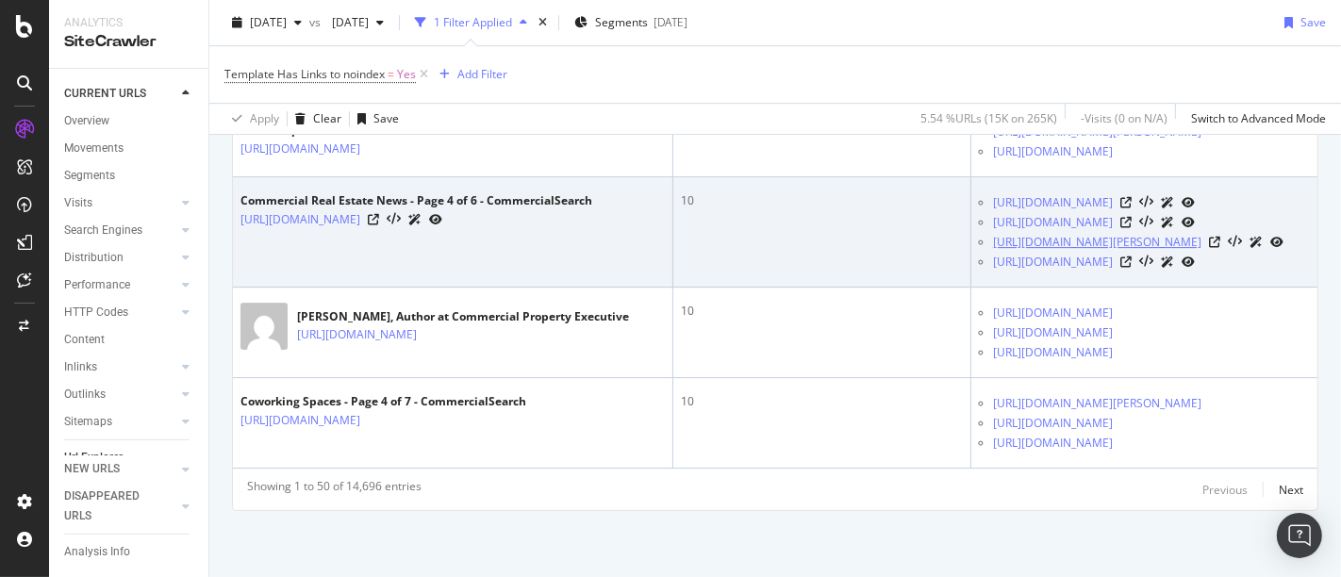
click at [1173, 233] on link "https://www.commercialsearch.com/blog/author/matthew-preston/" at bounding box center [1097, 242] width 208 height 19
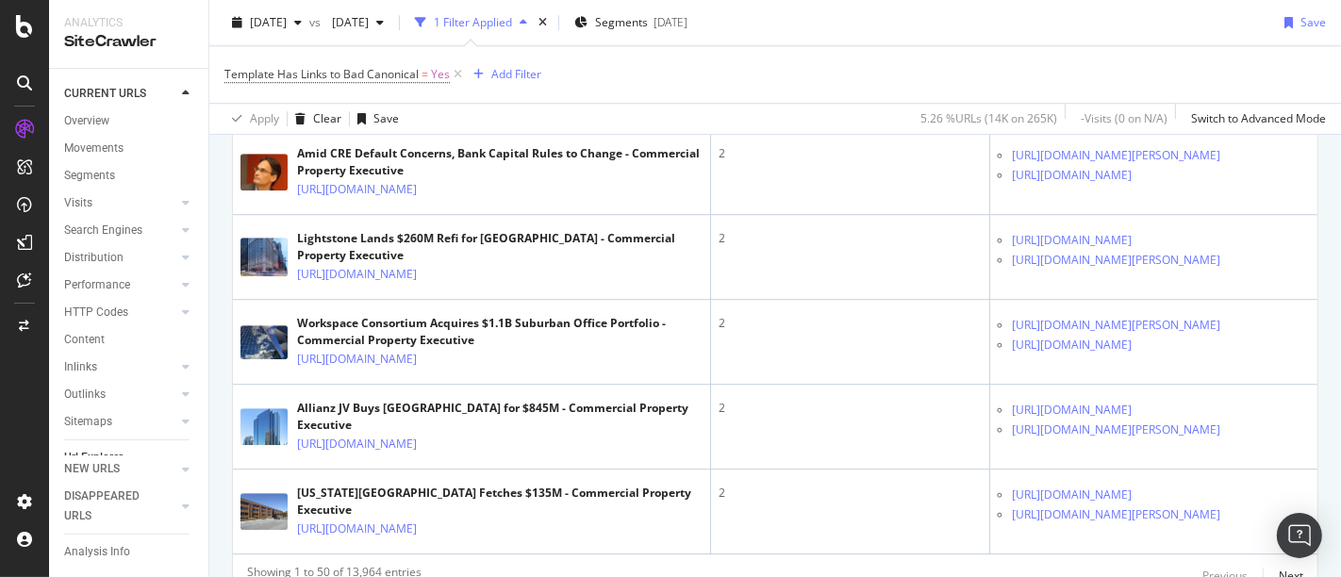
scroll to position [4599, 0]
